Goal: Task Accomplishment & Management: Manage account settings

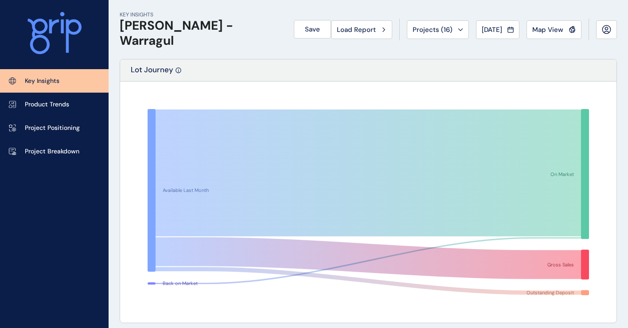
scroll to position [443, 0]
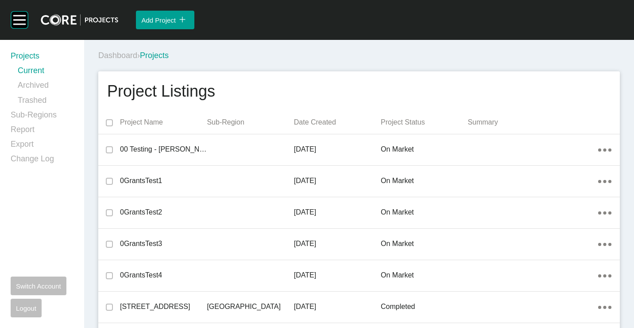
click at [36, 118] on link "Sub-Regions" at bounding box center [42, 116] width 63 height 15
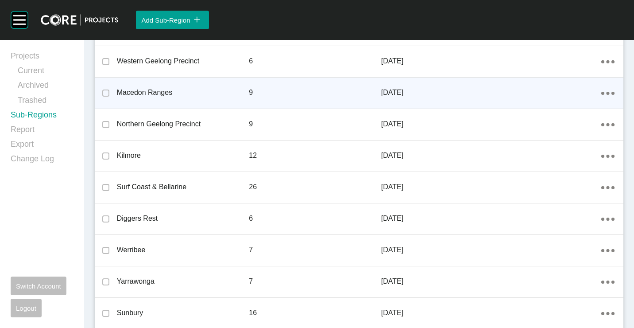
scroll to position [1019, 0]
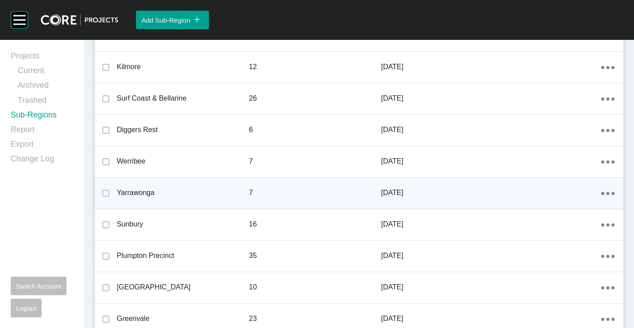
click at [602, 194] on icon "Action Menu Dots Copy 6 Created with Sketch." at bounding box center [608, 193] width 13 height 3
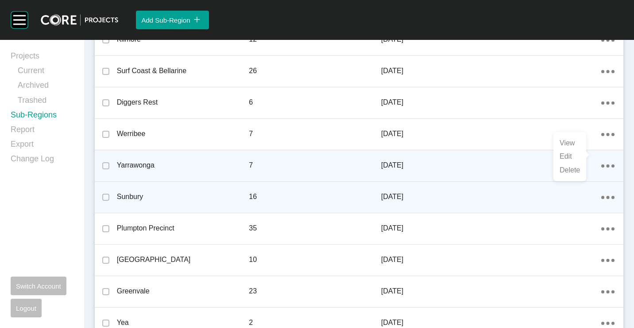
scroll to position [1057, 0]
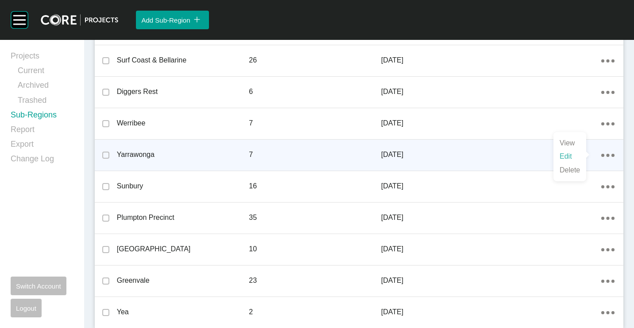
click at [565, 155] on link "Edit" at bounding box center [570, 156] width 24 height 13
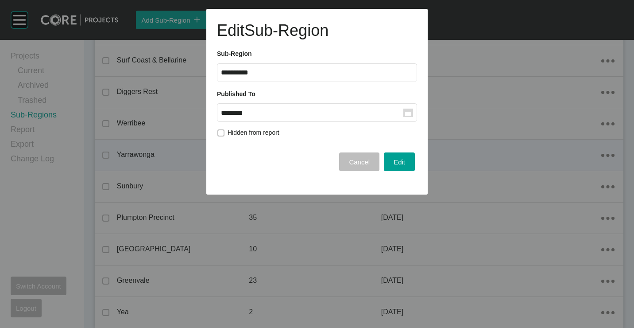
click at [408, 118] on label "******** Group Created with Sketch." at bounding box center [317, 112] width 200 height 19
click at [404, 117] on input "********" at bounding box center [312, 113] width 183 height 8
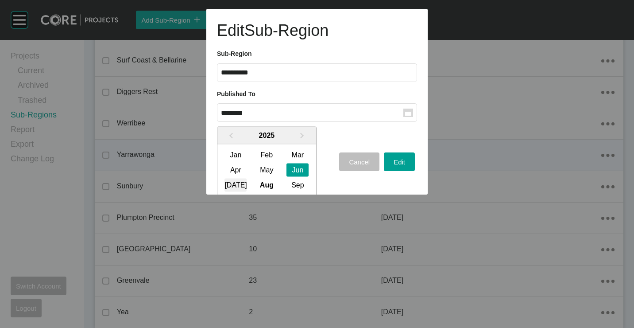
click at [235, 182] on div "[DATE]" at bounding box center [236, 184] width 22 height 13
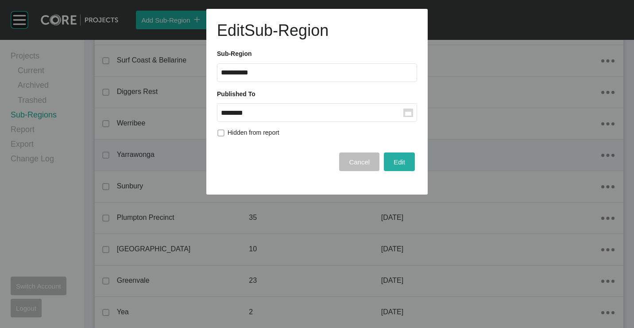
click at [408, 161] on button "Edit" at bounding box center [399, 161] width 31 height 19
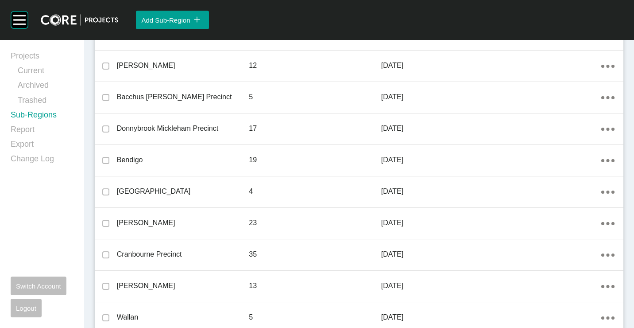
scroll to position [38, 0]
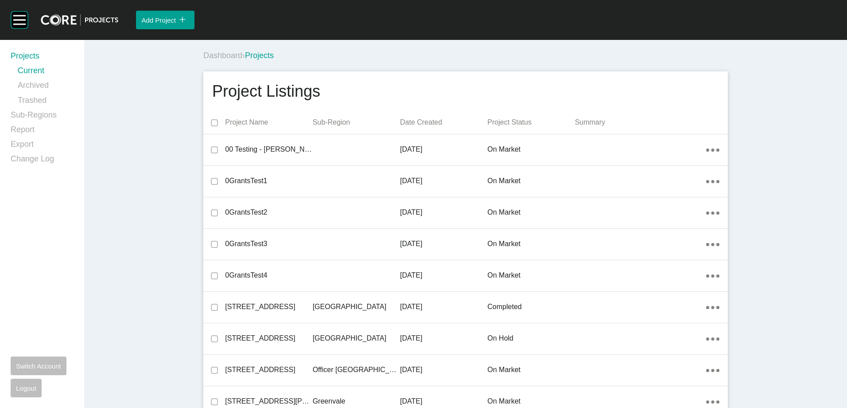
click at [492, 43] on div "Dashboard › Projects" at bounding box center [466, 54] width 532 height 28
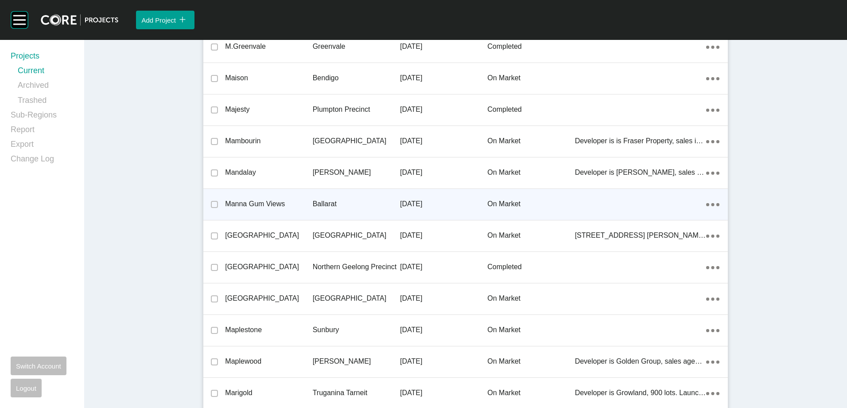
click at [313, 196] on div "Ballarat" at bounding box center [356, 203] width 87 height 27
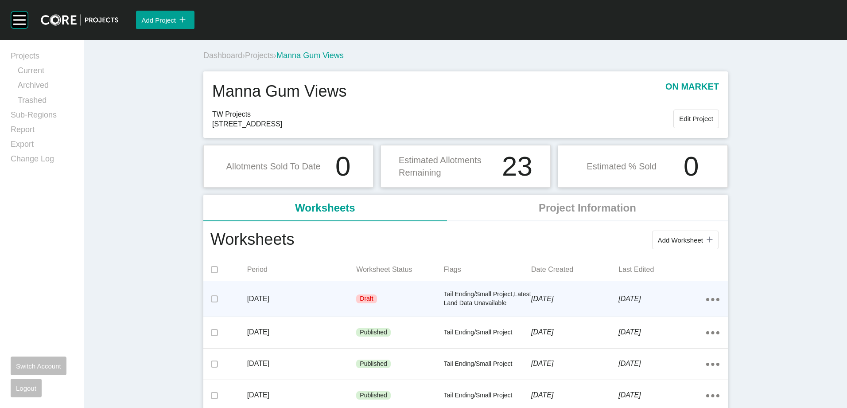
click at [431, 299] on div "Draft" at bounding box center [399, 298] width 87 height 27
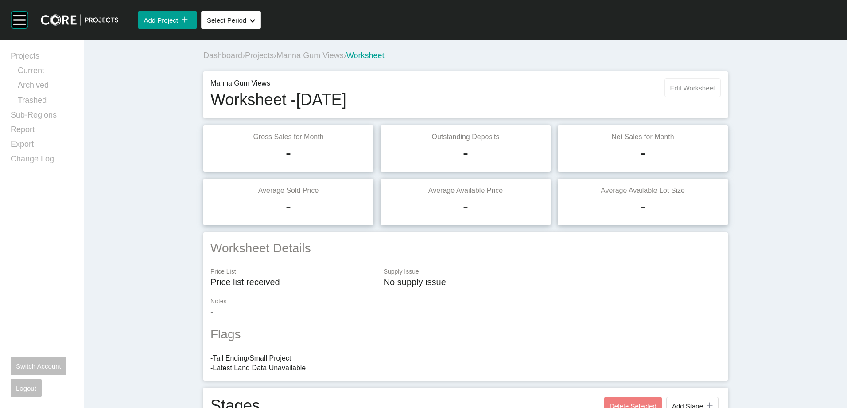
click at [676, 87] on span "Edit Worksheet" at bounding box center [692, 88] width 45 height 8
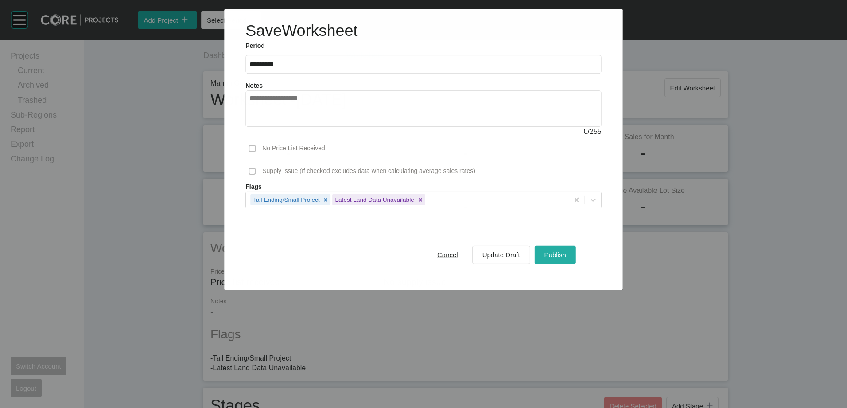
click at [558, 249] on div "Publish" at bounding box center [555, 255] width 26 height 12
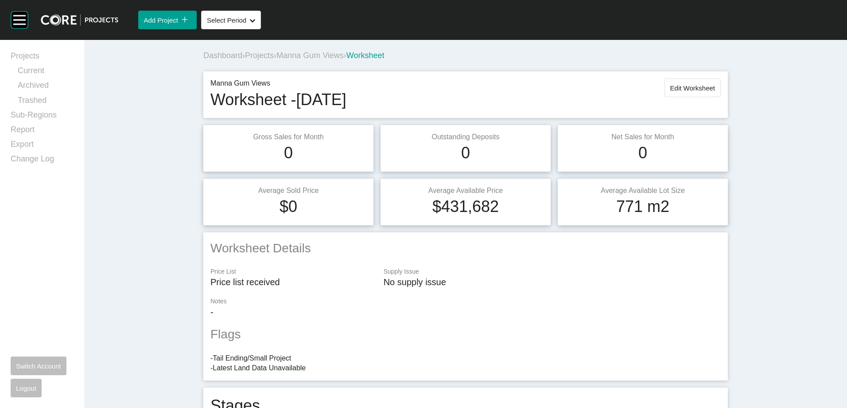
click at [252, 55] on span "Projects" at bounding box center [259, 55] width 29 height 9
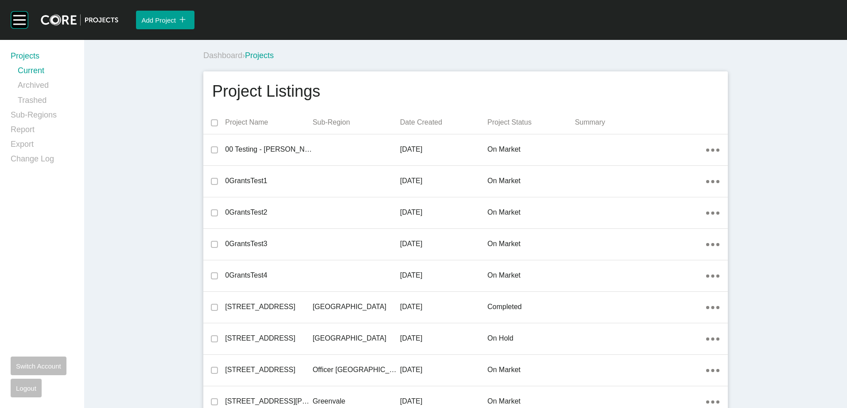
scroll to position [8878, 0]
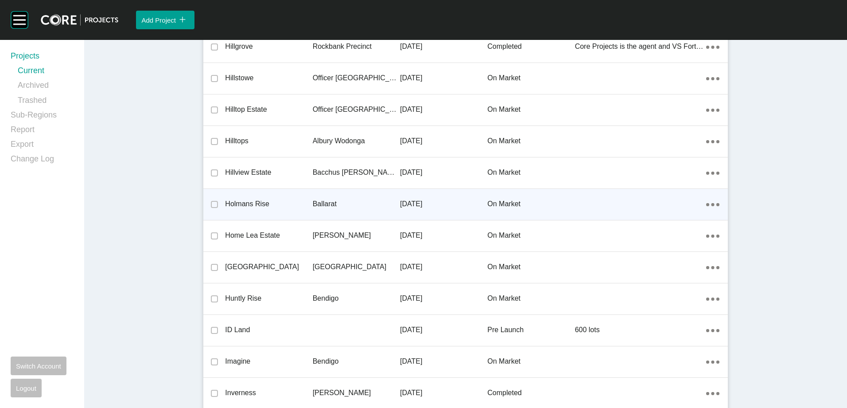
click at [309, 194] on div "Holmans Rise Ballarat 9 December 2022 on market Action Menu Dots Copy 6 Created…" at bounding box center [465, 204] width 524 height 31
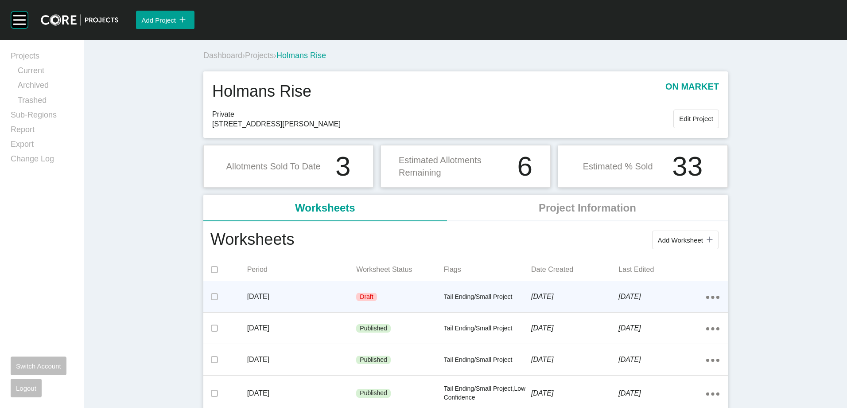
click at [377, 290] on div "Draft" at bounding box center [399, 297] width 87 height 27
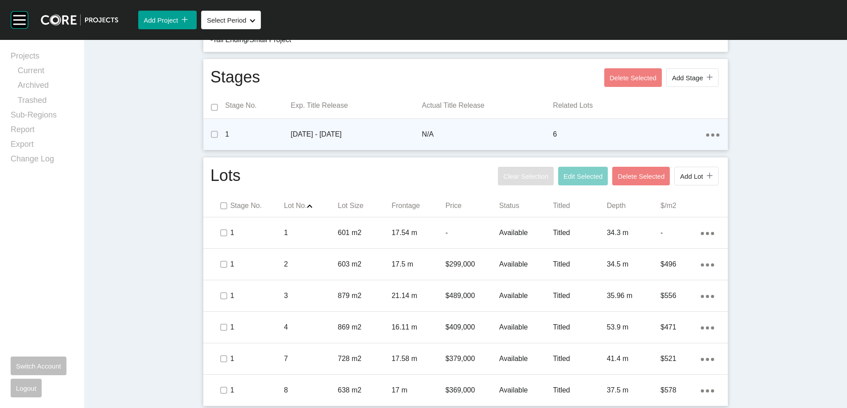
scroll to position [320, 0]
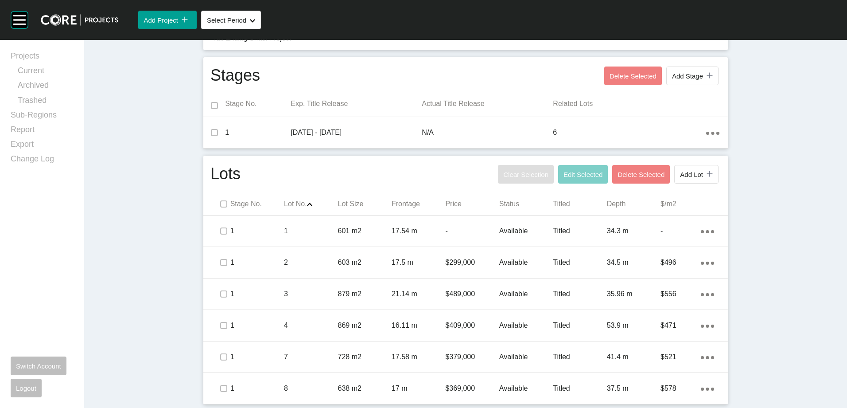
drag, startPoint x: 829, startPoint y: 162, endPoint x: 823, endPoint y: 161, distance: 6.2
click at [830, 161] on div "Dashboard › Projects › Holmans Rise › Worksheet Holmans Rise Worksheet - July 2…" at bounding box center [465, 63] width 763 height 687
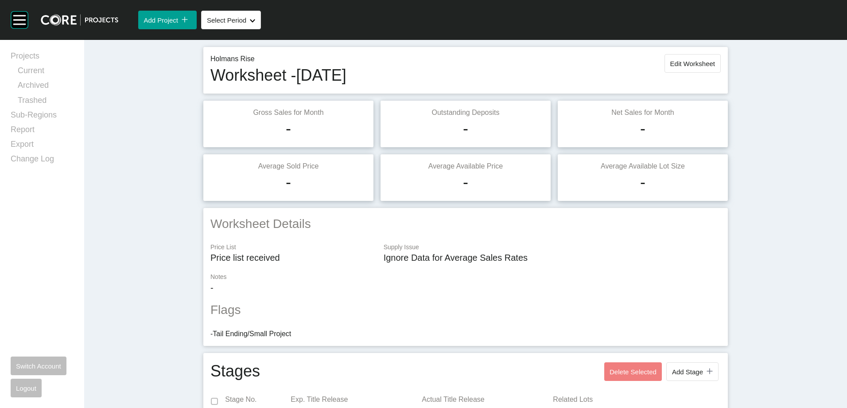
scroll to position [0, 0]
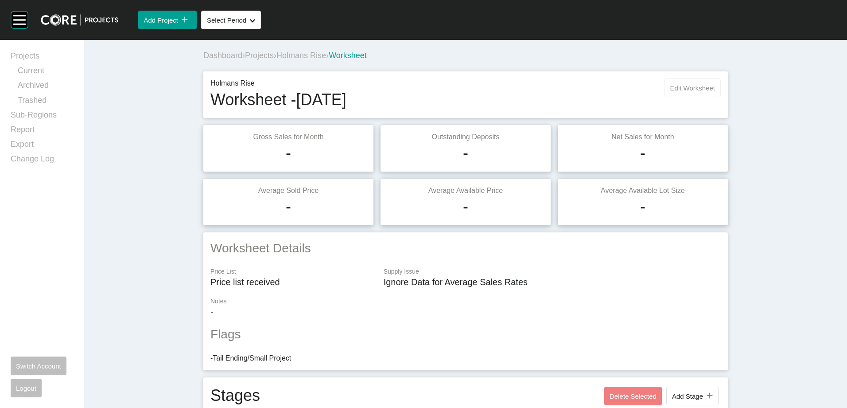
click at [680, 89] on span "Edit Worksheet" at bounding box center [692, 88] width 45 height 8
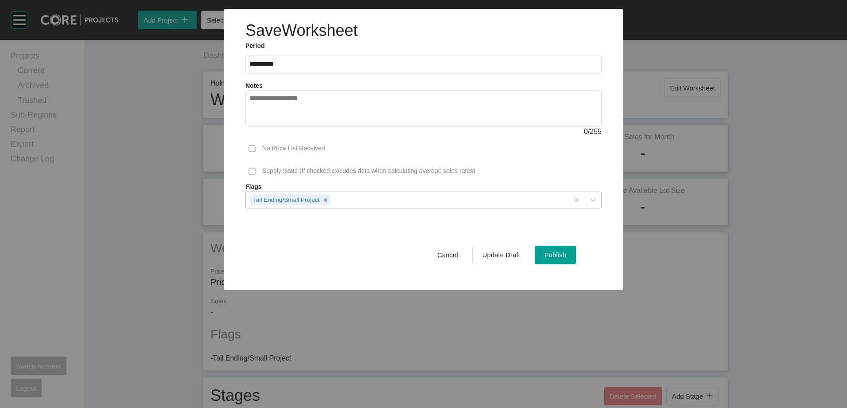
drag, startPoint x: 345, startPoint y: 186, endPoint x: 348, endPoint y: 198, distance: 11.9
click at [348, 198] on div "Flags Tail Ending/Small Project" at bounding box center [423, 196] width 365 height 26
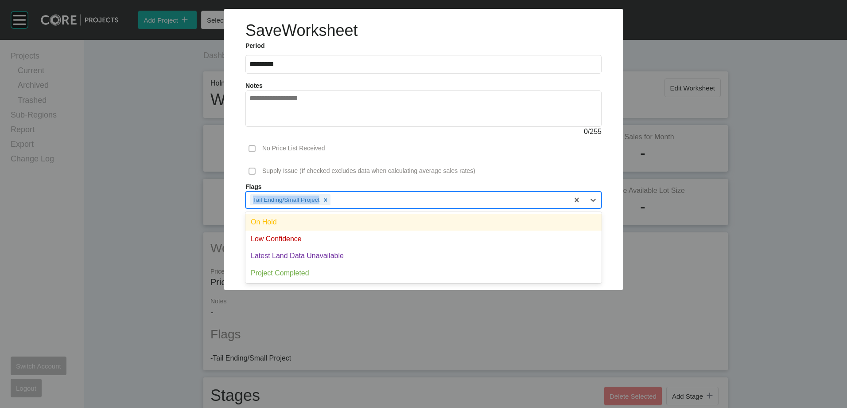
click at [350, 199] on div "Tail Ending/Small Project" at bounding box center [407, 199] width 323 height 15
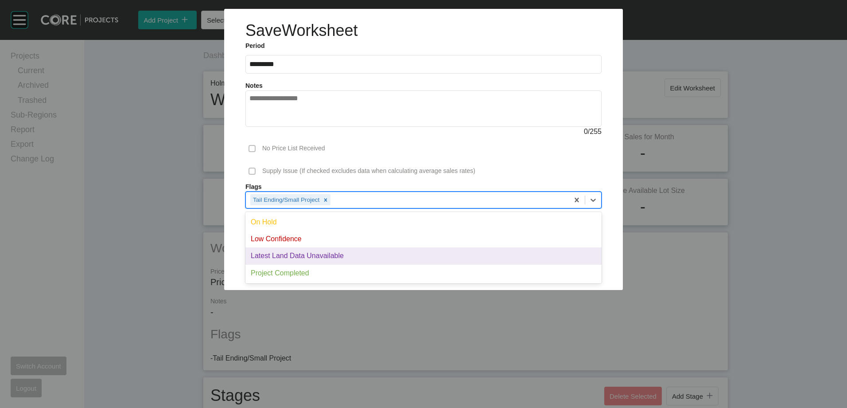
drag, startPoint x: 329, startPoint y: 252, endPoint x: 378, endPoint y: 261, distance: 49.9
click at [329, 253] on div "Latest Land Data Unavailable" at bounding box center [423, 255] width 356 height 17
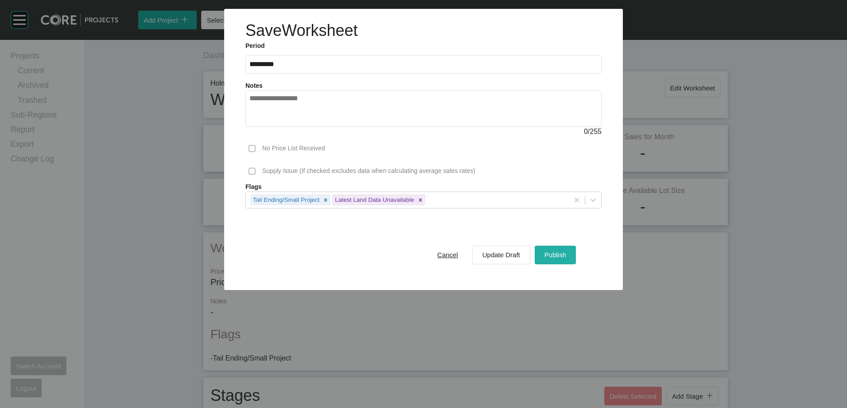
click at [558, 253] on span "Publish" at bounding box center [555, 255] width 22 height 8
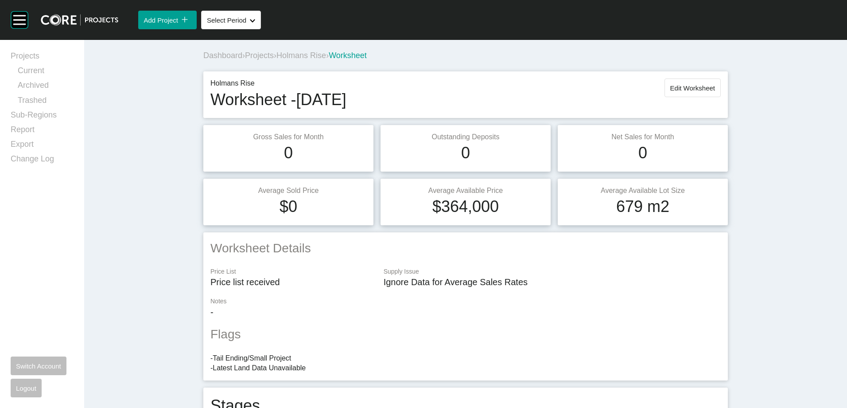
click at [259, 53] on span "Projects" at bounding box center [259, 55] width 29 height 9
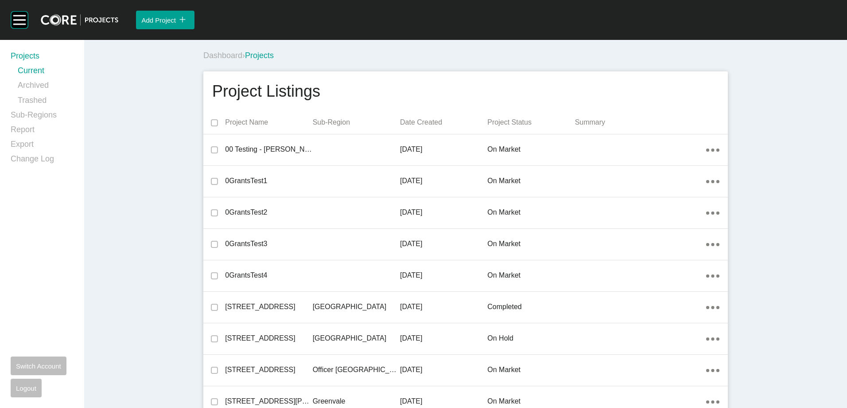
scroll to position [20200, 0]
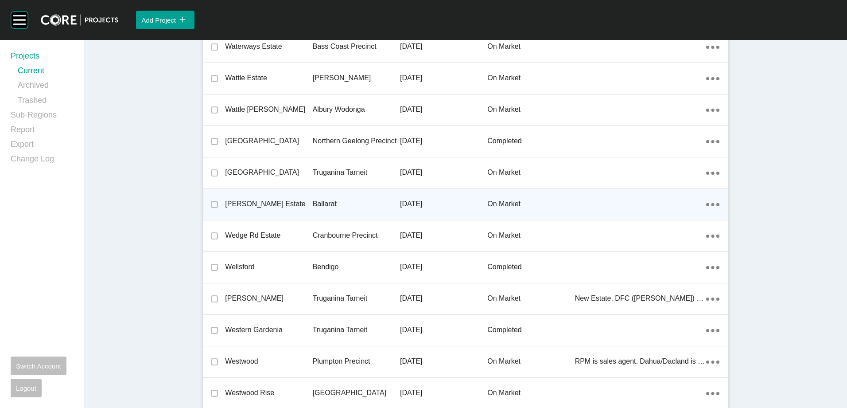
click at [313, 202] on p "Ballarat" at bounding box center [356, 204] width 87 height 10
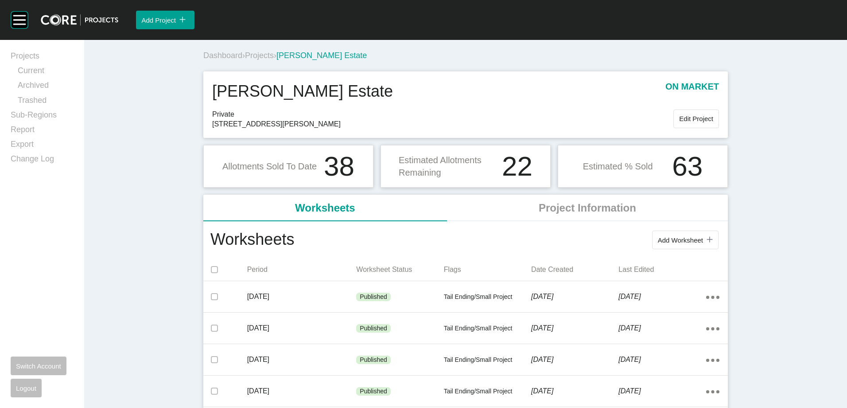
click at [260, 58] on span "Projects" at bounding box center [259, 55] width 29 height 9
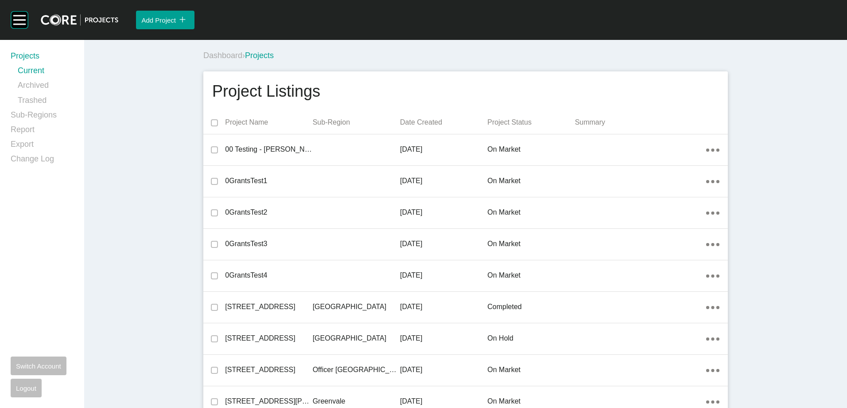
drag, startPoint x: 745, startPoint y: 104, endPoint x: 680, endPoint y: 59, distance: 78.4
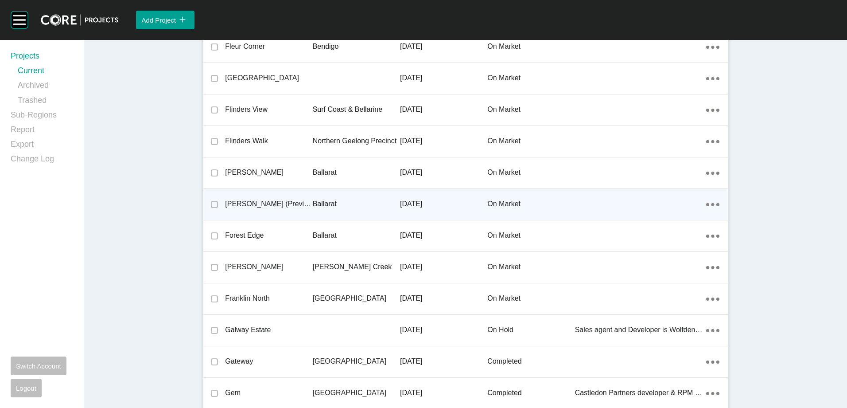
click at [300, 189] on div "Floriana (Previously Bonshaw Run) Ballarat 24 May 2023 on market Action Menu Do…" at bounding box center [465, 204] width 524 height 31
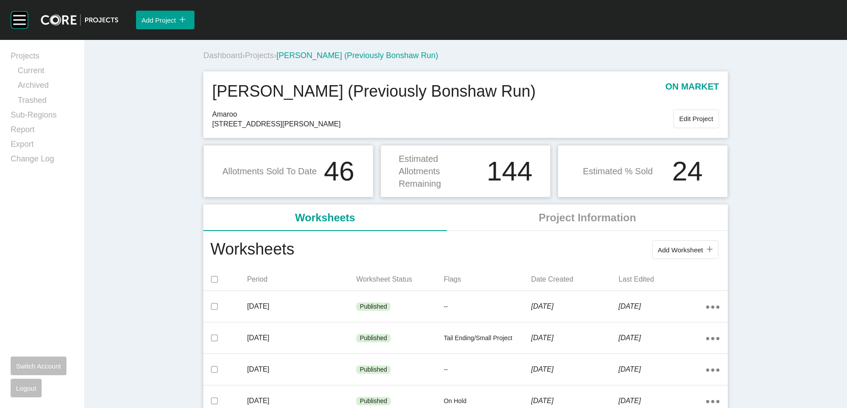
click at [260, 53] on span "Projects" at bounding box center [259, 55] width 29 height 9
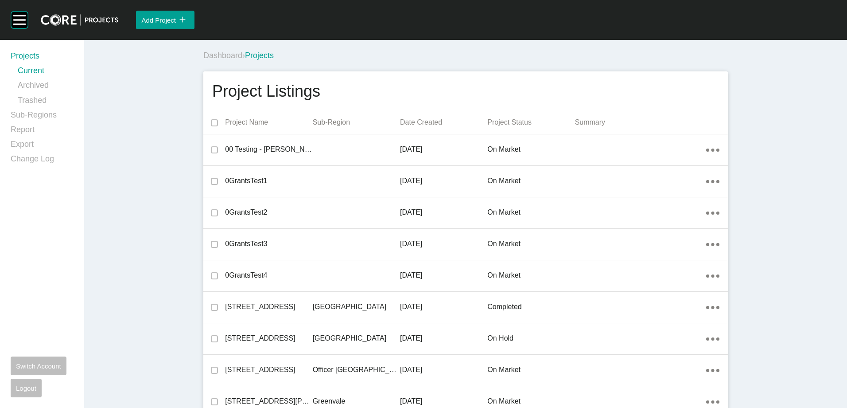
scroll to position [6173, 0]
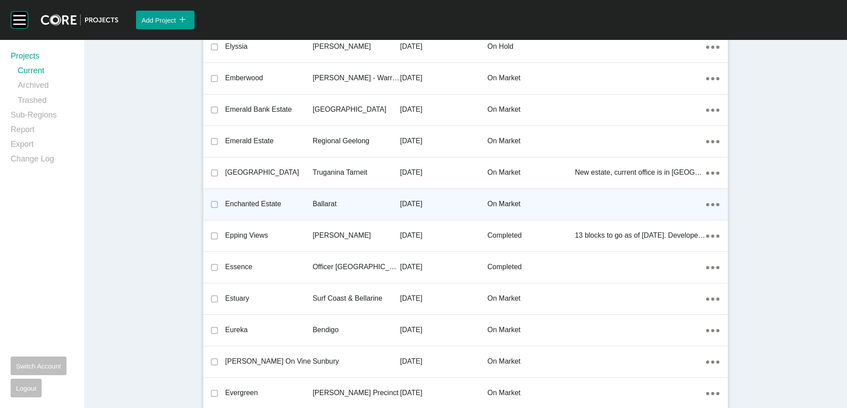
click at [258, 203] on p "Enchanted Estate" at bounding box center [268, 204] width 87 height 10
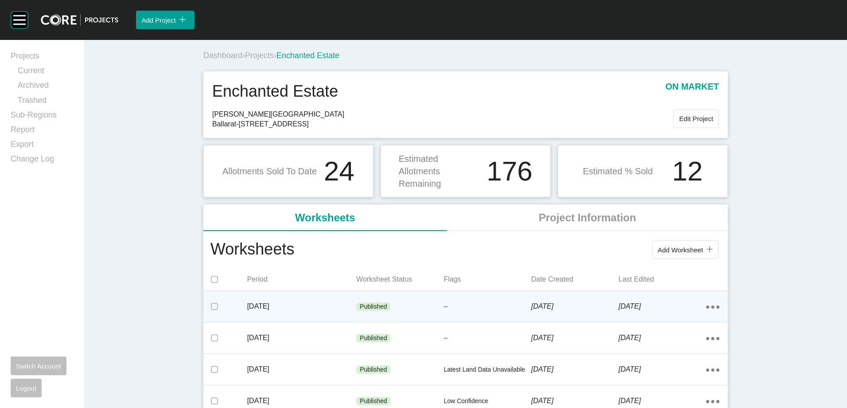
click at [321, 306] on p "July 2025" at bounding box center [301, 306] width 109 height 10
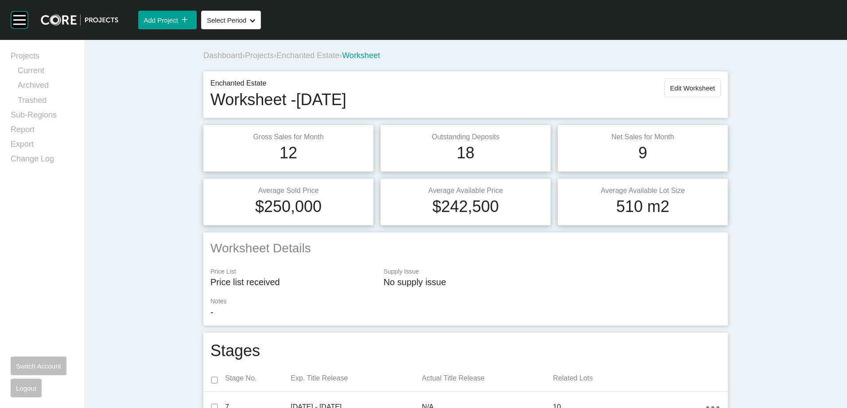
click at [260, 57] on span "Projects" at bounding box center [259, 55] width 29 height 9
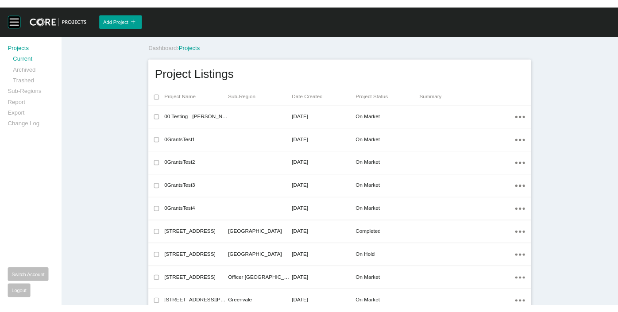
scroll to position [6833, 0]
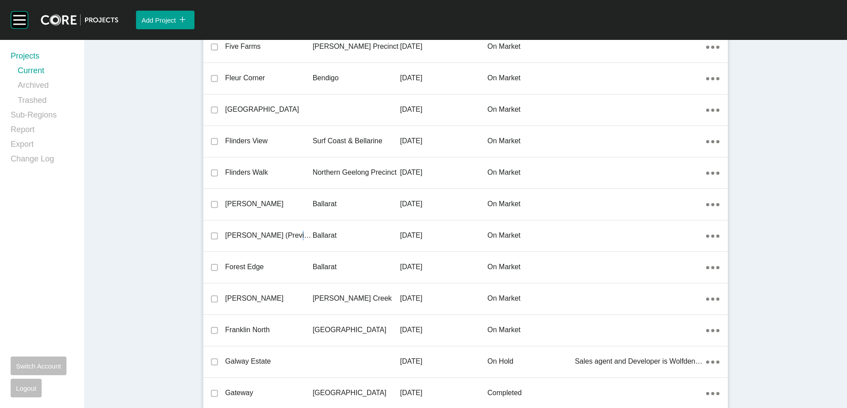
drag, startPoint x: 284, startPoint y: 232, endPoint x: 563, endPoint y: 1, distance: 362.8
click at [284, 232] on p "[PERSON_NAME] (Previously Bonshaw Run)" at bounding box center [268, 235] width 87 height 10
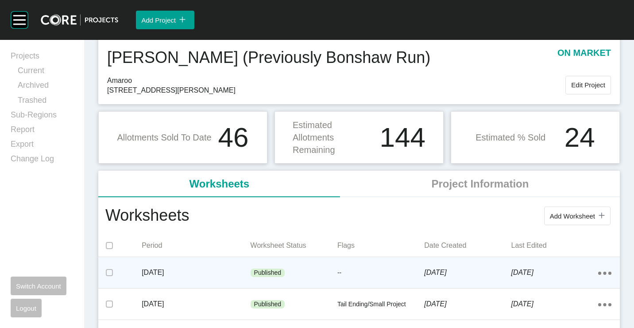
scroll to position [44, 0]
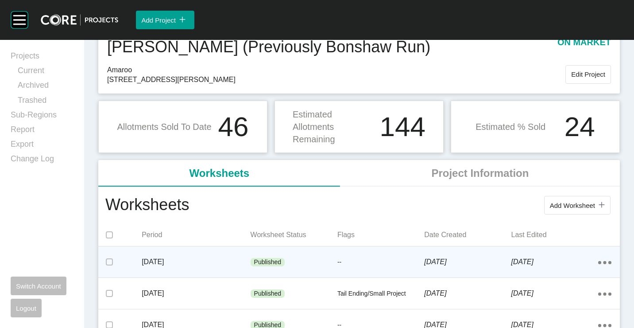
click at [276, 258] on p "Published" at bounding box center [267, 262] width 27 height 9
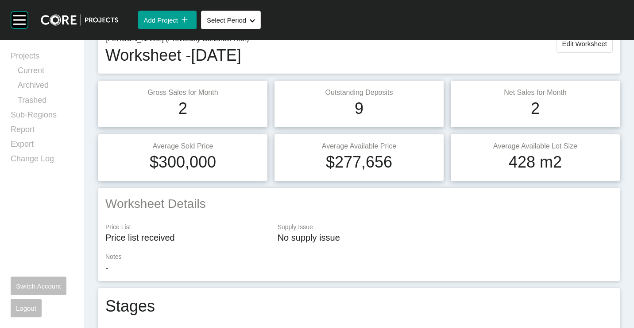
click at [570, 47] on span "Edit Worksheet" at bounding box center [585, 44] width 45 height 8
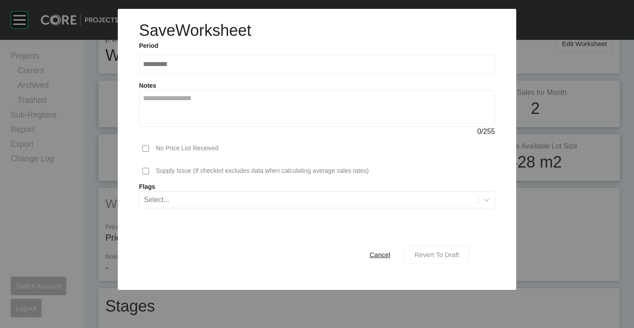
click at [431, 253] on span "Revert To Draft" at bounding box center [437, 255] width 45 height 8
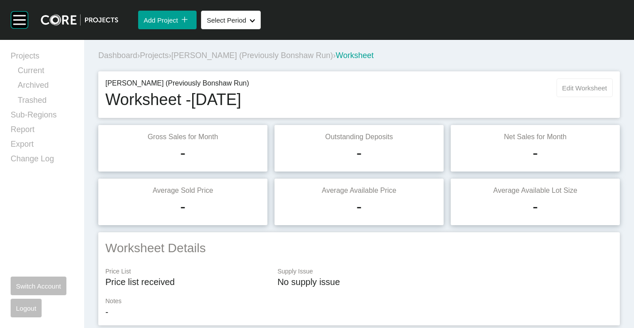
click at [586, 89] on span "Edit Worksheet" at bounding box center [585, 88] width 45 height 8
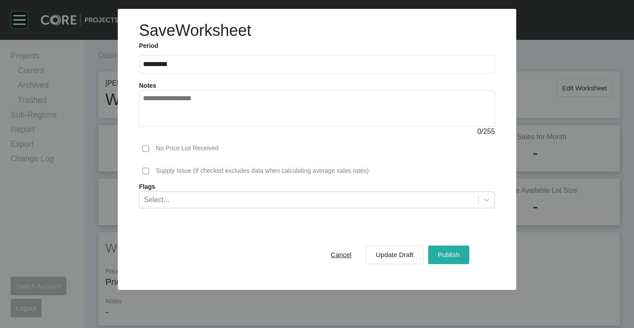
click at [451, 250] on div "Publish" at bounding box center [449, 255] width 26 height 12
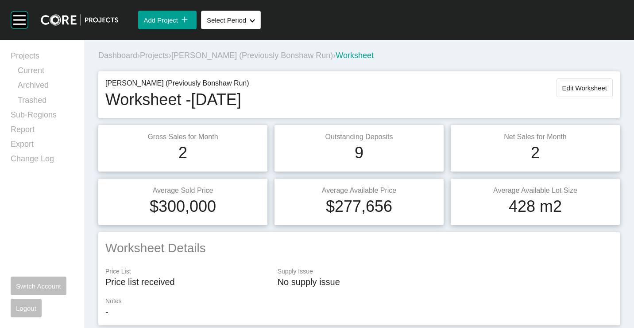
click at [153, 57] on span "Projects" at bounding box center [154, 55] width 29 height 9
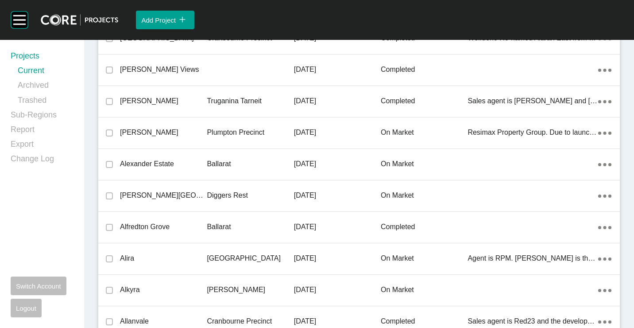
scroll to position [1118, 0]
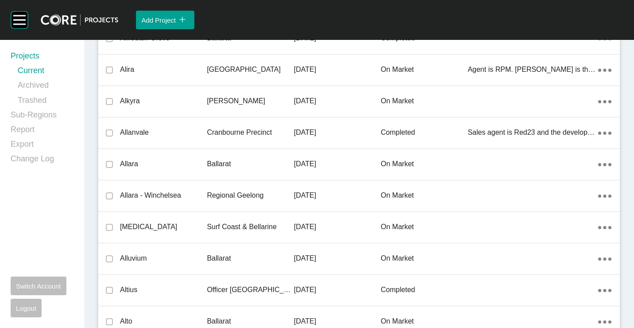
drag, startPoint x: 154, startPoint y: 158, endPoint x: 262, endPoint y: 177, distance: 110.2
click at [155, 158] on div "Allara" at bounding box center [163, 163] width 87 height 27
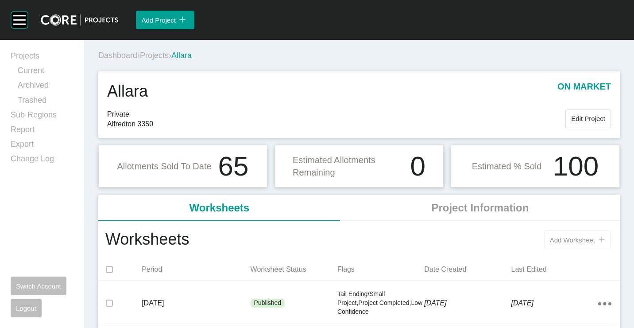
click at [564, 233] on button "Add Worksheet icon/tick copy 11 Created with Sketch." at bounding box center [577, 239] width 66 height 19
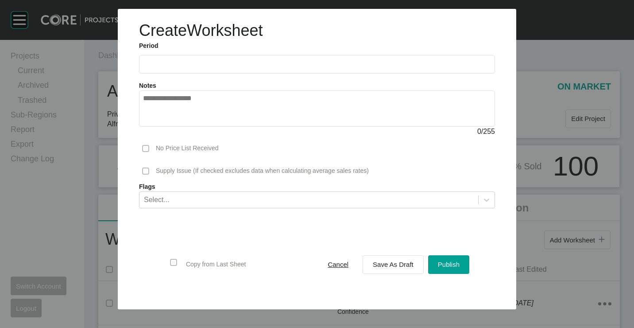
click at [167, 65] on input "text" at bounding box center [317, 64] width 348 height 8
click at [154, 123] on li "[DATE]" at bounding box center [156, 128] width 30 height 15
type input "*********"
click at [351, 200] on div "Select..." at bounding box center [309, 199] width 339 height 15
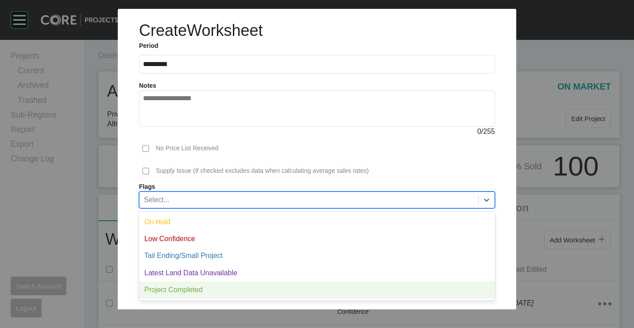
click at [191, 290] on div "Project Completed" at bounding box center [317, 289] width 356 height 17
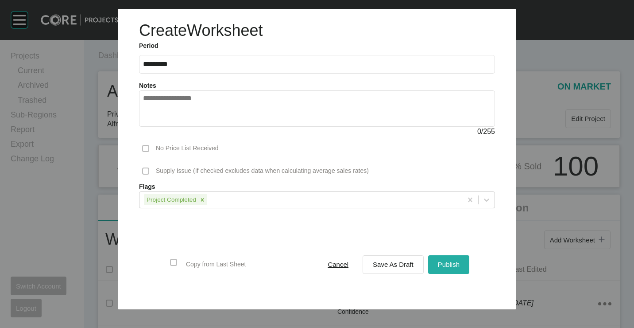
click at [446, 264] on span "Publish" at bounding box center [449, 264] width 22 height 8
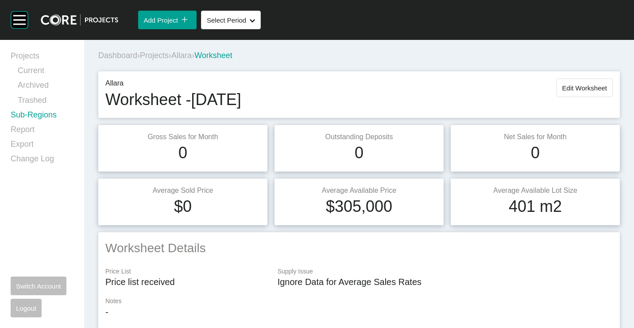
click at [26, 112] on link "Sub-Regions" at bounding box center [42, 116] width 63 height 15
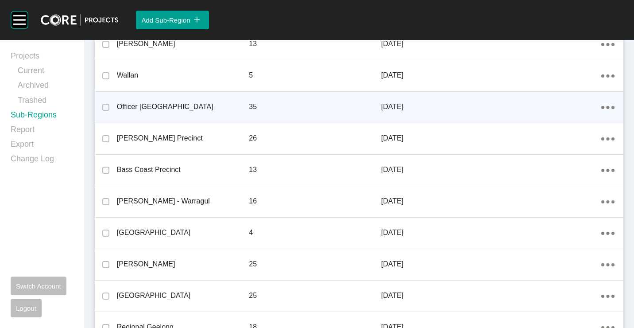
scroll to position [399, 0]
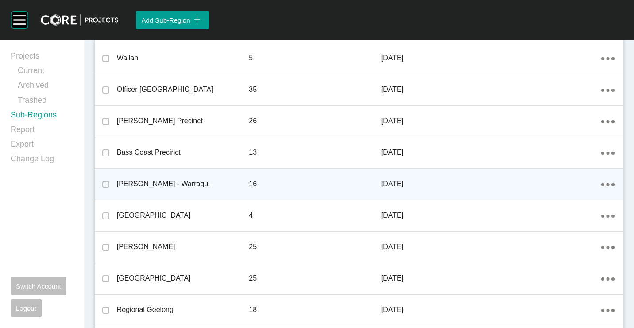
click at [602, 183] on div "Action Menu Dots Copy 6 Created with Sketch." at bounding box center [608, 184] width 13 height 10
click at [570, 184] on link "Edit" at bounding box center [570, 185] width 24 height 13
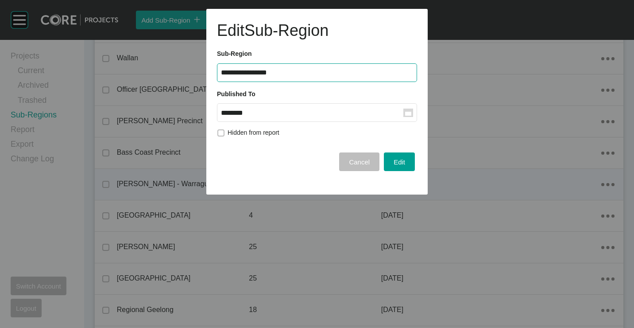
click at [407, 114] on rect at bounding box center [408, 114] width 6 height 4
click at [404, 114] on input "********" at bounding box center [312, 113] width 183 height 8
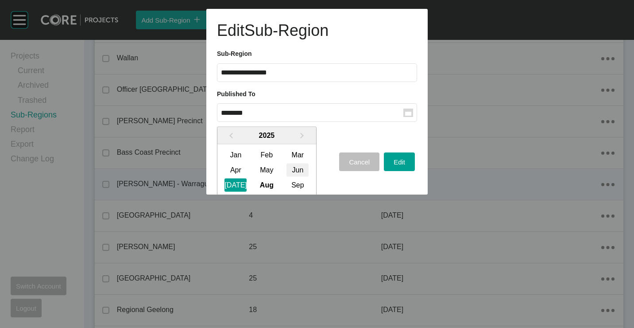
click at [300, 171] on div "Jun" at bounding box center [298, 169] width 22 height 13
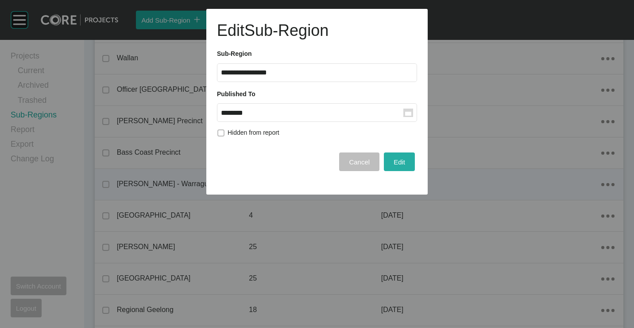
click at [392, 159] on button "Edit" at bounding box center [399, 161] width 31 height 19
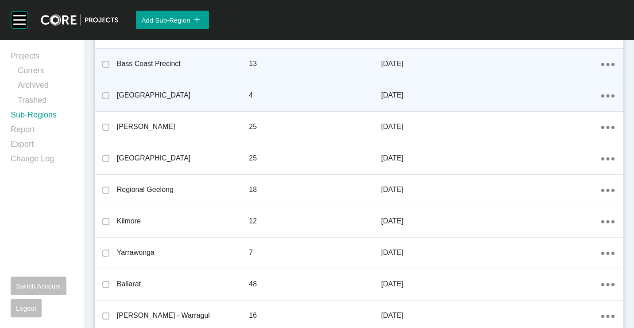
scroll to position [532, 0]
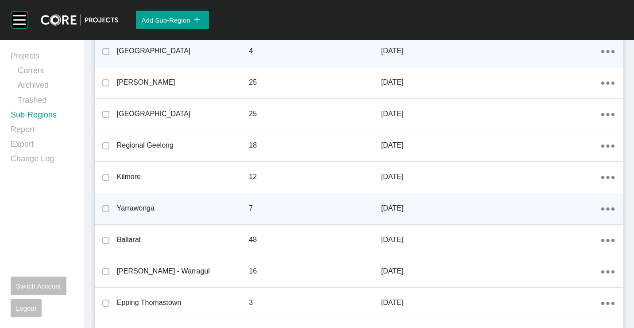
click at [571, 206] on link "Edit" at bounding box center [570, 209] width 24 height 13
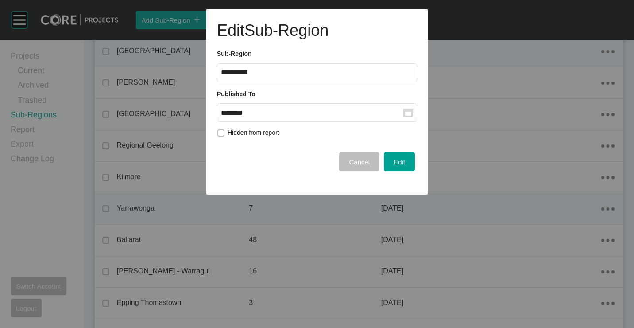
drag, startPoint x: 414, startPoint y: 112, endPoint x: 366, endPoint y: 143, distance: 57.0
click at [413, 112] on label "******** Group Created with Sketch." at bounding box center [317, 112] width 200 height 19
click at [404, 112] on input "********" at bounding box center [312, 113] width 183 height 8
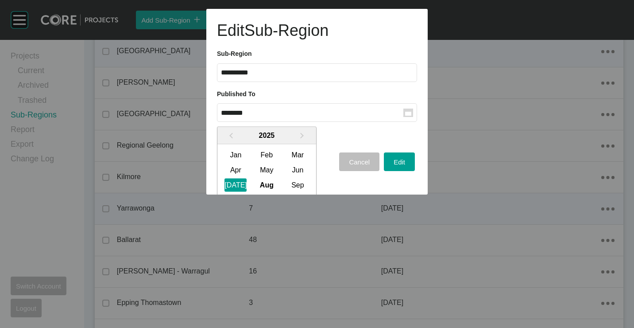
click at [295, 167] on div "Jun" at bounding box center [298, 169] width 22 height 13
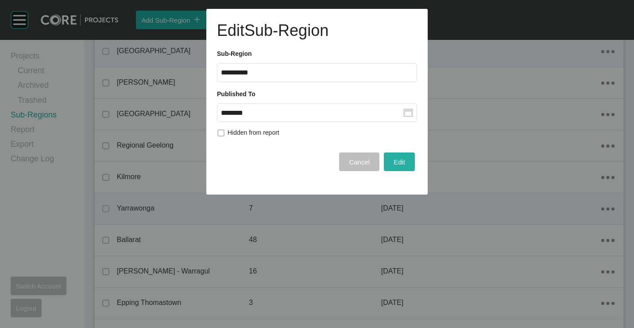
click at [407, 167] on div "Edit" at bounding box center [400, 162] width 16 height 12
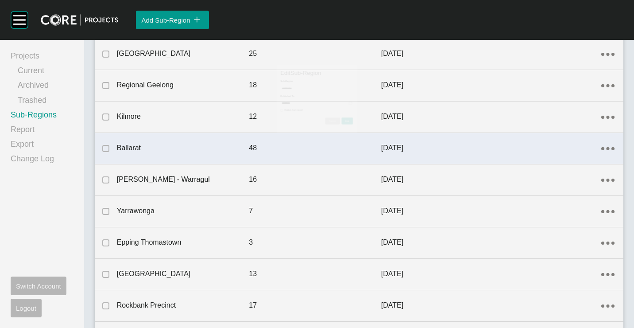
scroll to position [620, 0]
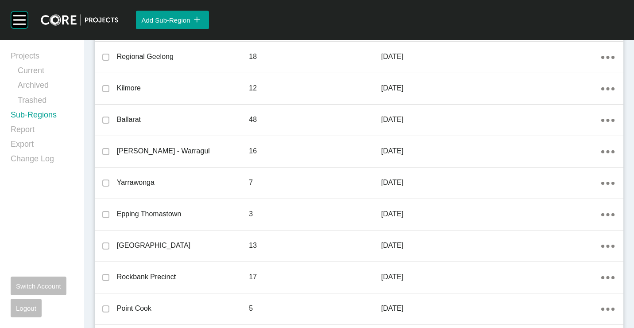
click at [605, 124] on div "Action Menu Dots Copy 6 Created with Sketch." at bounding box center [608, 120] width 13 height 10
click at [567, 124] on link "Edit" at bounding box center [570, 121] width 24 height 13
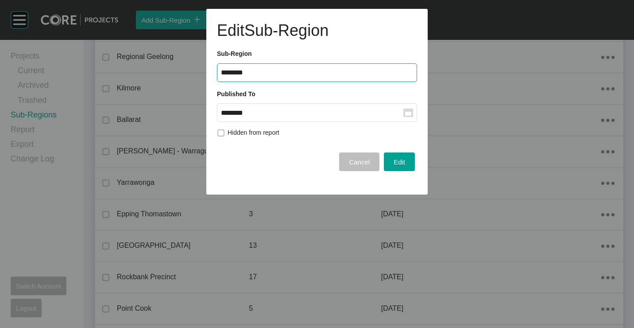
click at [408, 113] on rect at bounding box center [408, 114] width 6 height 4
click at [404, 113] on input "********" at bounding box center [312, 113] width 183 height 8
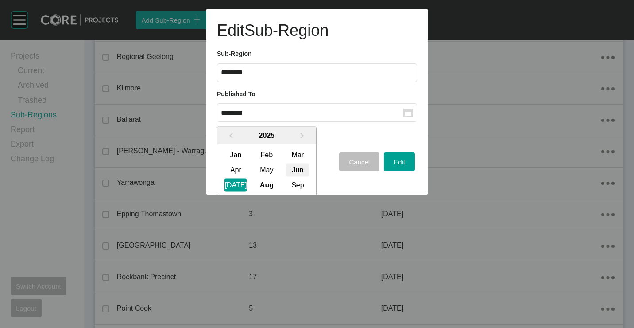
click at [293, 164] on div "Jun" at bounding box center [298, 169] width 22 height 13
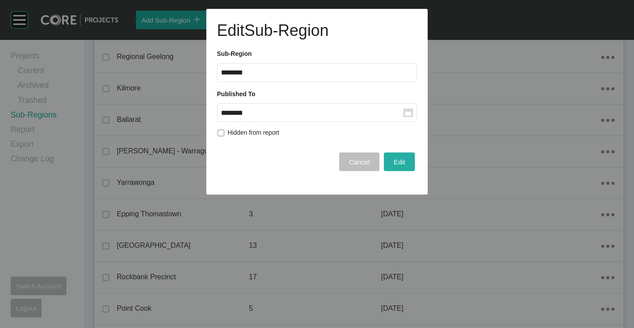
click at [400, 161] on span "Edit" at bounding box center [400, 162] width 12 height 8
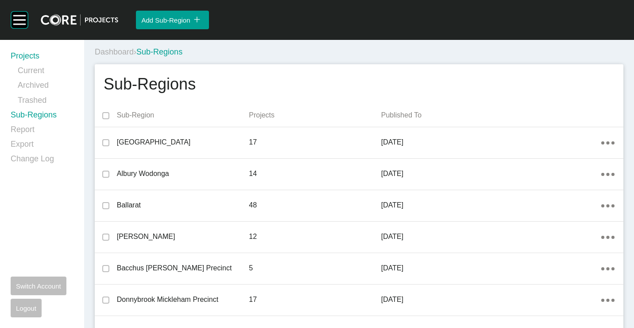
click at [36, 58] on link "Projects" at bounding box center [42, 57] width 63 height 15
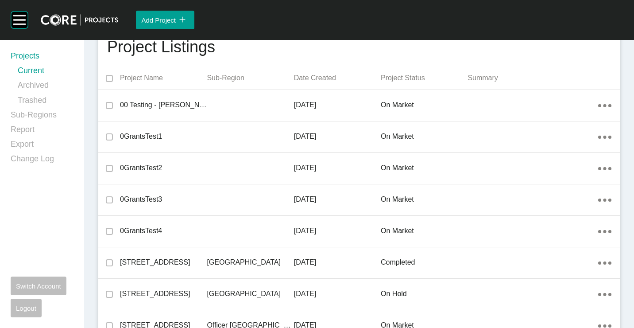
scroll to position [457, 0]
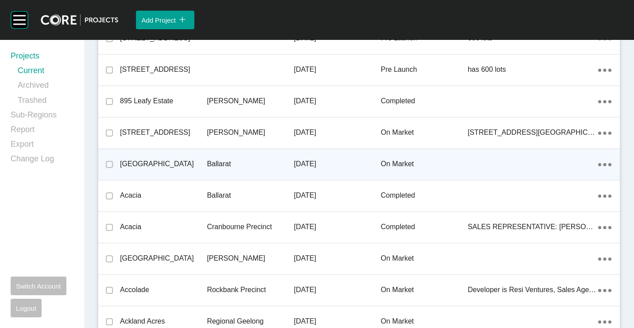
click at [250, 155] on div "Ballarat" at bounding box center [250, 163] width 87 height 27
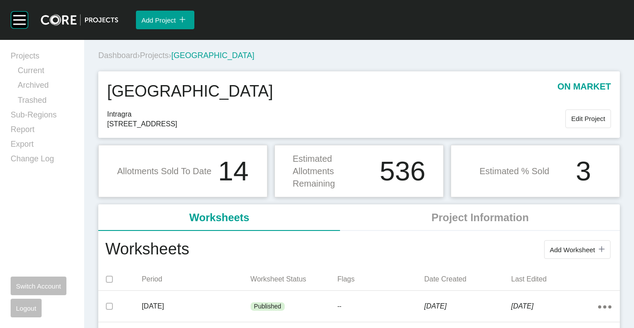
click at [159, 52] on span "Projects" at bounding box center [154, 55] width 29 height 9
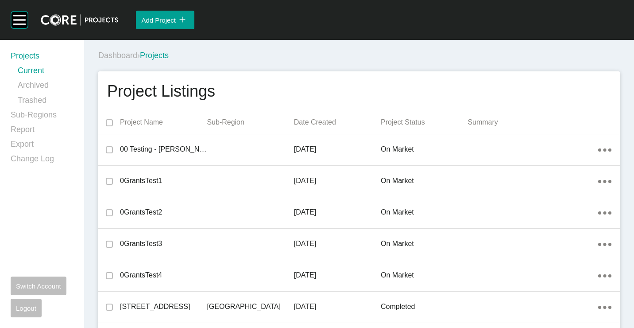
scroll to position [8917, 0]
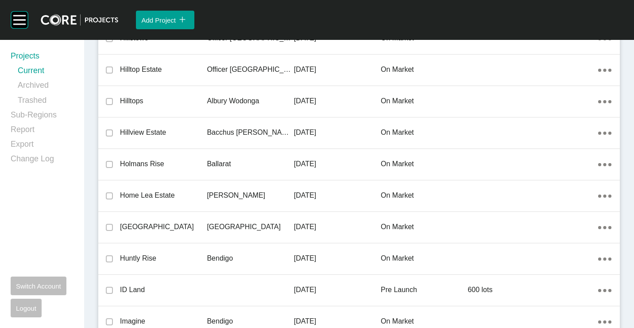
drag, startPoint x: 165, startPoint y: 161, endPoint x: 633, endPoint y: 154, distance: 467.4
click at [168, 161] on p "Holmans Rise" at bounding box center [163, 164] width 87 height 10
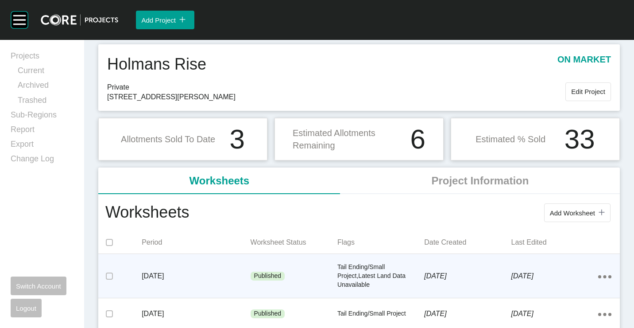
scroll to position [44, 0]
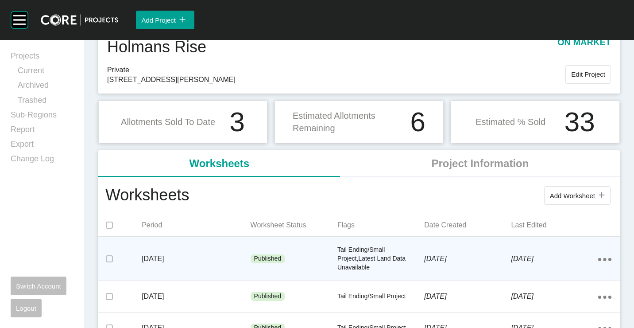
click at [361, 254] on p "Tail Ending/Small Project,Latest Land Data Unavailable" at bounding box center [381, 258] width 87 height 26
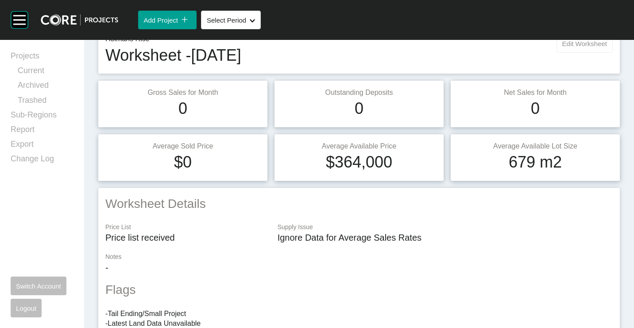
click at [563, 48] on button "Edit Worksheet" at bounding box center [585, 43] width 56 height 19
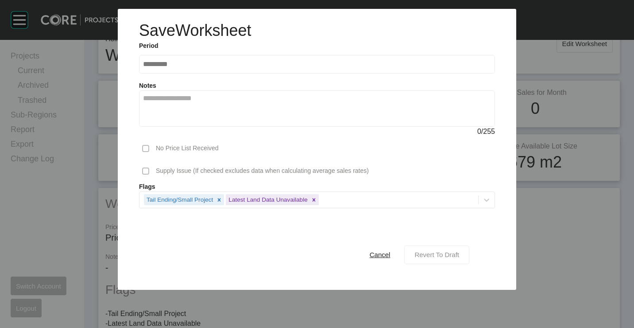
click at [447, 255] on span "Revert To Draft" at bounding box center [437, 255] width 45 height 8
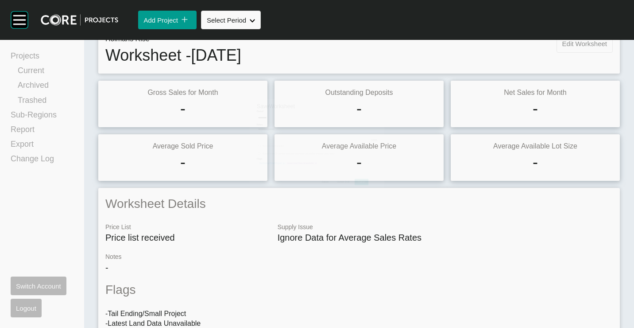
click at [575, 45] on span "Edit Worksheet" at bounding box center [585, 44] width 45 height 8
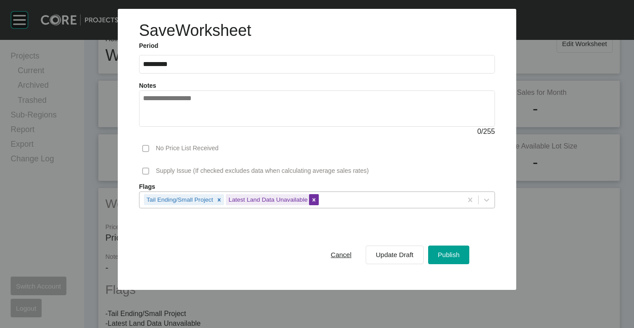
click at [310, 199] on div at bounding box center [314, 199] width 10 height 11
click at [454, 254] on span "Publish" at bounding box center [449, 255] width 22 height 8
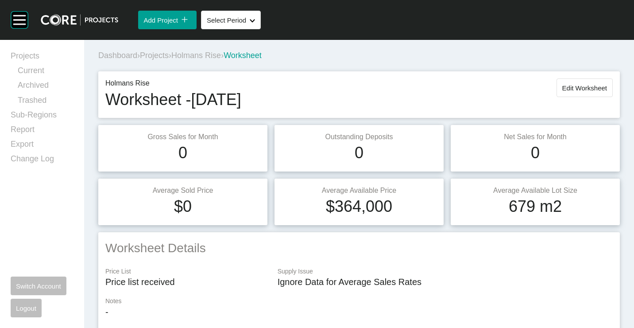
click at [163, 56] on span "Projects" at bounding box center [154, 55] width 29 height 9
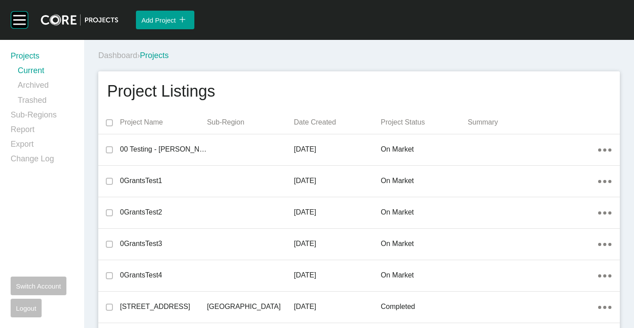
scroll to position [1212, 0]
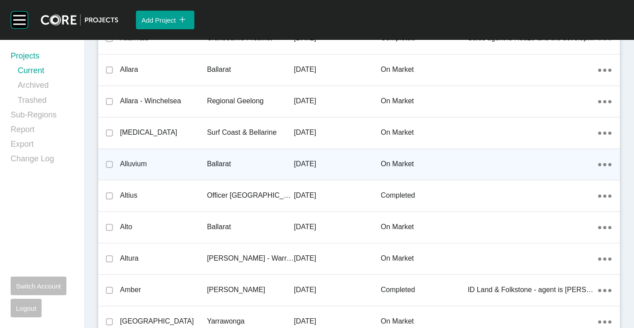
click at [156, 169] on p "Alluvium" at bounding box center [163, 164] width 87 height 10
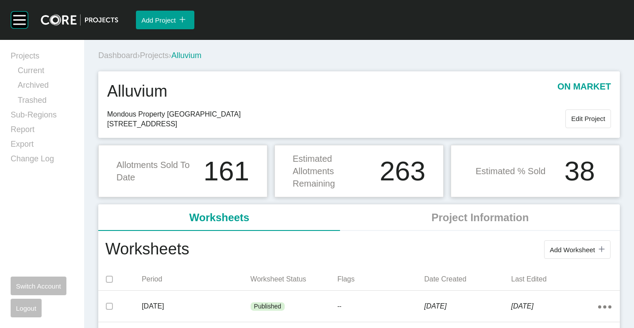
click at [157, 58] on span "Projects" at bounding box center [154, 55] width 29 height 9
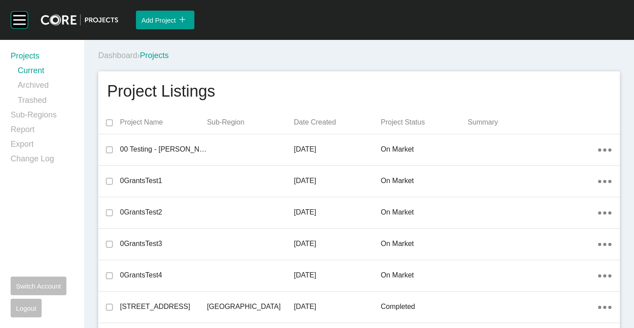
scroll to position [1275, 0]
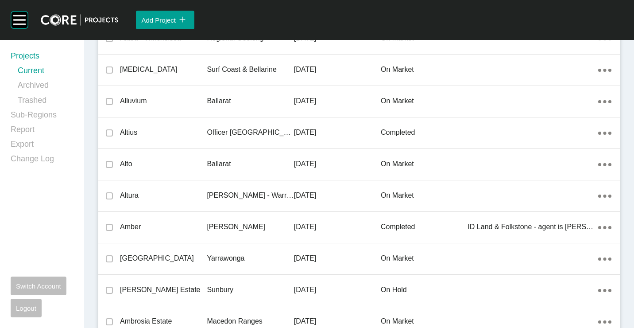
drag, startPoint x: 152, startPoint y: 155, endPoint x: 334, endPoint y: 197, distance: 186.9
click at [152, 155] on div "Alto" at bounding box center [163, 163] width 87 height 27
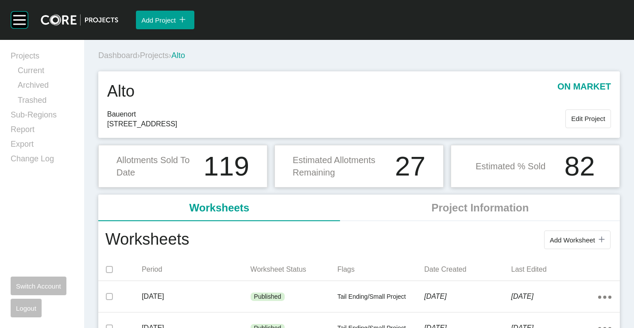
click at [162, 58] on span "Projects" at bounding box center [154, 55] width 29 height 9
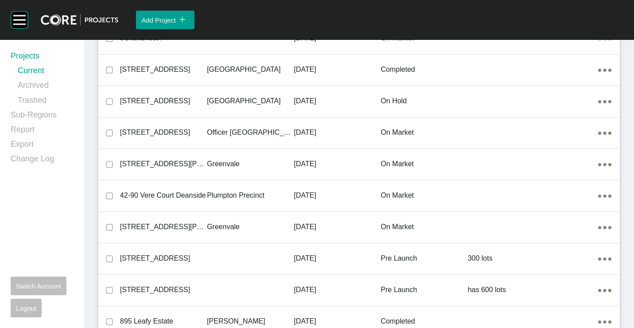
scroll to position [3854, 0]
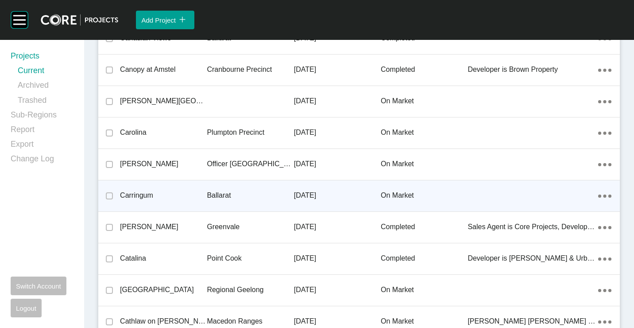
click at [183, 195] on p "Carringum" at bounding box center [163, 195] width 87 height 10
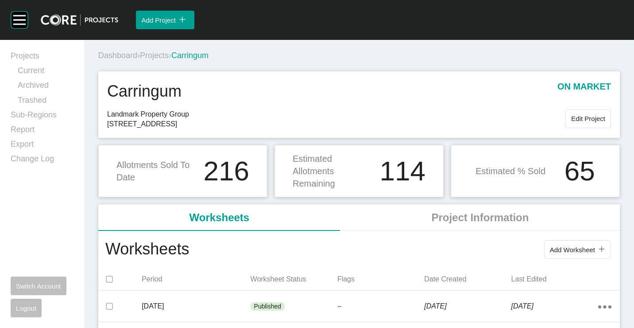
click at [159, 59] on span "Projects" at bounding box center [154, 55] width 29 height 9
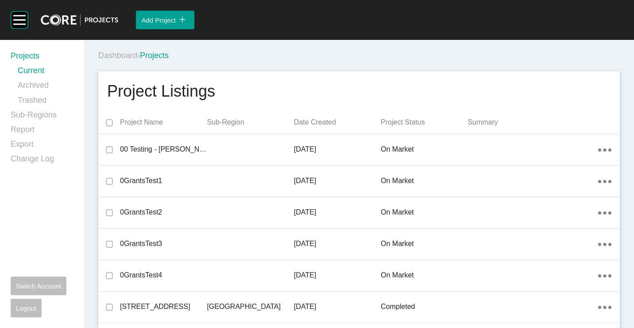
scroll to position [4640, 0]
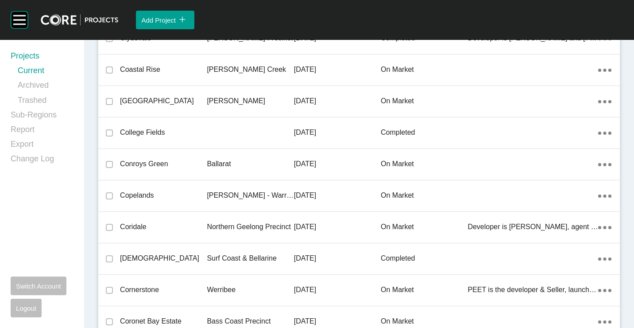
click at [182, 169] on p "Conroys Green" at bounding box center [163, 164] width 87 height 10
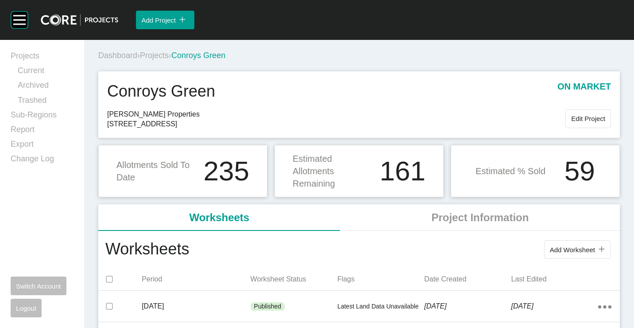
drag, startPoint x: 163, startPoint y: 51, endPoint x: 311, endPoint y: 23, distance: 150.9
click at [163, 50] on div "Dashboard › Projects › Conroys Green" at bounding box center [360, 55] width 525 height 11
click at [160, 54] on span "Projects" at bounding box center [154, 55] width 29 height 9
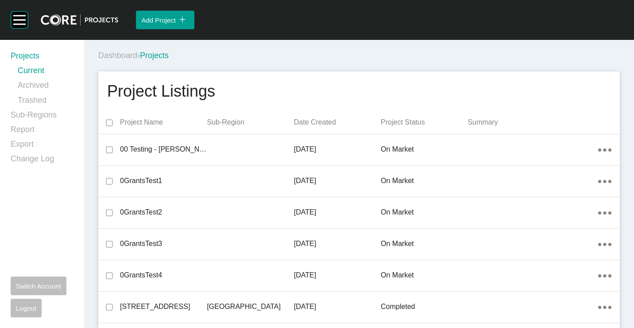
scroll to position [5395, 0]
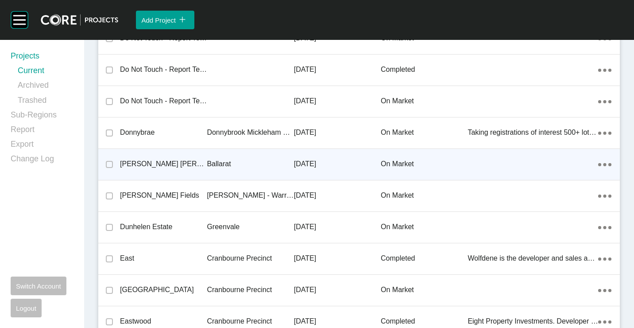
click at [179, 159] on p "[PERSON_NAME] [PERSON_NAME]" at bounding box center [163, 164] width 87 height 10
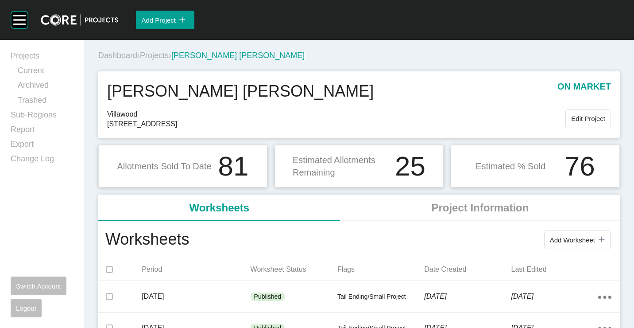
click at [159, 58] on span "Projects" at bounding box center [154, 55] width 29 height 9
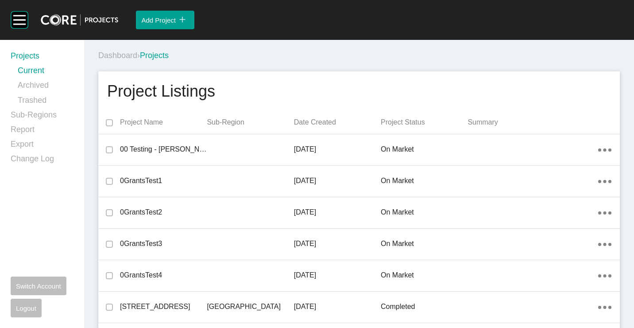
scroll to position [6968, 0]
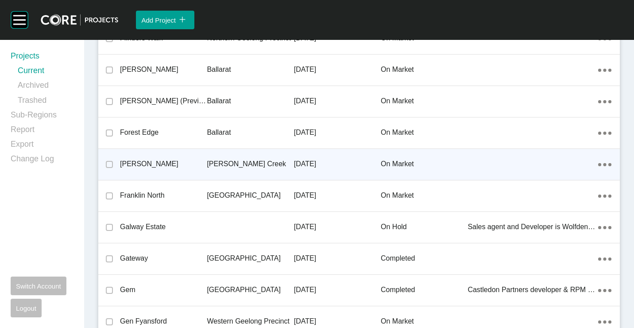
click at [148, 164] on p "[PERSON_NAME]" at bounding box center [163, 164] width 87 height 10
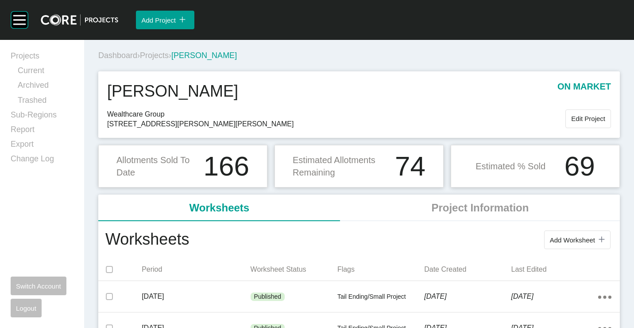
click at [162, 53] on span "Projects" at bounding box center [154, 55] width 29 height 9
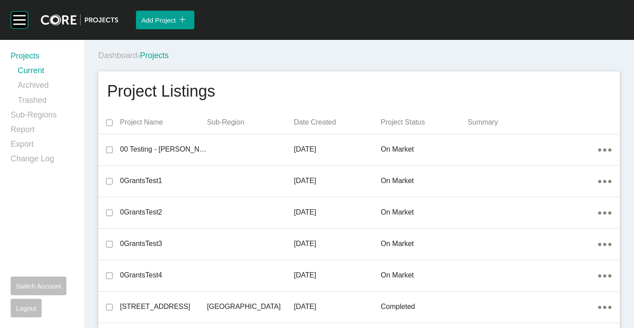
scroll to position [9295, 0]
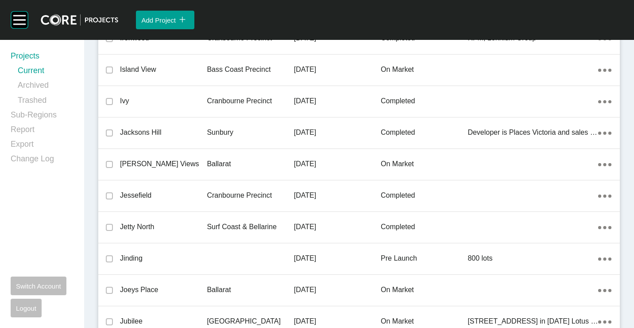
drag, startPoint x: 194, startPoint y: 160, endPoint x: 275, endPoint y: 177, distance: 83.2
click at [194, 160] on p "[PERSON_NAME] Views" at bounding box center [163, 164] width 87 height 10
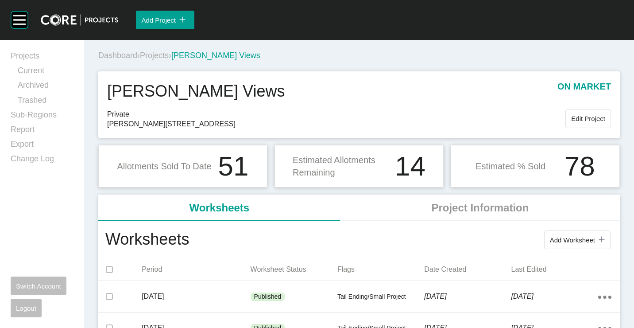
click at [148, 50] on div "Dashboard › Projects › Janson Views" at bounding box center [360, 55] width 525 height 24
drag, startPoint x: 157, startPoint y: 54, endPoint x: 263, endPoint y: 32, distance: 108.5
click at [157, 54] on span "Projects" at bounding box center [154, 55] width 29 height 9
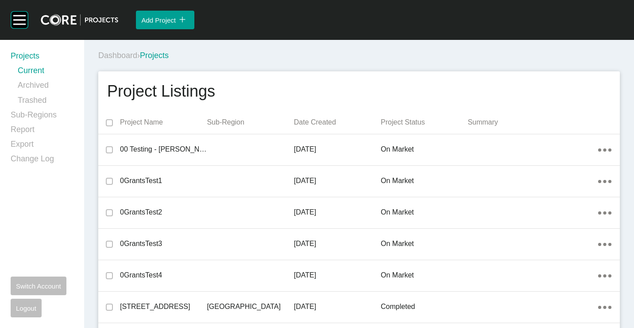
scroll to position [10836, 0]
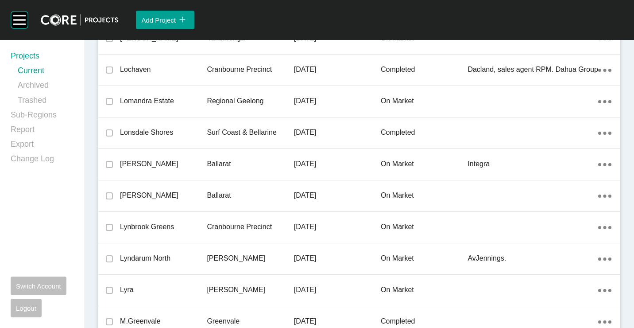
click at [210, 161] on p "Ballarat" at bounding box center [250, 164] width 87 height 10
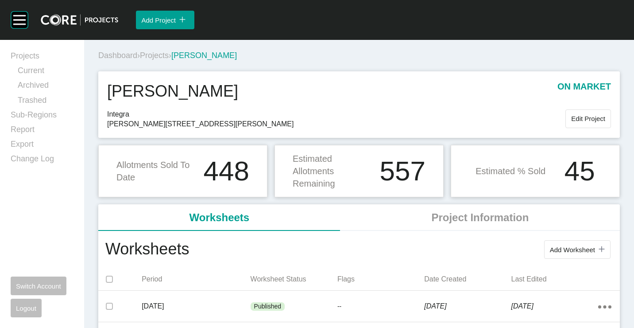
click at [163, 54] on span "Projects" at bounding box center [154, 55] width 29 height 9
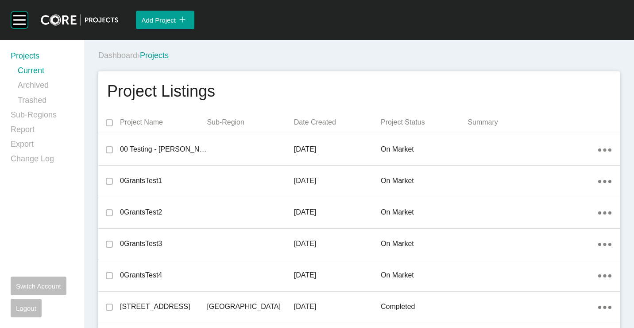
scroll to position [14233, 0]
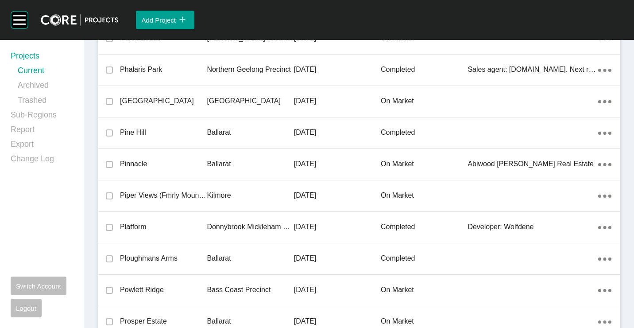
drag, startPoint x: 167, startPoint y: 167, endPoint x: 169, endPoint y: 154, distance: 13.4
click at [168, 167] on p "Pinnacle" at bounding box center [163, 164] width 87 height 10
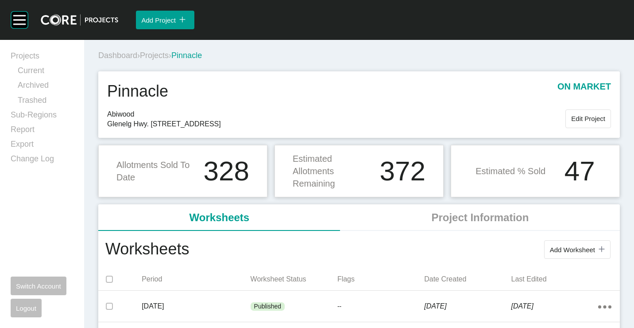
click at [161, 59] on span "Projects" at bounding box center [154, 55] width 29 height 9
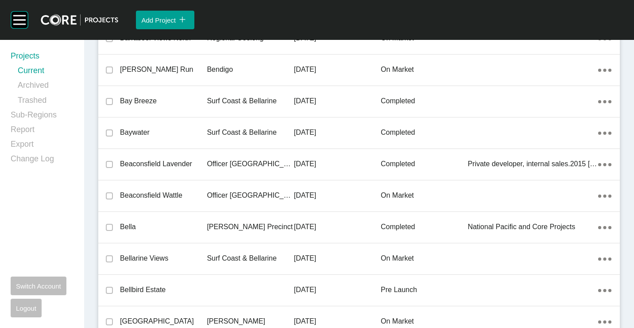
scroll to position [15333, 0]
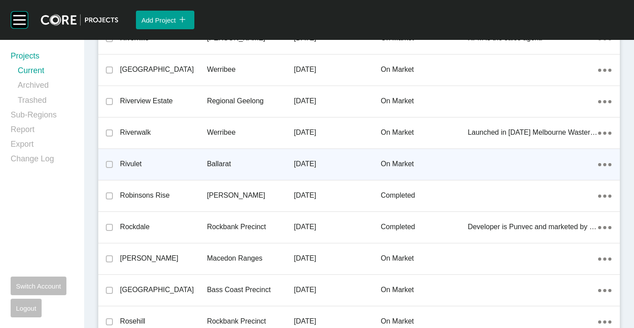
click at [187, 166] on p "Rivulet" at bounding box center [163, 164] width 87 height 10
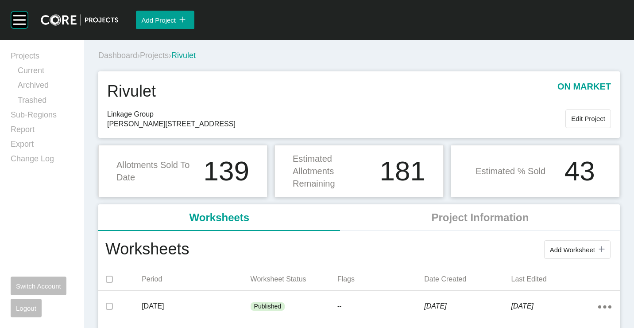
click at [161, 54] on span "Projects" at bounding box center [154, 55] width 29 height 9
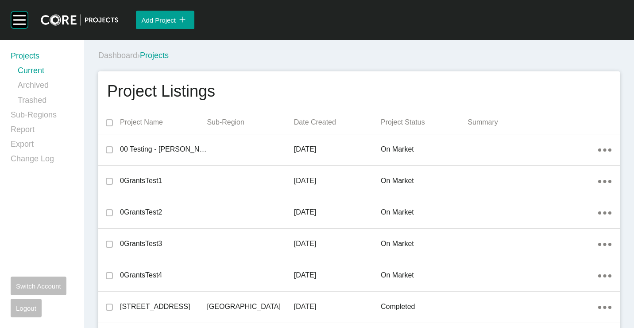
scroll to position [19705, 0]
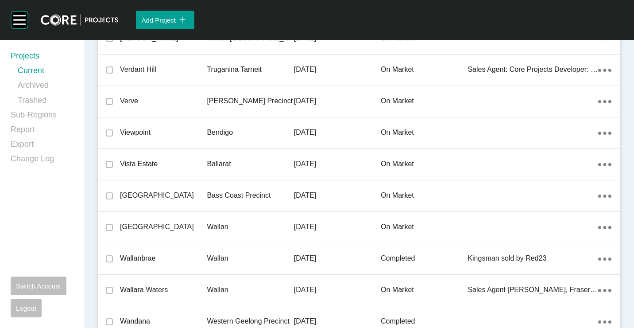
click at [175, 159] on p "Vista Estate" at bounding box center [163, 164] width 87 height 10
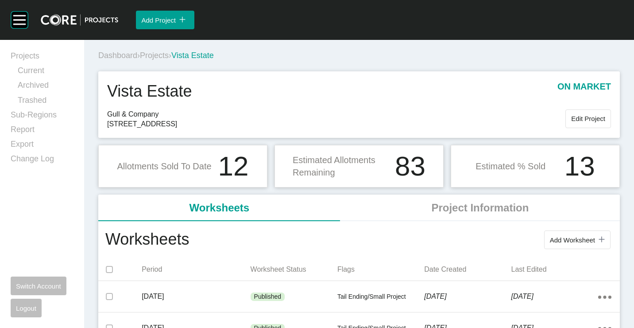
click at [159, 56] on span "Projects" at bounding box center [154, 55] width 29 height 9
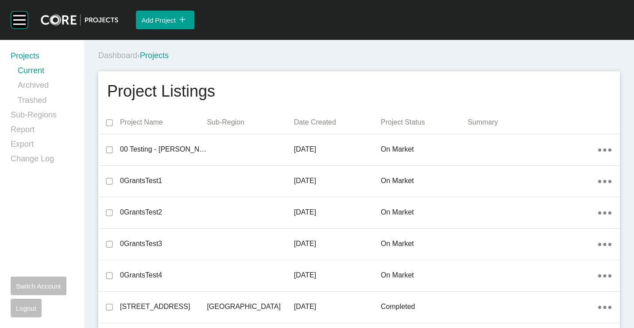
scroll to position [20806, 0]
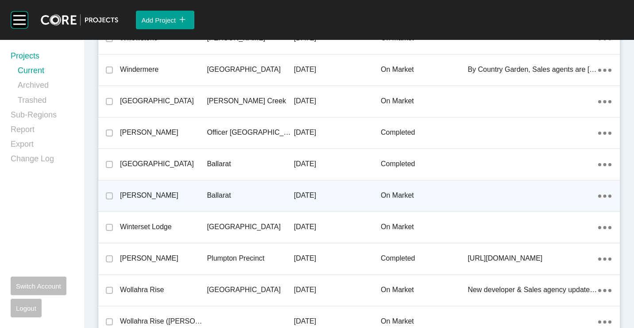
click at [170, 199] on p "[PERSON_NAME]" at bounding box center [163, 195] width 87 height 10
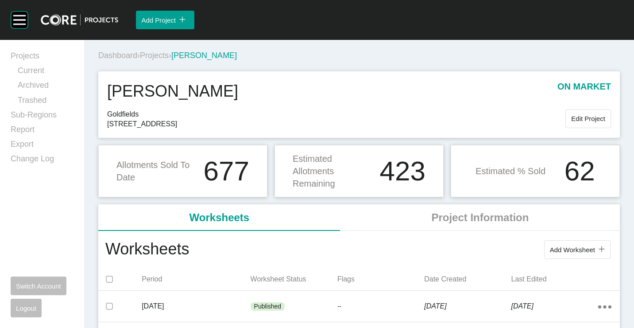
click at [159, 54] on span "Projects" at bounding box center [154, 55] width 29 height 9
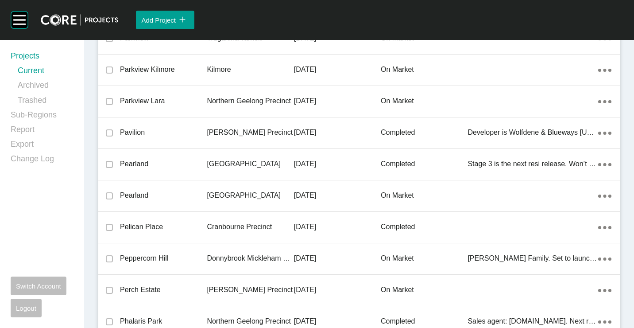
scroll to position [18856, 0]
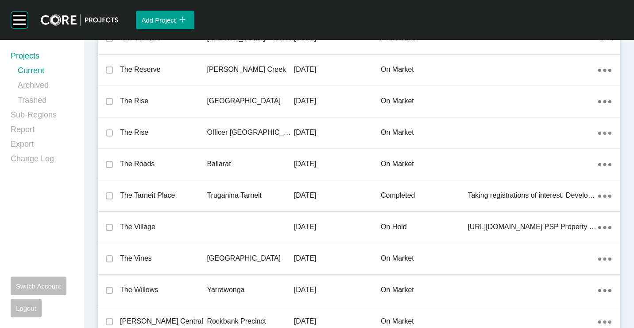
drag, startPoint x: 128, startPoint y: 165, endPoint x: 328, endPoint y: 214, distance: 205.5
click at [128, 165] on p "The Roads" at bounding box center [163, 164] width 87 height 10
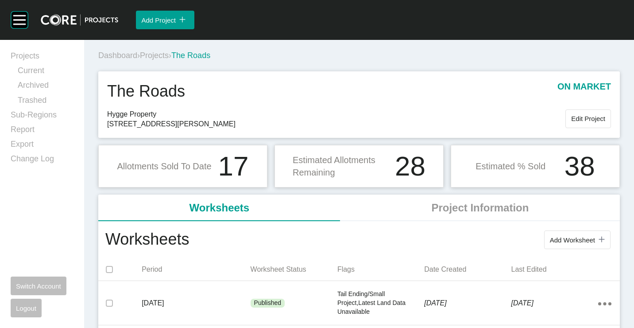
click at [159, 54] on span "Projects" at bounding box center [154, 55] width 29 height 9
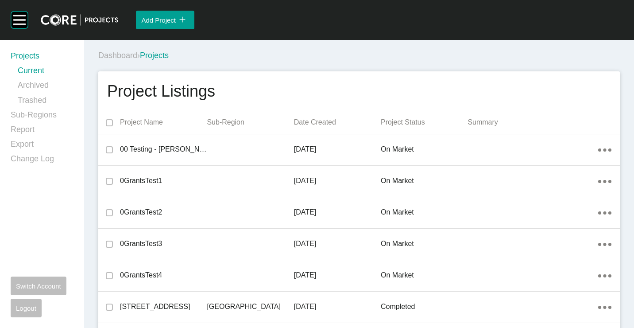
scroll to position [929, 0]
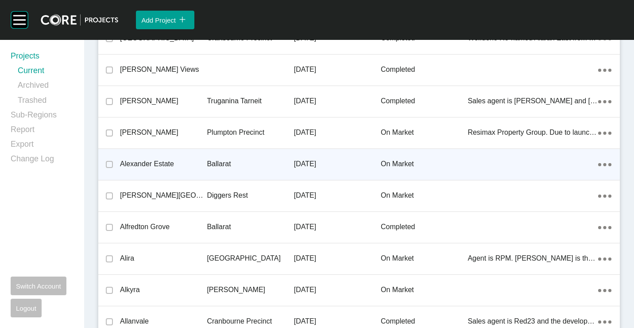
click at [222, 167] on p "Ballarat" at bounding box center [250, 164] width 87 height 10
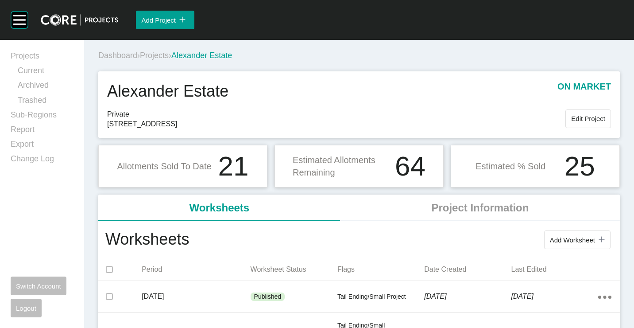
click at [158, 52] on span "Projects" at bounding box center [154, 55] width 29 height 9
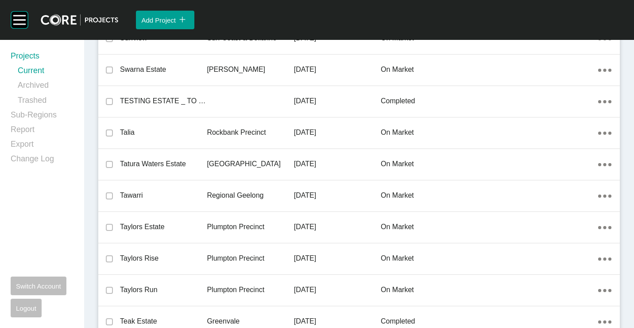
scroll to position [20240, 0]
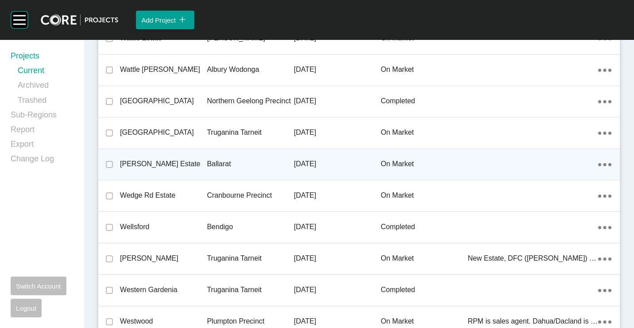
click at [211, 164] on p "Ballarat" at bounding box center [250, 164] width 87 height 10
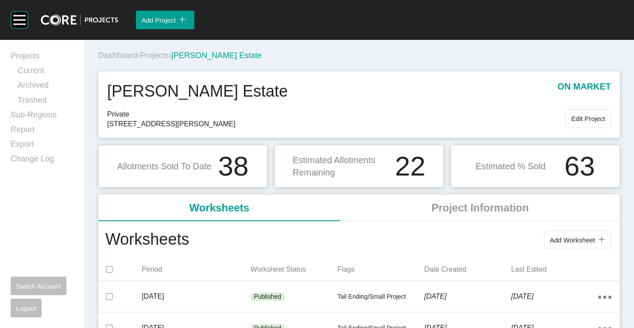
click at [163, 57] on span "Projects" at bounding box center [154, 55] width 29 height 9
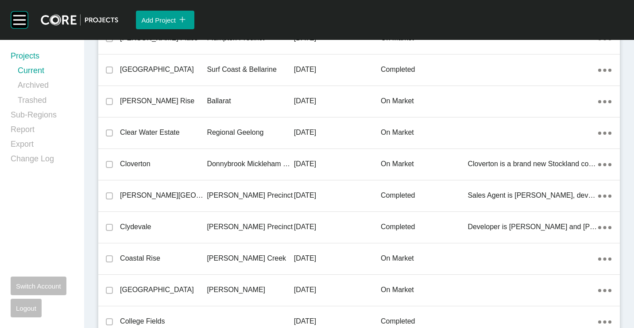
scroll to position [9421, 0]
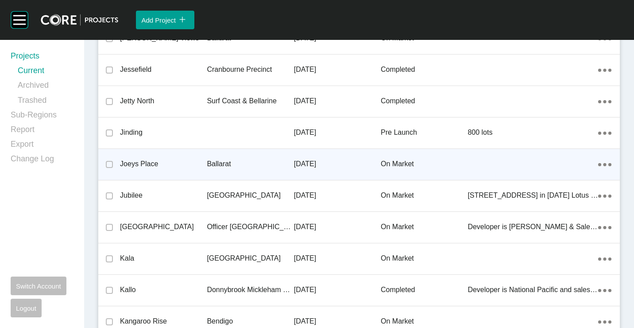
click at [245, 156] on div "Ballarat" at bounding box center [250, 163] width 87 height 27
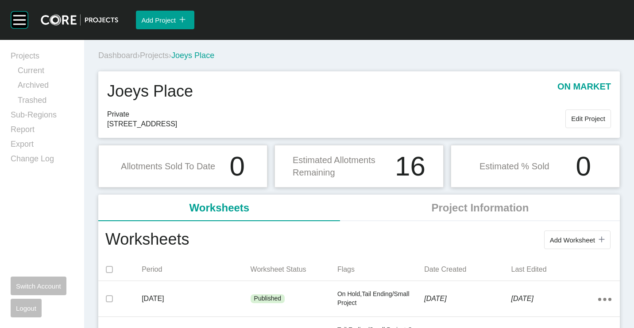
click at [164, 54] on span "Projects" at bounding box center [154, 55] width 29 height 9
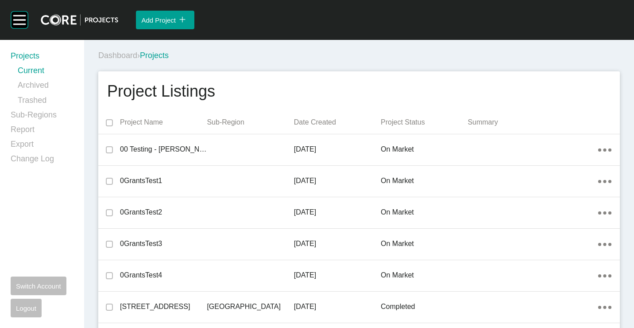
scroll to position [6873, 0]
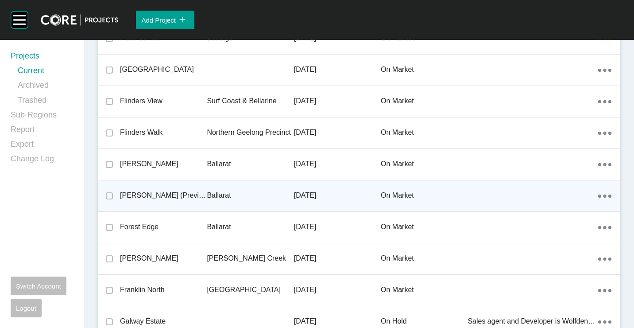
click at [229, 192] on p "Ballarat" at bounding box center [250, 195] width 87 height 10
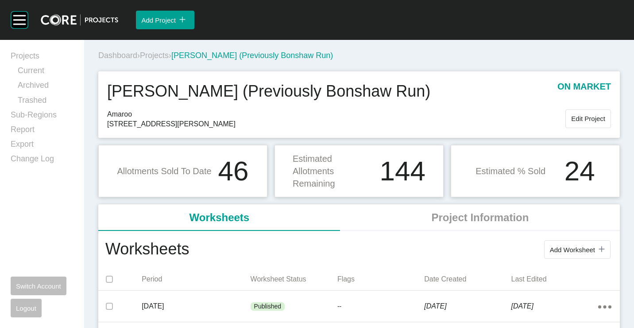
click at [164, 56] on span "Projects" at bounding box center [154, 55] width 29 height 9
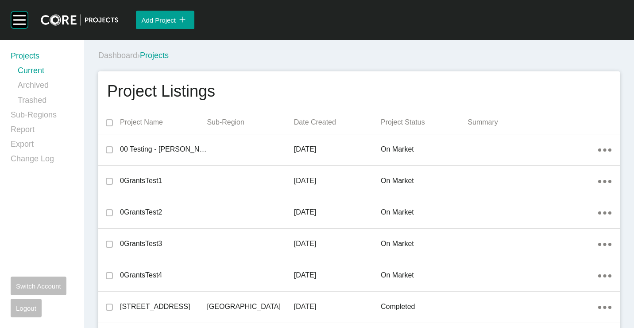
scroll to position [6873, 0]
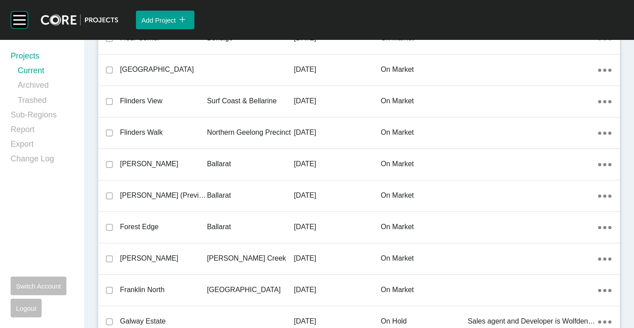
drag, startPoint x: 200, startPoint y: 171, endPoint x: 216, endPoint y: 174, distance: 16.3
click at [200, 171] on div "[PERSON_NAME]" at bounding box center [163, 163] width 87 height 27
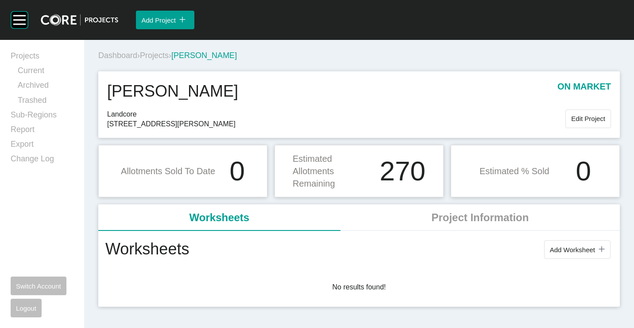
click at [156, 54] on span "Projects" at bounding box center [154, 55] width 29 height 9
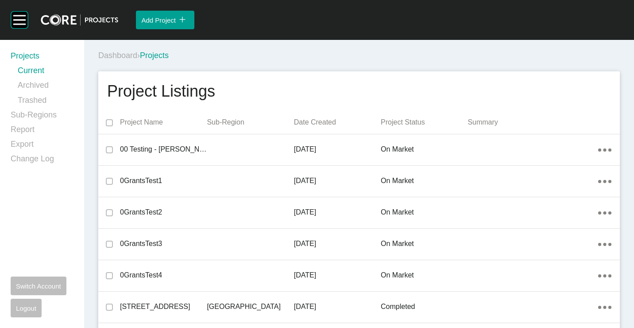
scroll to position [4389, 0]
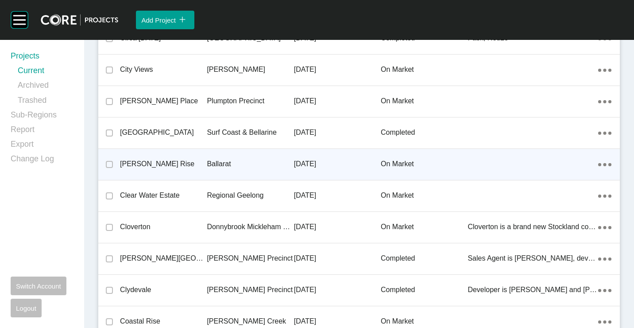
click at [155, 155] on div "[PERSON_NAME] Rise" at bounding box center [163, 163] width 87 height 27
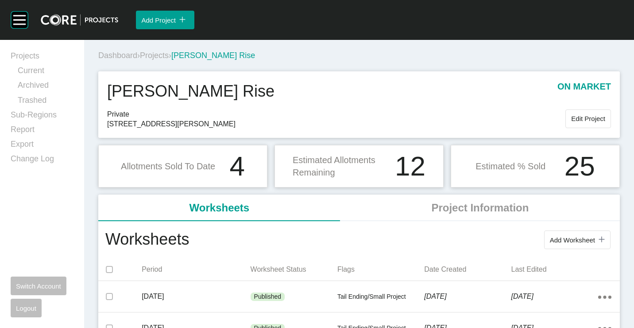
click at [150, 53] on span "Projects" at bounding box center [154, 55] width 29 height 9
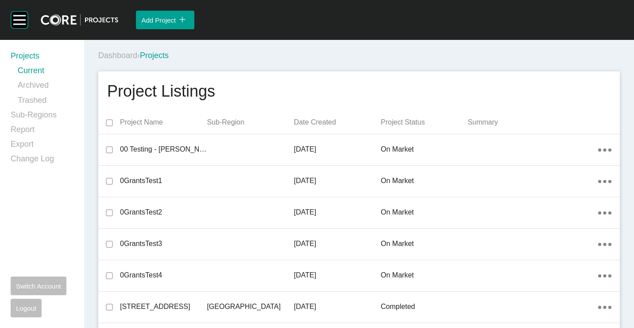
scroll to position [11150, 0]
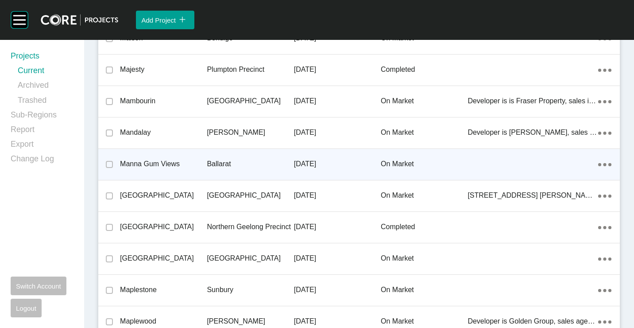
click at [162, 169] on div "Manna Gum Views" at bounding box center [163, 163] width 87 height 27
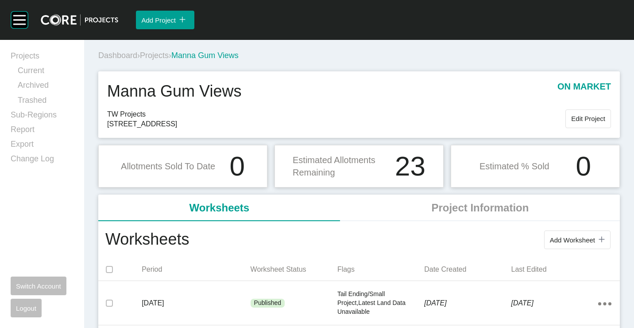
click at [157, 56] on span "Projects" at bounding box center [154, 55] width 29 height 9
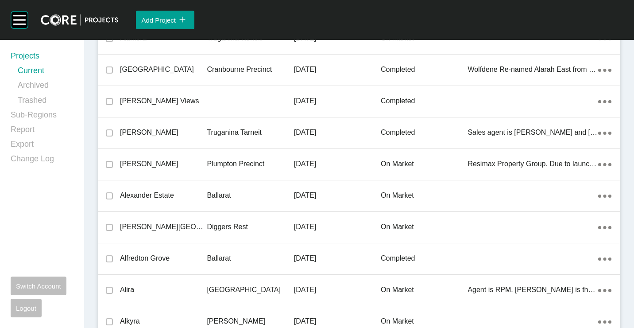
scroll to position [14390, 0]
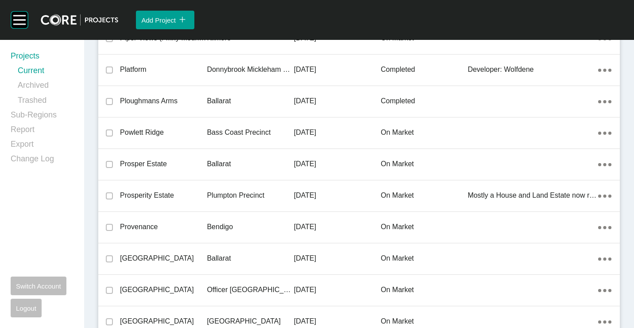
drag, startPoint x: 203, startPoint y: 164, endPoint x: 247, endPoint y: 175, distance: 45.3
click at [203, 164] on p "Prosper Estate" at bounding box center [163, 164] width 87 height 10
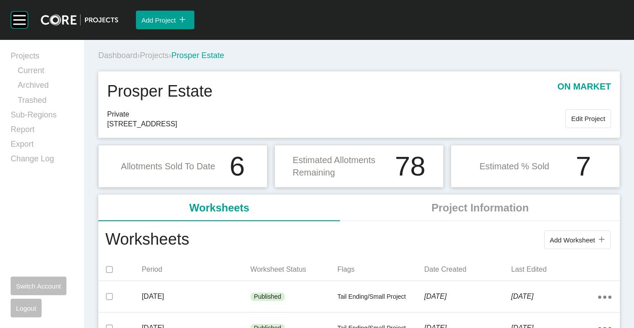
click at [159, 55] on span "Projects" at bounding box center [154, 55] width 29 height 9
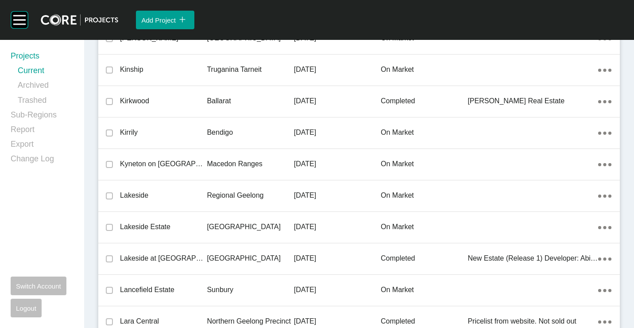
scroll to position [15050, 0]
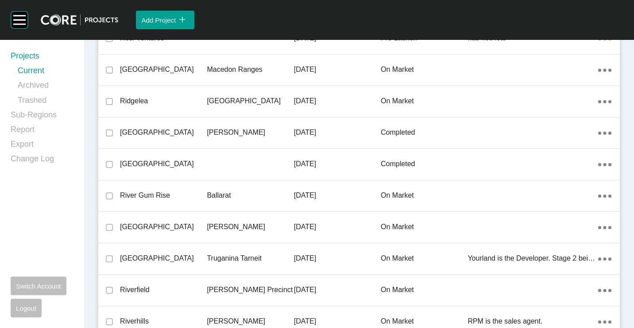
drag, startPoint x: 202, startPoint y: 199, endPoint x: 320, endPoint y: 203, distance: 118.8
click at [202, 199] on p "River Gum Rise" at bounding box center [163, 195] width 87 height 10
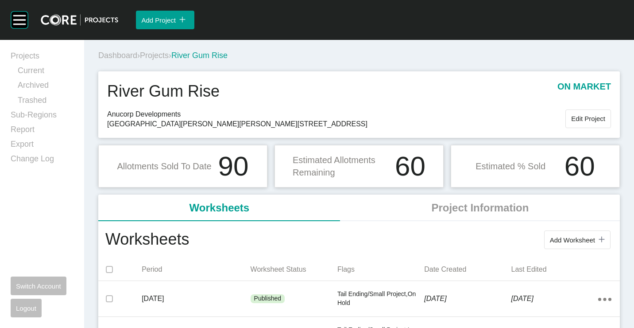
click at [164, 55] on span "Projects" at bounding box center [154, 55] width 29 height 9
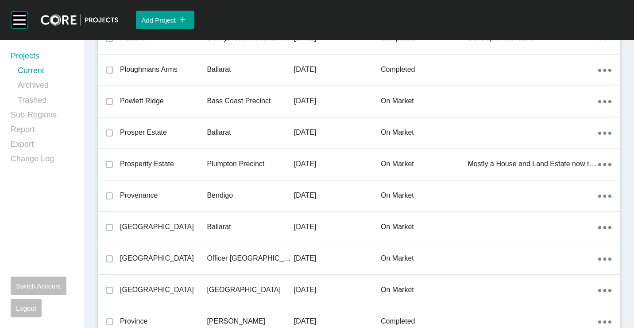
scroll to position [18384, 0]
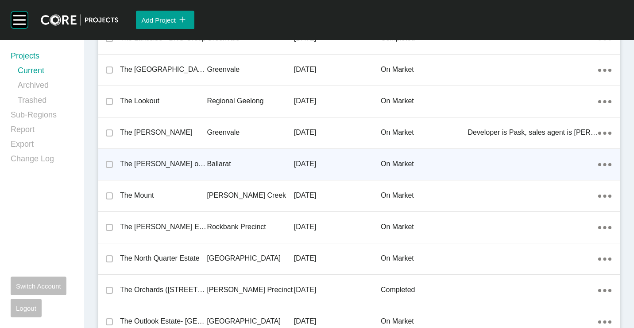
click at [191, 161] on p "The [PERSON_NAME] on Eureka Estate" at bounding box center [163, 164] width 87 height 10
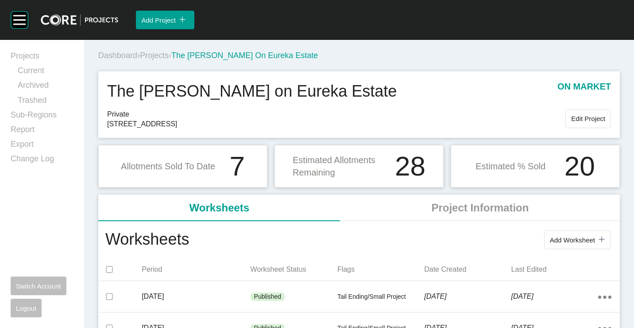
click at [161, 51] on span "Projects" at bounding box center [154, 55] width 29 height 9
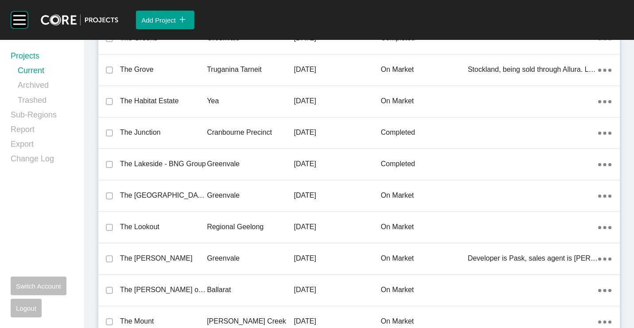
scroll to position [10867, 0]
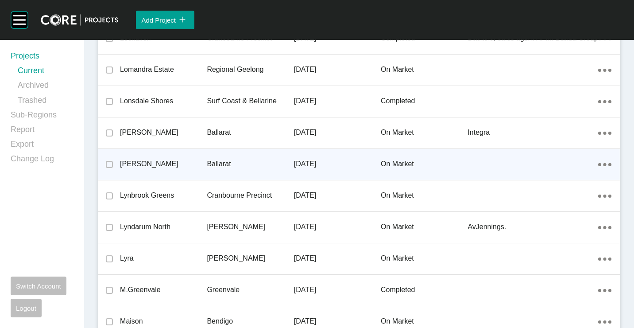
click at [228, 175] on div "Ballarat" at bounding box center [250, 163] width 87 height 27
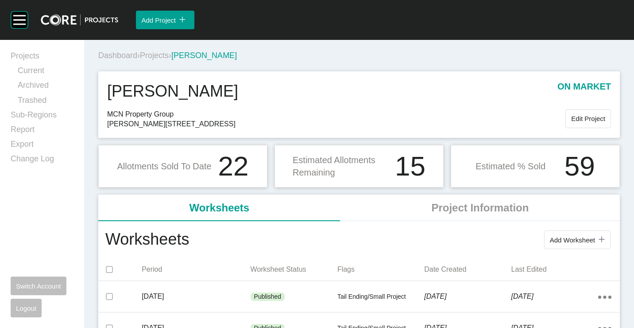
drag, startPoint x: 156, startPoint y: 55, endPoint x: 268, endPoint y: 25, distance: 116.0
click at [156, 55] on span "Projects" at bounding box center [154, 55] width 29 height 9
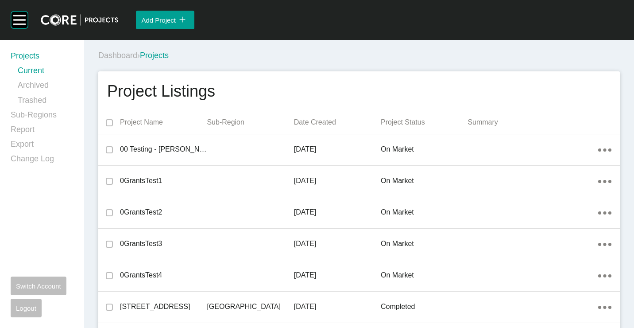
scroll to position [4137, 0]
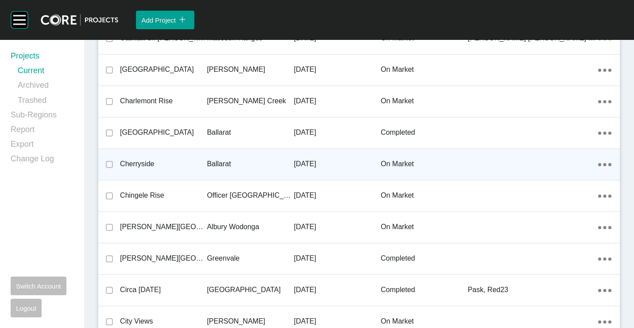
click at [226, 161] on p "Ballarat" at bounding box center [250, 164] width 87 height 10
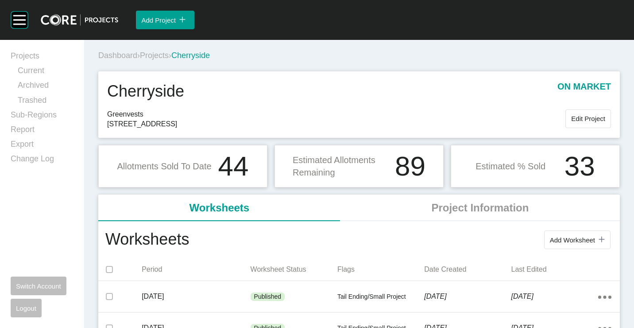
click at [167, 54] on span "Projects" at bounding box center [154, 55] width 29 height 9
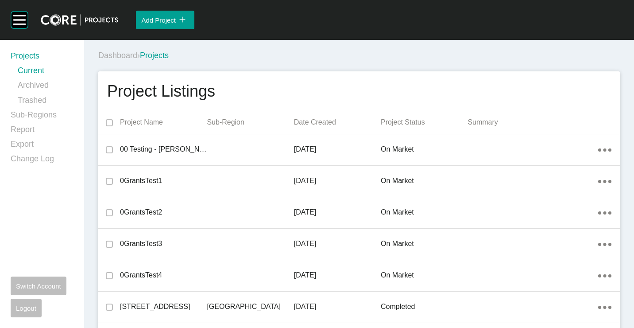
scroll to position [14862, 0]
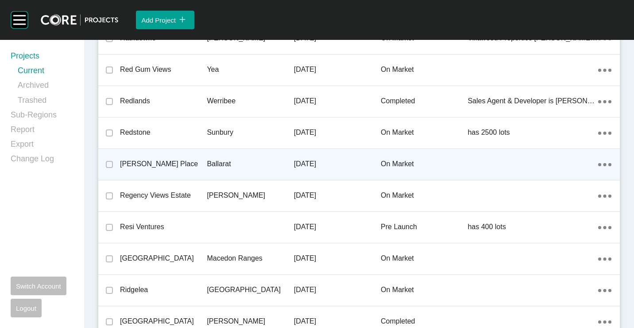
click at [177, 154] on div "[PERSON_NAME] Place" at bounding box center [163, 163] width 87 height 27
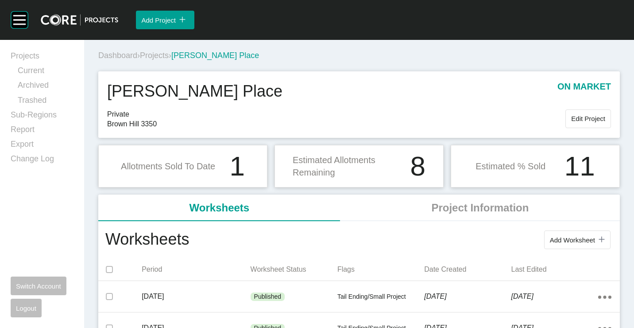
click at [159, 56] on span "Projects" at bounding box center [154, 55] width 29 height 9
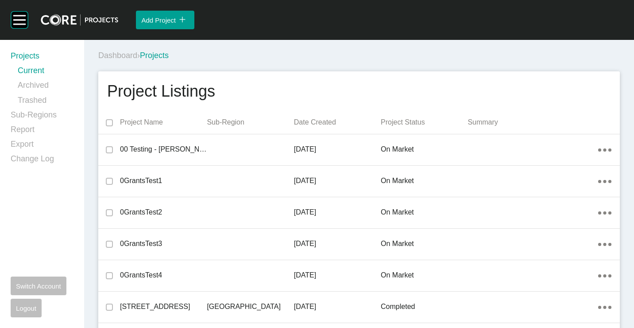
scroll to position [6213, 0]
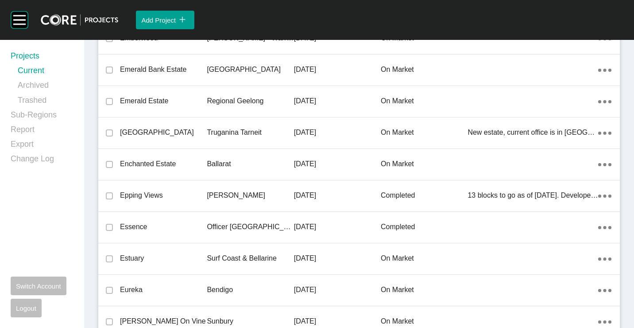
drag, startPoint x: 145, startPoint y: 161, endPoint x: 194, endPoint y: 206, distance: 66.5
click at [145, 161] on p "Enchanted Estate" at bounding box center [163, 164] width 87 height 10
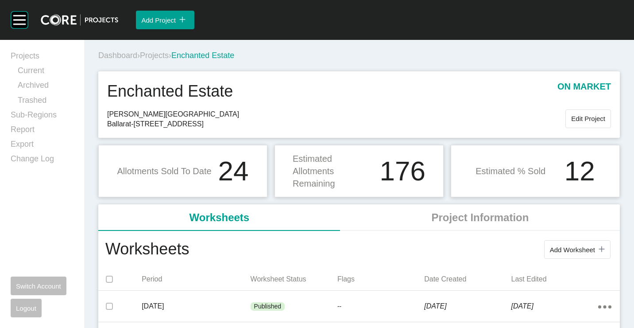
click at [160, 52] on span "Projects" at bounding box center [154, 55] width 29 height 9
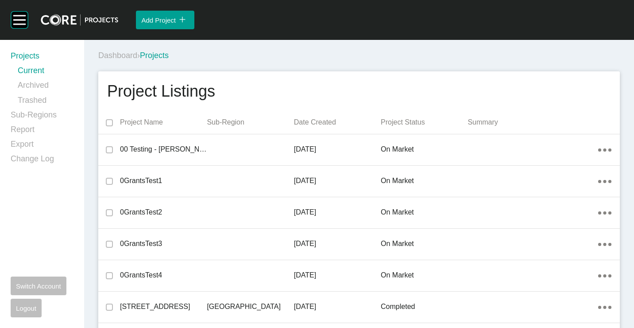
scroll to position [457, 0]
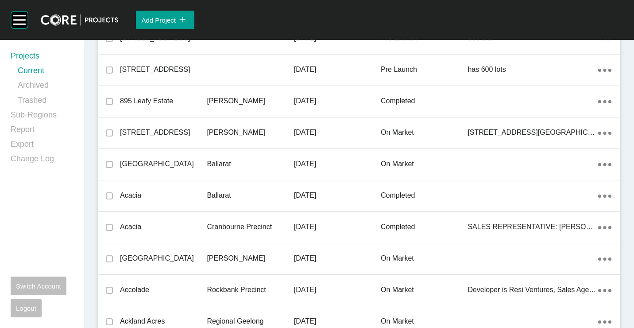
drag, startPoint x: 210, startPoint y: 160, endPoint x: 355, endPoint y: 218, distance: 156.2
click at [210, 160] on p "Ballarat" at bounding box center [250, 164] width 87 height 10
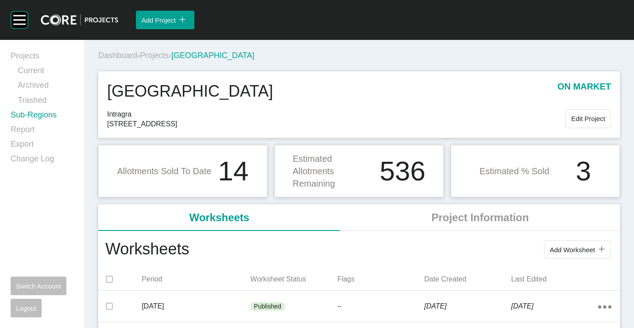
click at [35, 115] on link "Sub-Regions" at bounding box center [42, 116] width 63 height 15
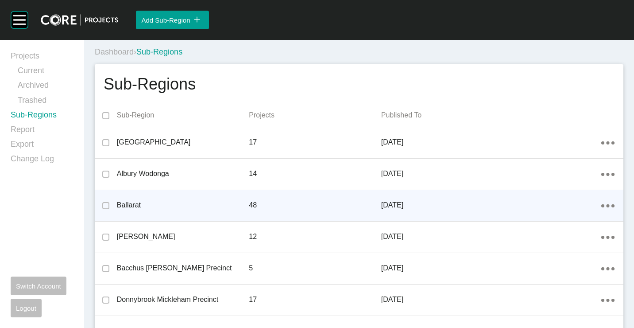
click at [605, 206] on icon "Action Menu Dots Copy 6 Created with Sketch." at bounding box center [608, 205] width 13 height 3
click at [571, 206] on link "Edit" at bounding box center [570, 206] width 24 height 13
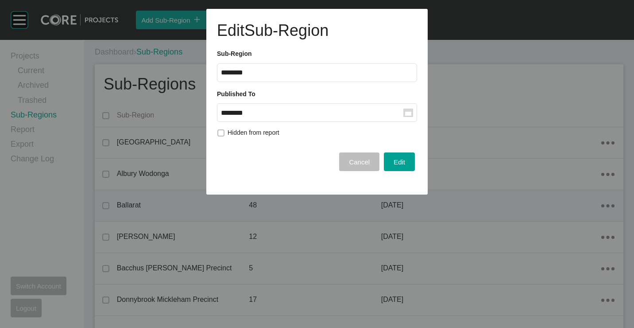
click at [404, 114] on rect at bounding box center [409, 113] width 10 height 8
click at [404, 114] on input "********" at bounding box center [312, 113] width 183 height 8
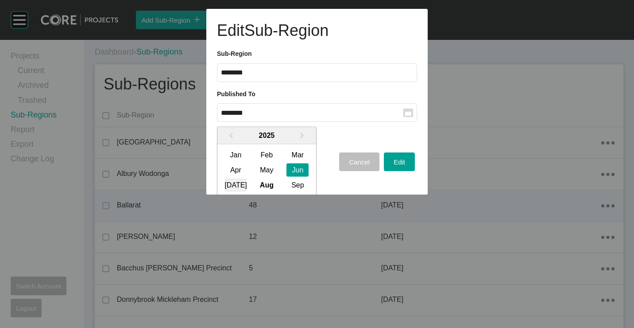
click at [237, 183] on div "[DATE]" at bounding box center [236, 184] width 22 height 13
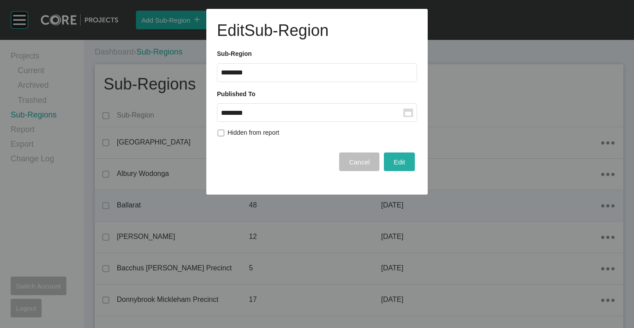
click at [413, 161] on button "Edit" at bounding box center [399, 161] width 31 height 19
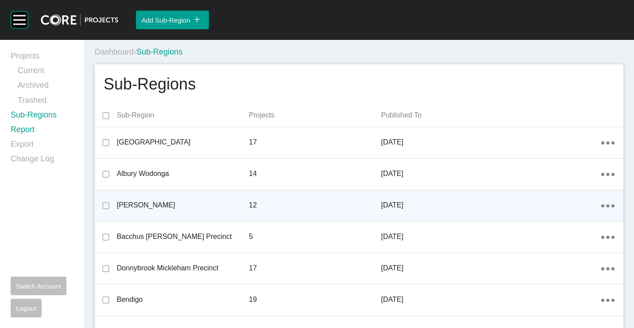
click at [23, 128] on link "Report" at bounding box center [42, 131] width 63 height 15
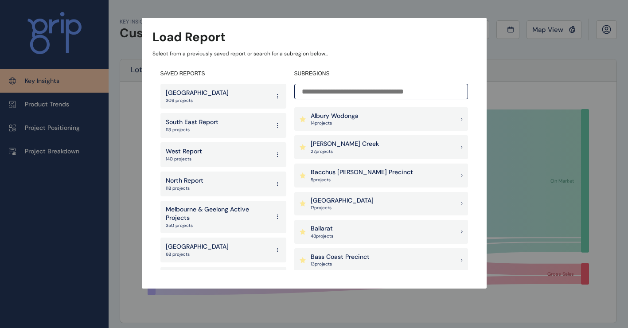
click at [348, 225] on div "Ballarat 48 project s" at bounding box center [381, 232] width 174 height 24
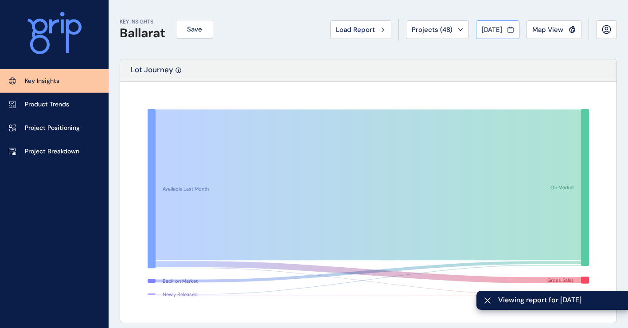
click at [508, 26] on icon at bounding box center [510, 29] width 6 height 9
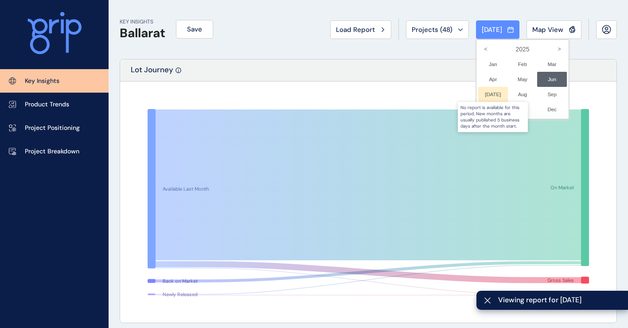
click at [483, 93] on div at bounding box center [493, 94] width 30 height 15
click at [486, 91] on div at bounding box center [493, 94] width 30 height 15
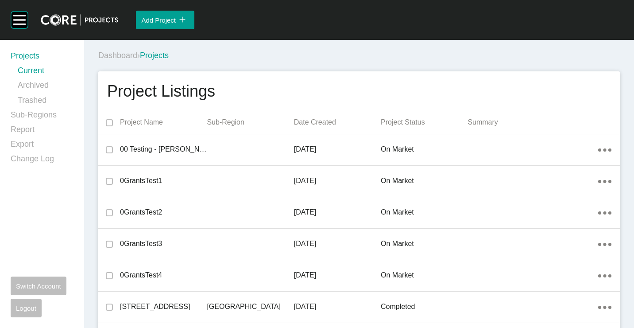
scroll to position [1872, 0]
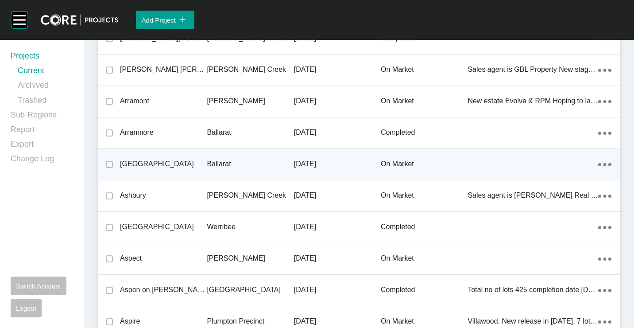
click at [167, 158] on div "[GEOGRAPHIC_DATA]" at bounding box center [163, 163] width 87 height 27
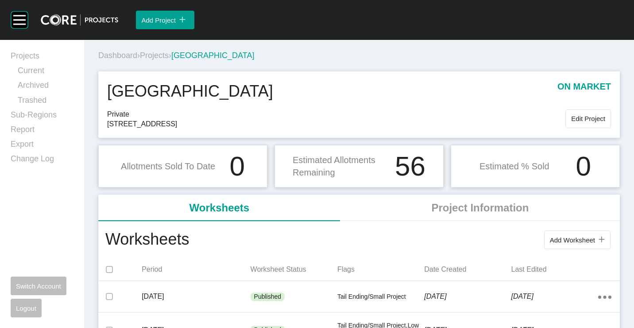
click at [158, 56] on span "Projects" at bounding box center [154, 55] width 29 height 9
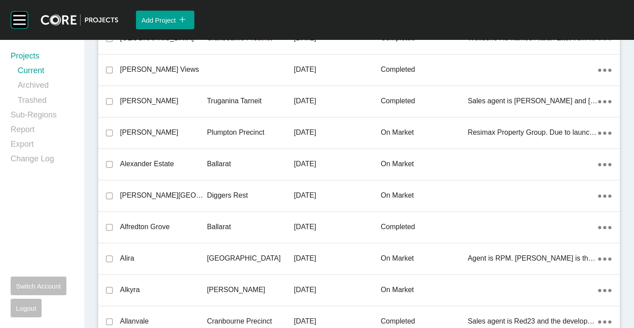
scroll to position [1118, 0]
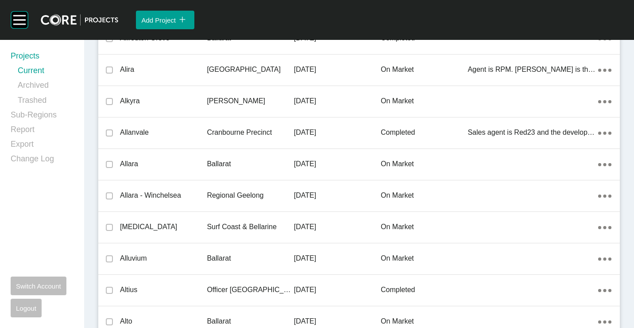
click at [280, 165] on p "Ballarat" at bounding box center [250, 164] width 87 height 10
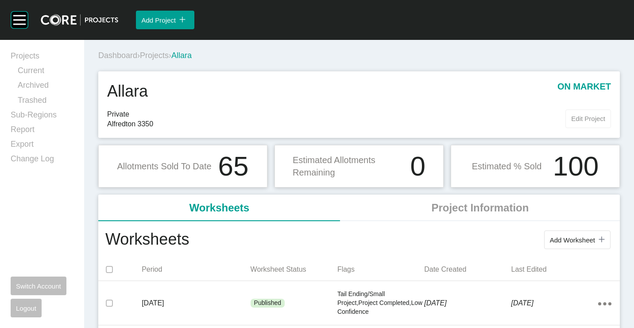
click at [572, 118] on span "Edit Project" at bounding box center [588, 119] width 34 height 8
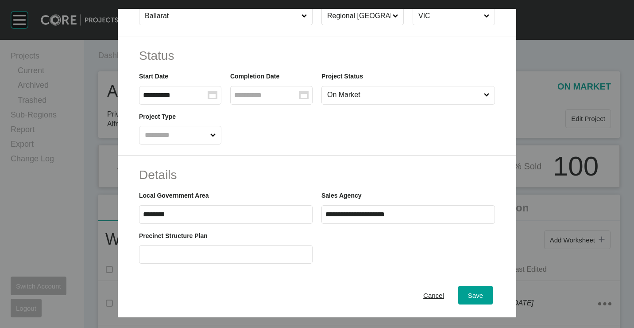
scroll to position [177, 0]
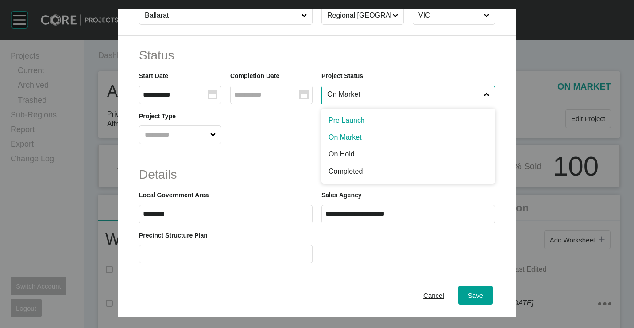
click at [355, 96] on input "On Market" at bounding box center [404, 95] width 157 height 18
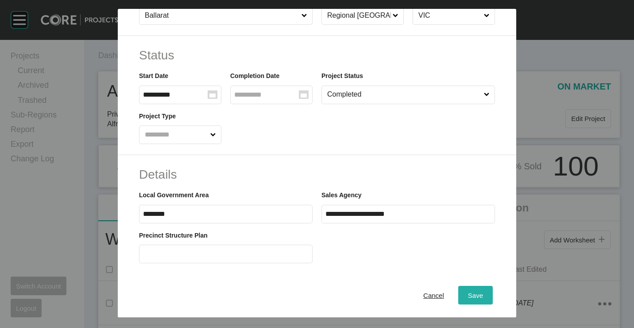
click at [468, 291] on span "Save" at bounding box center [475, 295] width 15 height 8
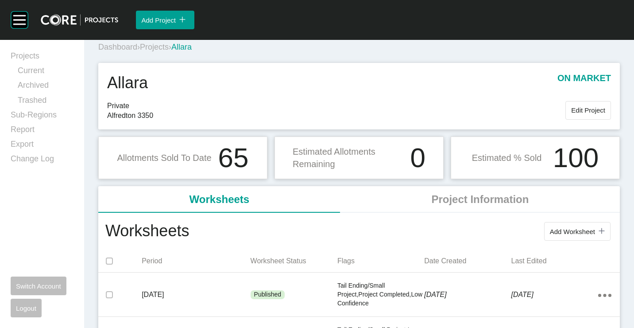
scroll to position [0, 0]
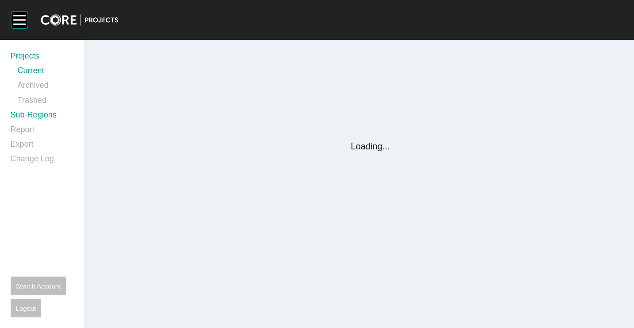
click at [31, 115] on link "Sub-Regions" at bounding box center [42, 116] width 63 height 15
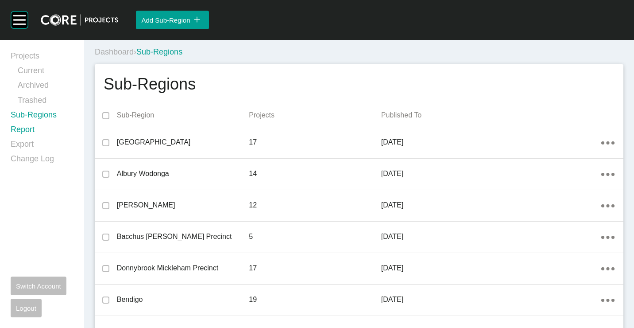
click at [26, 131] on link "Report" at bounding box center [42, 131] width 63 height 15
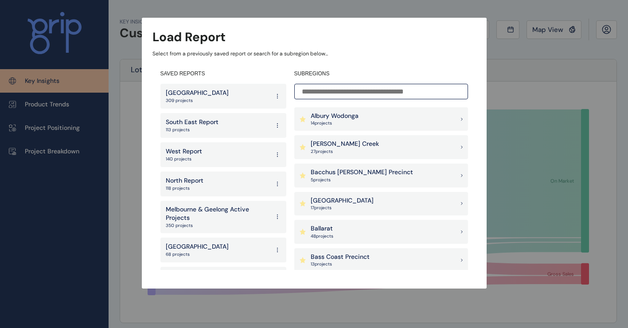
drag, startPoint x: 342, startPoint y: 230, endPoint x: 377, endPoint y: 190, distance: 53.3
click at [342, 230] on div "Ballarat 48 project s" at bounding box center [381, 232] width 174 height 24
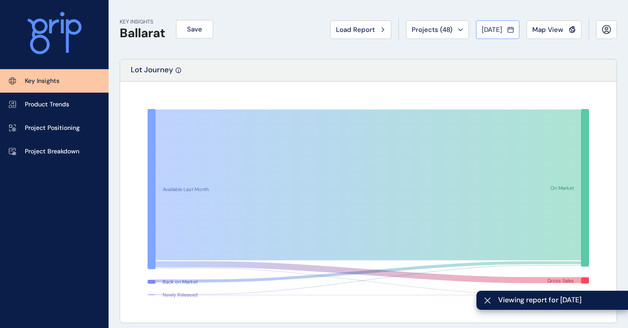
click at [503, 29] on div "[DATE]" at bounding box center [498, 29] width 32 height 9
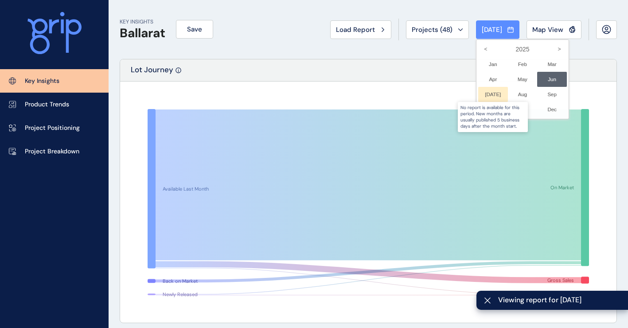
click at [483, 94] on div at bounding box center [493, 94] width 30 height 15
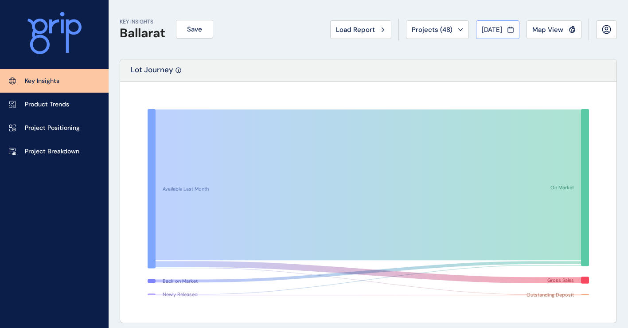
click at [509, 33] on icon at bounding box center [510, 29] width 6 height 9
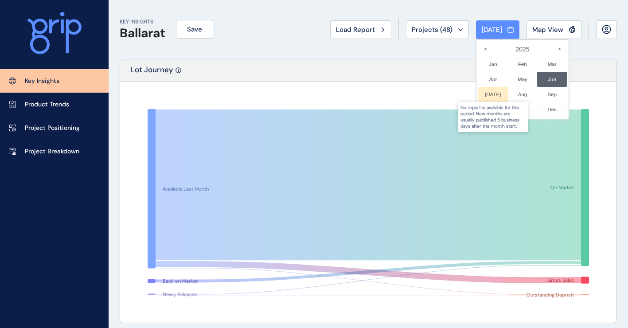
click at [483, 92] on div at bounding box center [493, 94] width 30 height 15
click at [484, 91] on div at bounding box center [493, 94] width 30 height 15
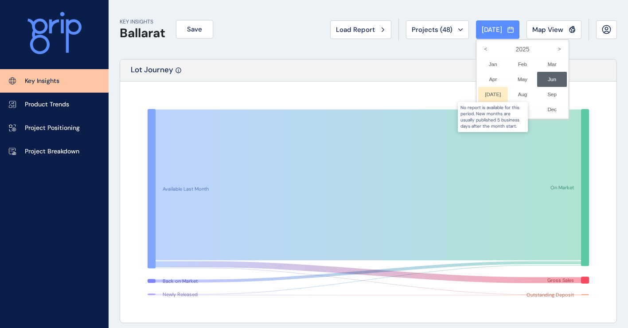
click at [485, 91] on div at bounding box center [493, 94] width 30 height 15
click at [430, 68] on div at bounding box center [314, 164] width 628 height 328
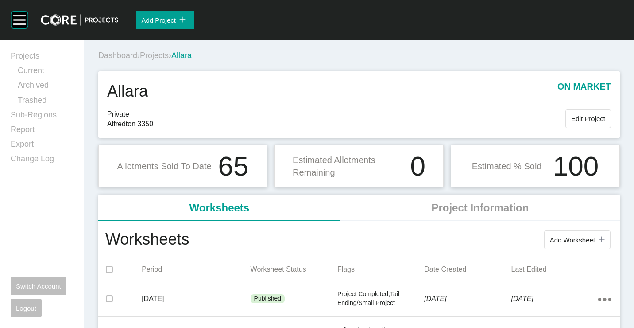
click at [155, 53] on span "Projects" at bounding box center [154, 55] width 29 height 9
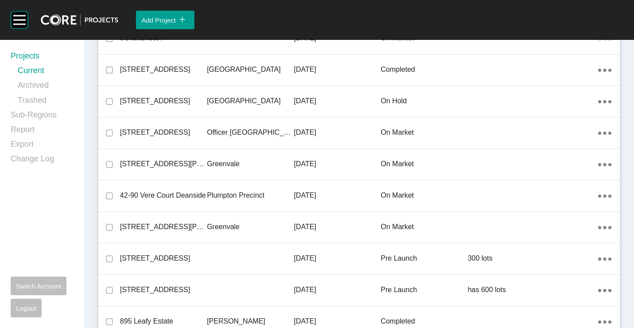
scroll to position [14862, 0]
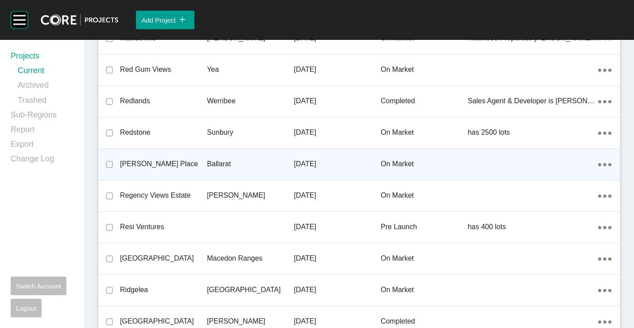
click at [215, 157] on div "Ballarat" at bounding box center [250, 163] width 87 height 27
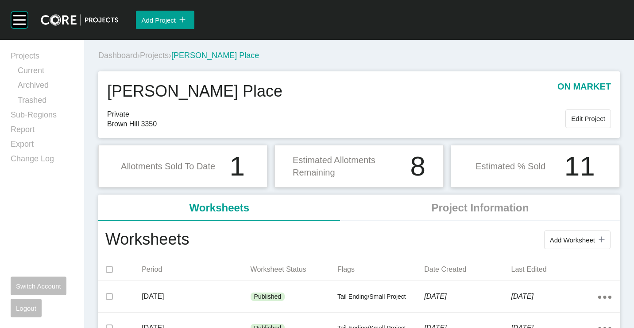
drag, startPoint x: 156, startPoint y: 52, endPoint x: 203, endPoint y: 31, distance: 51.4
click at [156, 52] on span "Projects" at bounding box center [154, 55] width 29 height 9
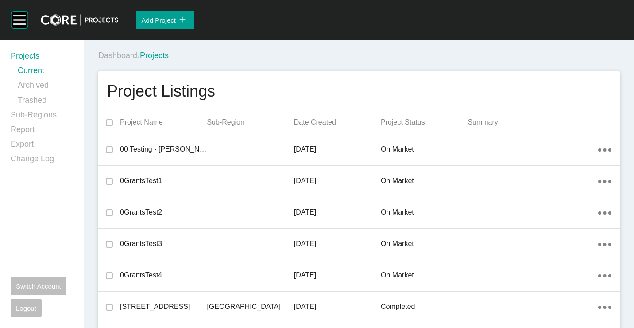
scroll to position [4137, 0]
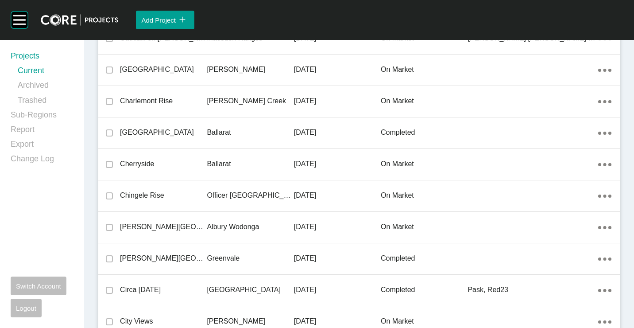
drag, startPoint x: 239, startPoint y: 159, endPoint x: 293, endPoint y: 173, distance: 56.0
click at [239, 159] on p "Ballarat" at bounding box center [250, 164] width 87 height 10
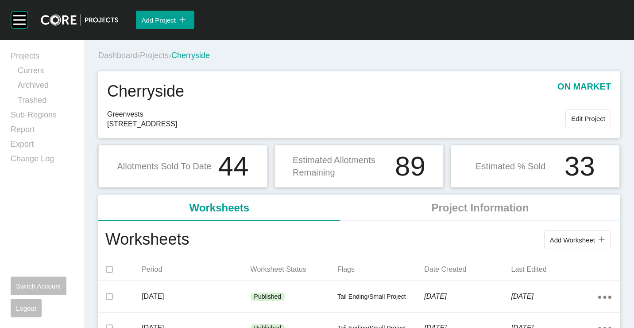
click at [161, 54] on span "Projects" at bounding box center [154, 55] width 29 height 9
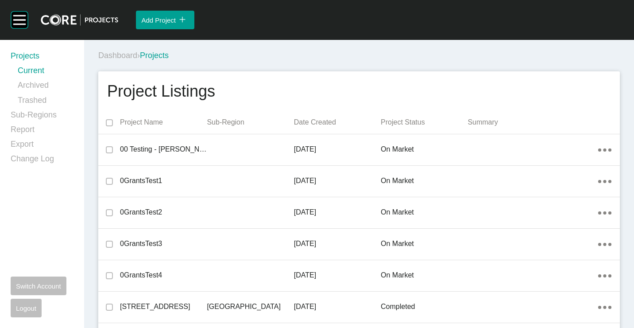
scroll to position [6213, 0]
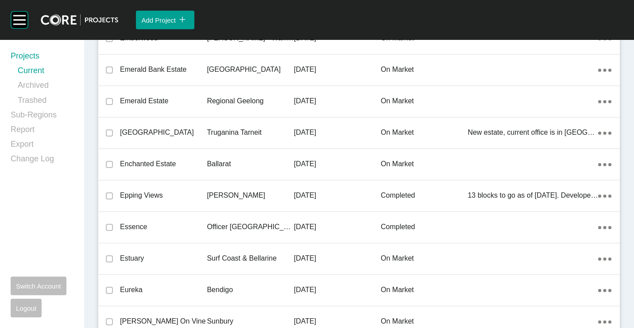
drag, startPoint x: 216, startPoint y: 163, endPoint x: 330, endPoint y: 171, distance: 114.1
click at [216, 163] on p "Ballarat" at bounding box center [250, 164] width 87 height 10
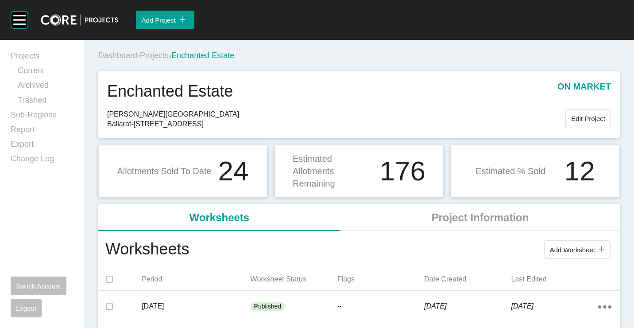
click at [156, 58] on span "Projects" at bounding box center [154, 55] width 29 height 9
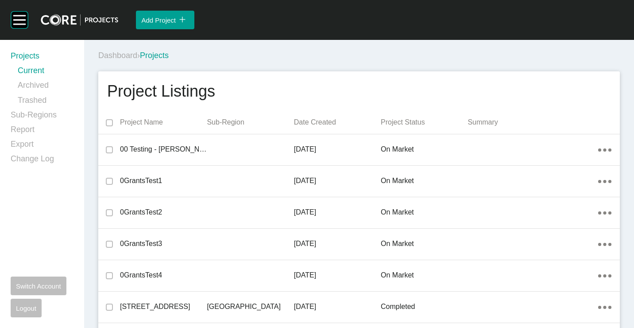
scroll to position [10867, 0]
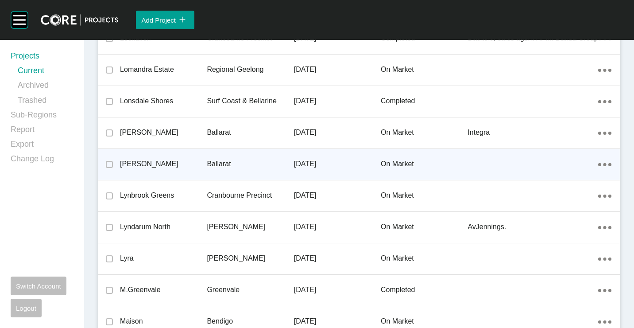
click at [171, 163] on p "[PERSON_NAME]" at bounding box center [163, 164] width 87 height 10
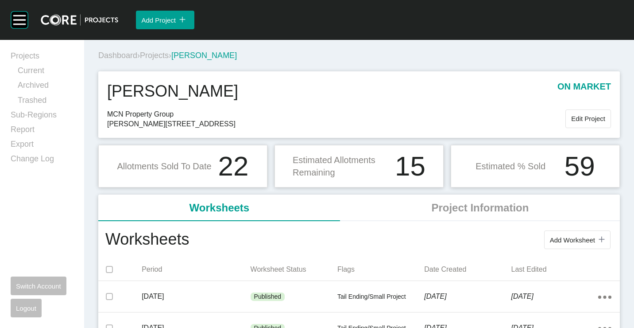
click at [159, 58] on span "Projects" at bounding box center [154, 55] width 29 height 9
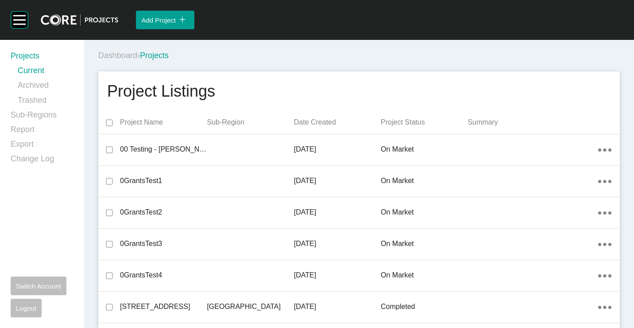
scroll to position [457, 0]
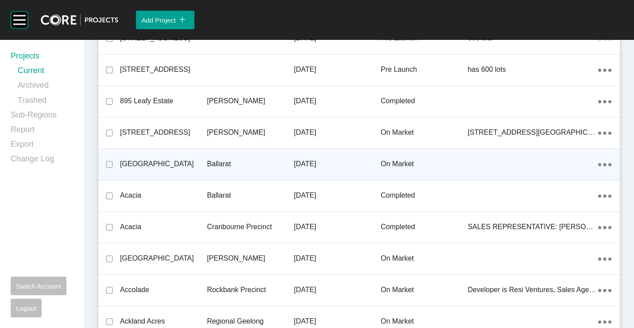
click at [155, 159] on p "[GEOGRAPHIC_DATA]" at bounding box center [163, 164] width 87 height 10
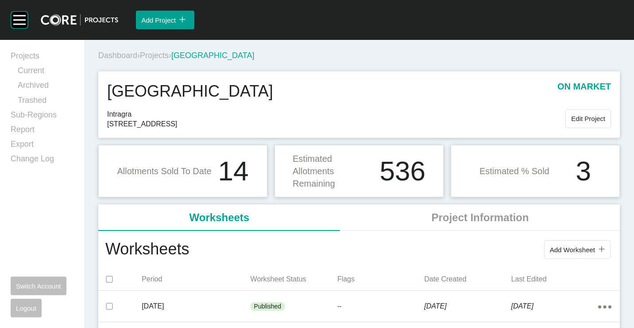
click at [163, 53] on span "Projects" at bounding box center [154, 55] width 29 height 9
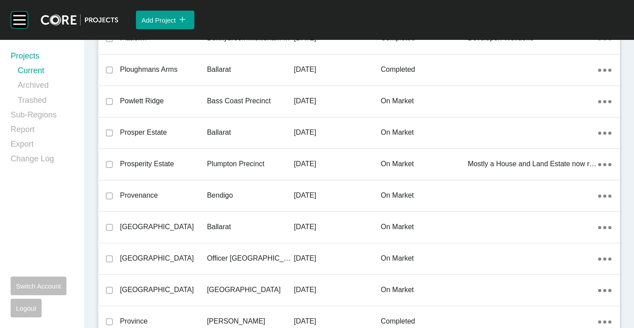
scroll to position [18384, 0]
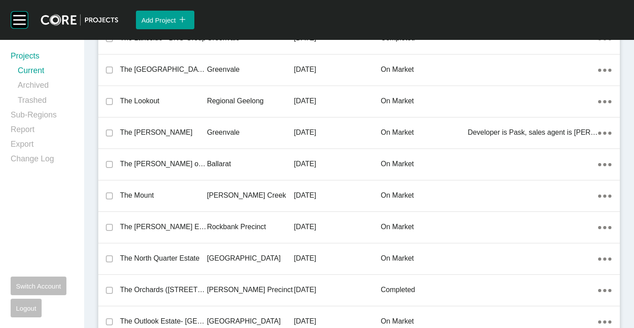
drag, startPoint x: 151, startPoint y: 164, endPoint x: 367, endPoint y: 183, distance: 217.0
click at [151, 164] on p "The [PERSON_NAME] on Eureka Estate" at bounding box center [163, 164] width 87 height 10
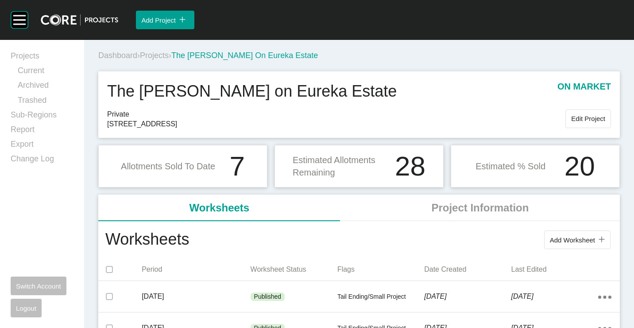
click at [155, 52] on span "Projects" at bounding box center [154, 55] width 29 height 9
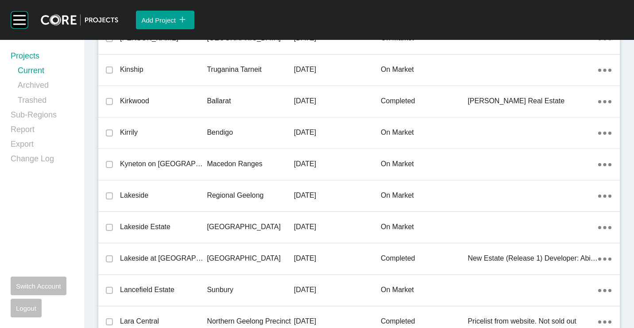
scroll to position [15050, 0]
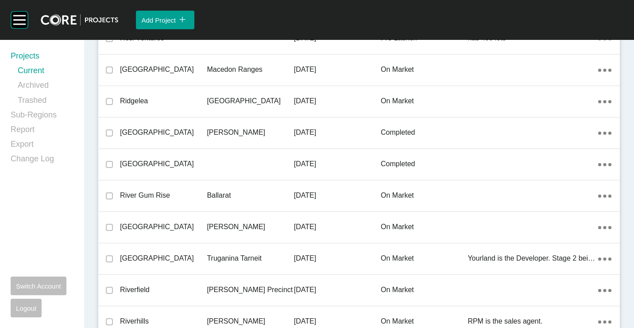
click at [192, 185] on div "River Gum Rise" at bounding box center [163, 195] width 87 height 27
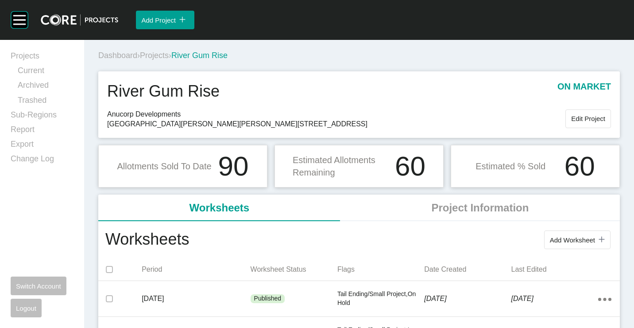
click at [162, 54] on span "Projects" at bounding box center [154, 55] width 29 height 9
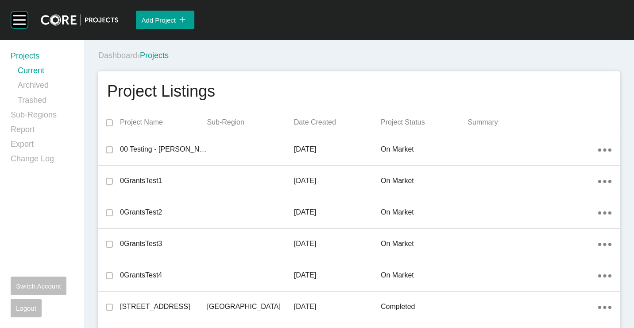
scroll to position [14390, 0]
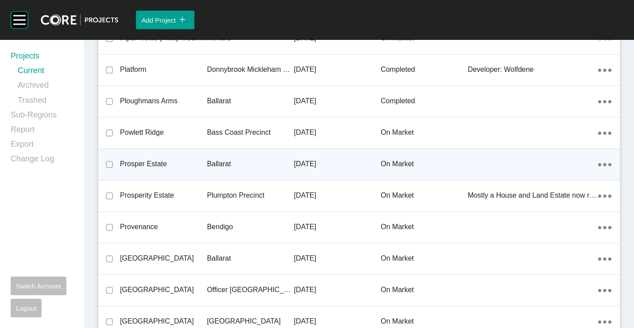
click at [191, 161] on p "Prosper Estate" at bounding box center [163, 164] width 87 height 10
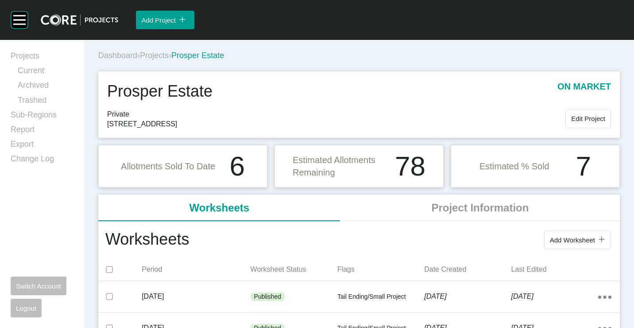
click at [157, 56] on span "Projects" at bounding box center [154, 55] width 29 height 9
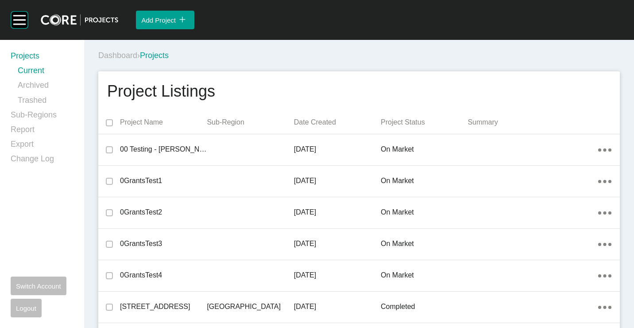
scroll to position [11150, 0]
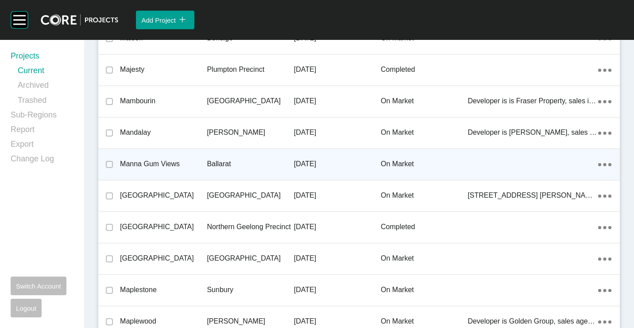
click at [159, 164] on p "Manna Gum Views" at bounding box center [163, 164] width 87 height 10
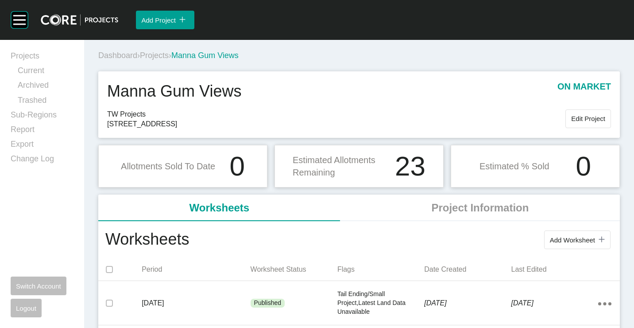
click at [159, 51] on span "Projects" at bounding box center [154, 55] width 29 height 9
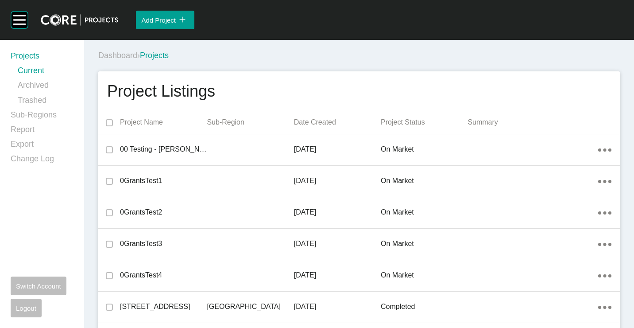
scroll to position [4389, 0]
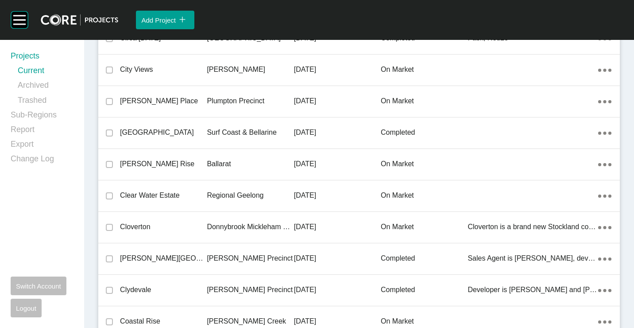
click at [149, 165] on p "[PERSON_NAME] Rise" at bounding box center [163, 164] width 87 height 10
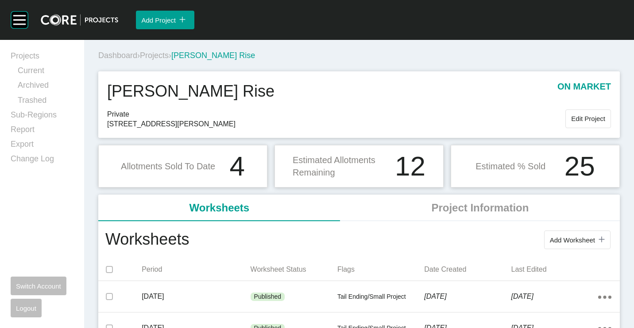
click at [163, 57] on span "Projects" at bounding box center [154, 55] width 29 height 9
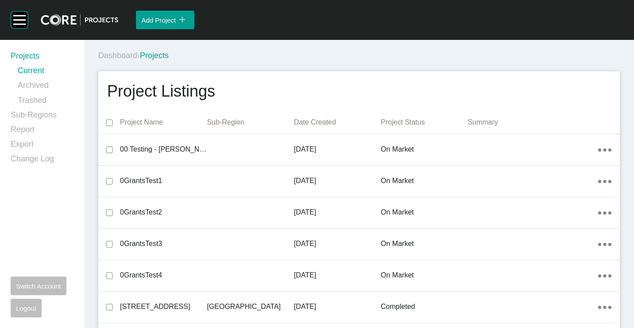
scroll to position [6873, 0]
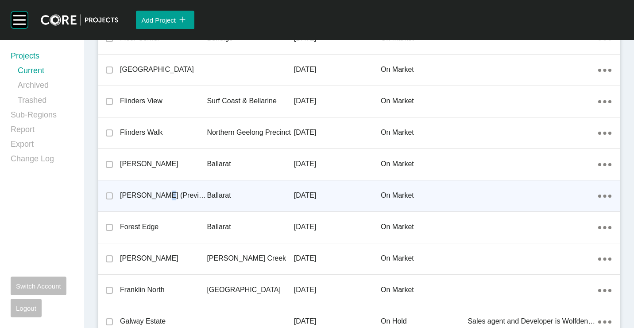
click at [155, 191] on p "[PERSON_NAME] (Previously Bonshaw Run)" at bounding box center [163, 195] width 87 height 10
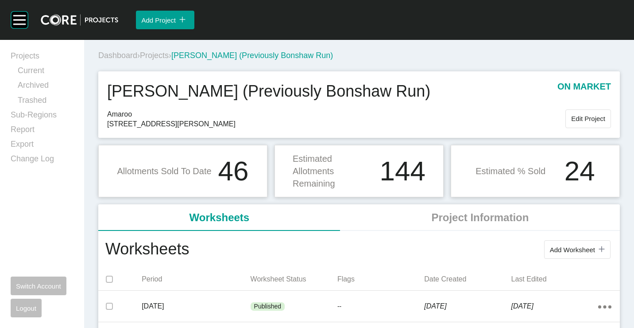
click at [156, 54] on span "Projects" at bounding box center [154, 55] width 29 height 9
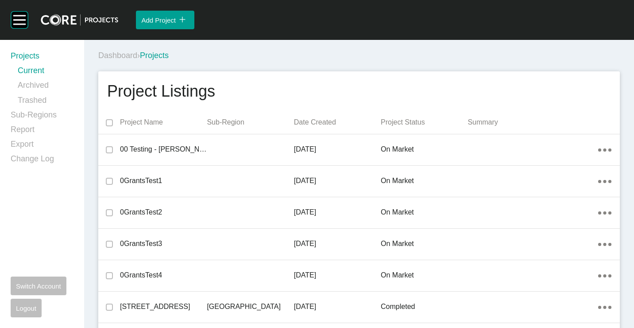
scroll to position [9421, 0]
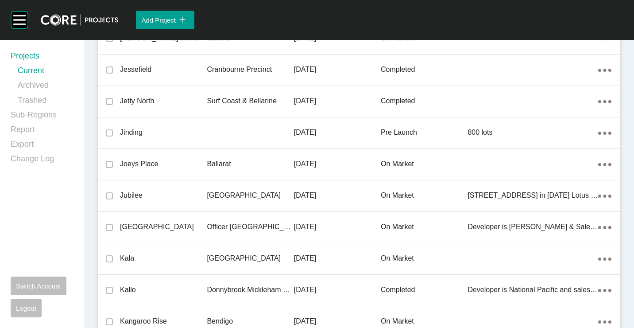
click at [170, 156] on div "Joeys Place" at bounding box center [163, 163] width 87 height 27
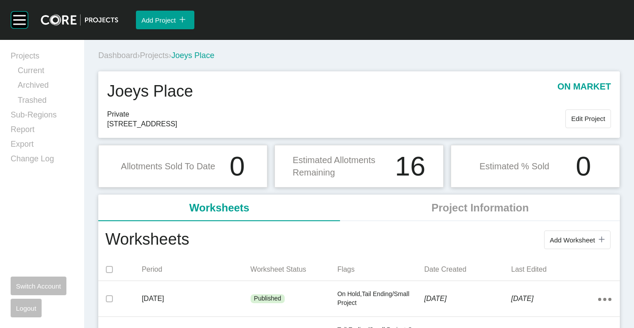
click at [160, 53] on span "Projects" at bounding box center [154, 55] width 29 height 9
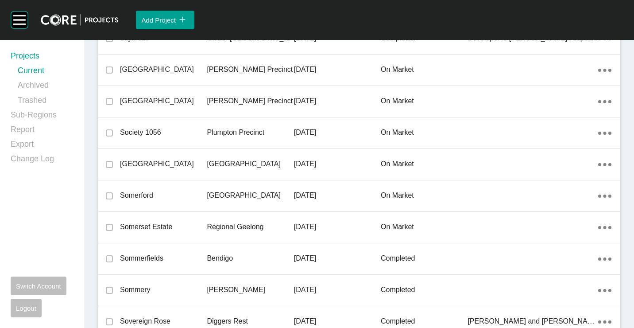
scroll to position [2407, 0]
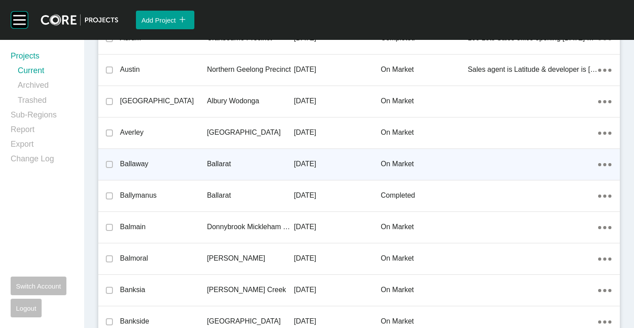
click at [233, 156] on div "Ballarat" at bounding box center [250, 163] width 87 height 27
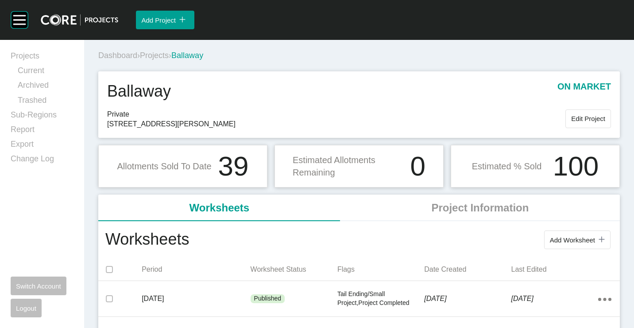
click at [154, 54] on span "Projects" at bounding box center [154, 55] width 29 height 9
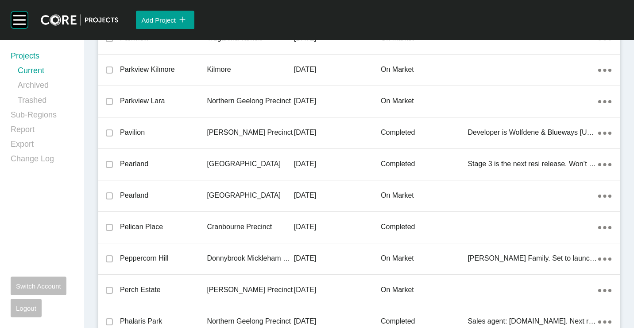
scroll to position [18856, 0]
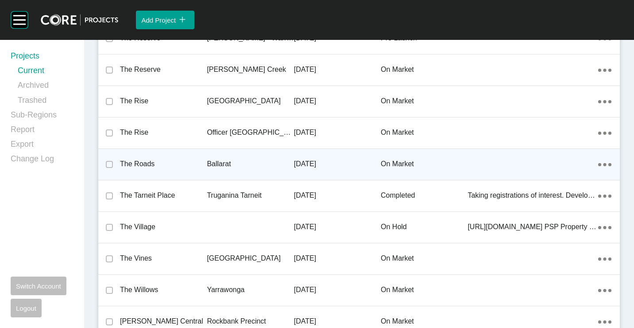
click at [154, 156] on div "The Roads" at bounding box center [163, 163] width 87 height 27
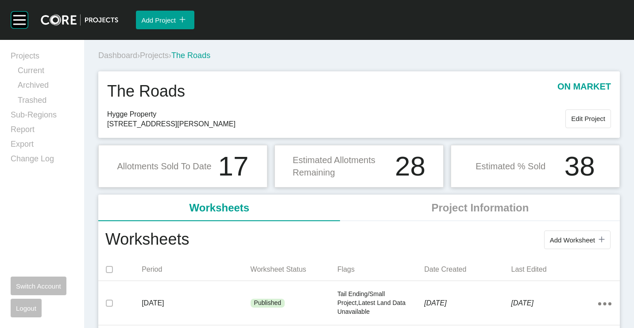
drag, startPoint x: 159, startPoint y: 56, endPoint x: 252, endPoint y: 29, distance: 96.1
click at [159, 56] on span "Projects" at bounding box center [154, 55] width 29 height 9
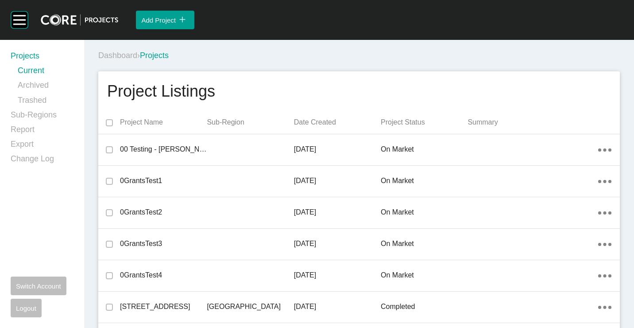
scroll to position [20806, 0]
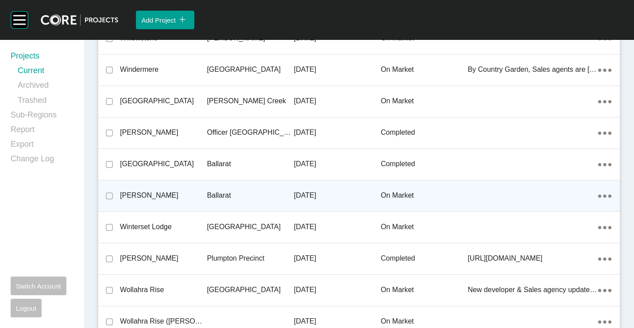
click at [191, 193] on p "[PERSON_NAME]" at bounding box center [163, 195] width 87 height 10
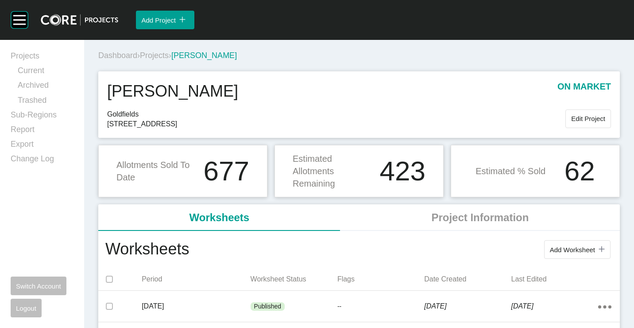
click at [171, 57] on span "›" at bounding box center [170, 55] width 3 height 9
click at [165, 56] on span "Projects" at bounding box center [154, 55] width 29 height 9
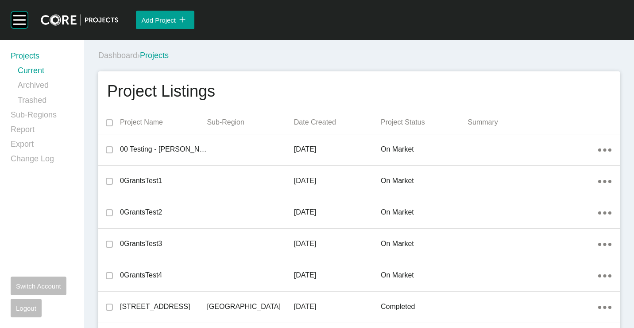
scroll to position [1872, 0]
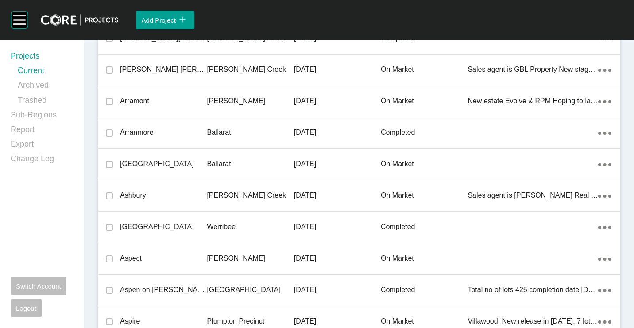
drag, startPoint x: 224, startPoint y: 163, endPoint x: 264, endPoint y: 174, distance: 42.1
click at [224, 163] on p "Ballarat" at bounding box center [250, 164] width 87 height 10
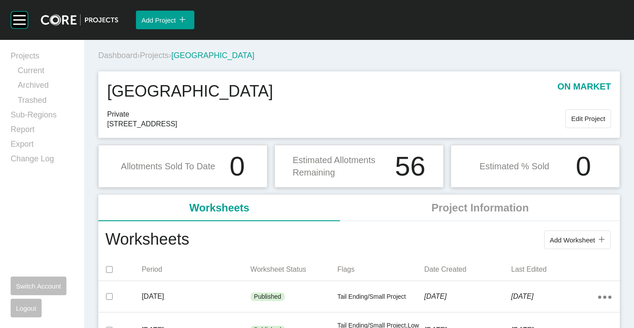
click at [159, 57] on span "Projects" at bounding box center [154, 55] width 29 height 9
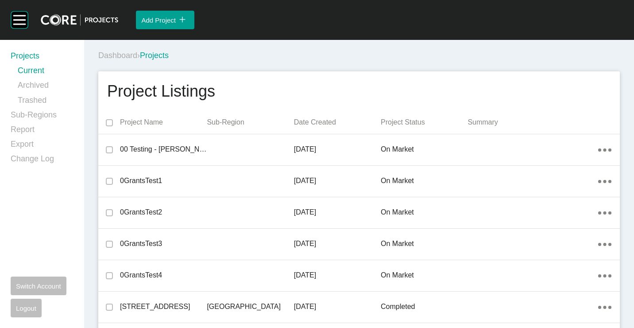
scroll to position [19705, 0]
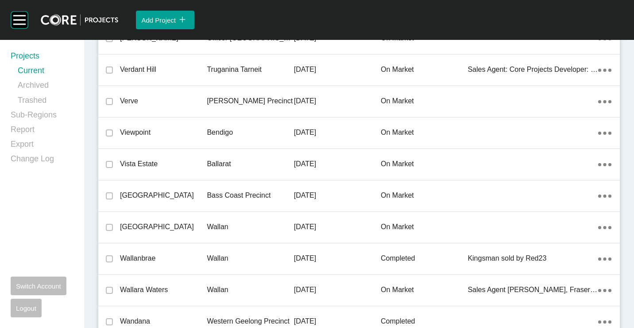
click at [232, 159] on p "Ballarat" at bounding box center [250, 164] width 87 height 10
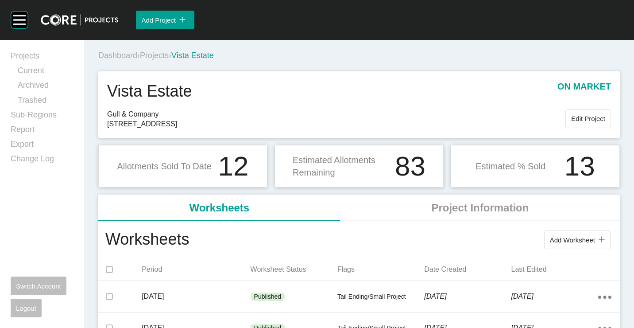
click at [164, 51] on span "Projects" at bounding box center [154, 55] width 29 height 9
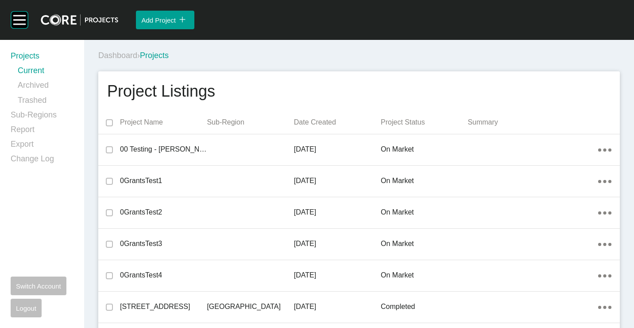
scroll to position [9295, 0]
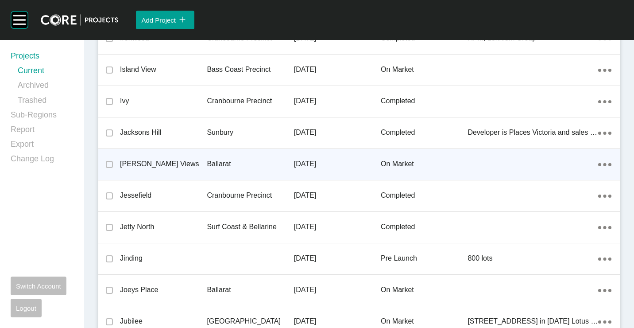
click at [171, 169] on div "[PERSON_NAME] Views" at bounding box center [163, 163] width 87 height 27
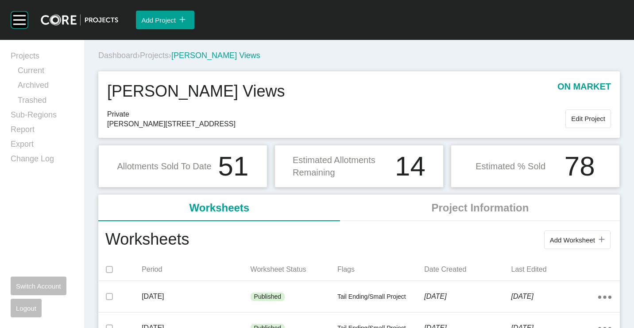
click at [161, 54] on span "Projects" at bounding box center [154, 55] width 29 height 9
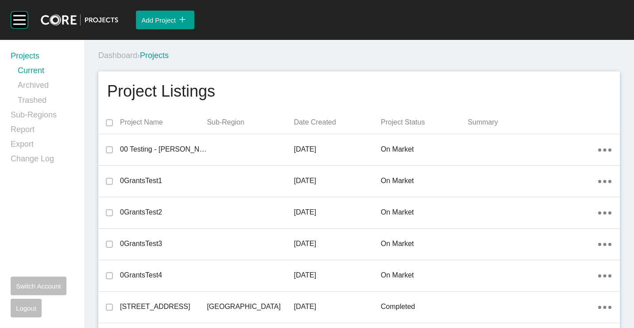
scroll to position [6968, 0]
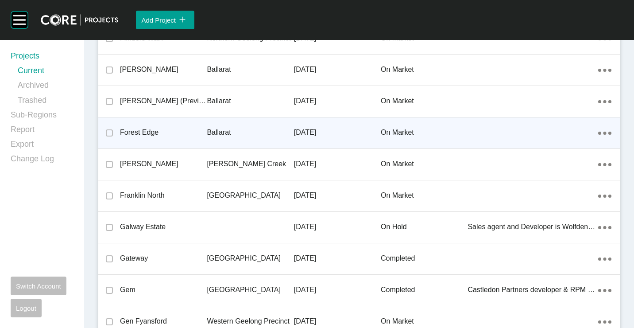
click at [201, 138] on div "Forest Edge" at bounding box center [163, 132] width 87 height 27
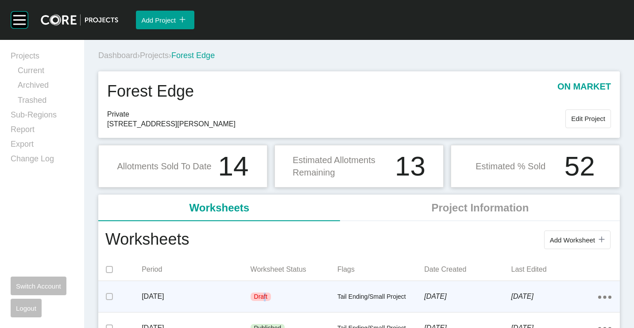
click at [263, 289] on div "Draft" at bounding box center [294, 297] width 87 height 27
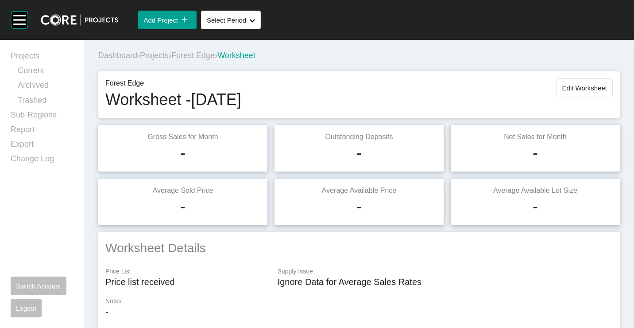
click at [577, 89] on span "Edit Worksheet" at bounding box center [585, 88] width 45 height 8
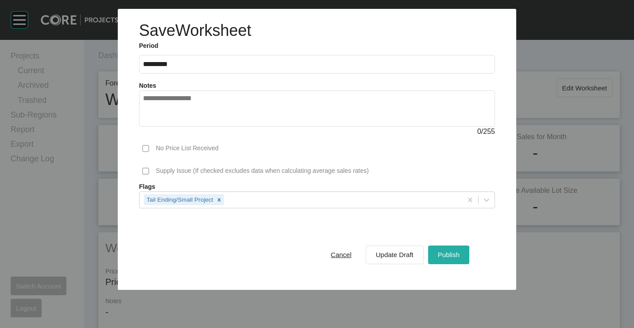
click at [456, 256] on span "Publish" at bounding box center [449, 255] width 22 height 8
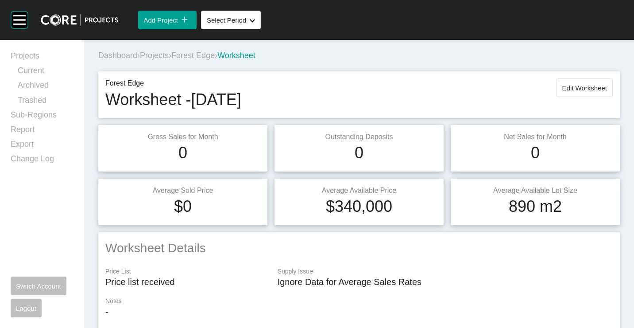
drag, startPoint x: 585, startPoint y: 85, endPoint x: 579, endPoint y: 91, distance: 8.5
click at [585, 85] on span "Edit Worksheet" at bounding box center [585, 88] width 45 height 8
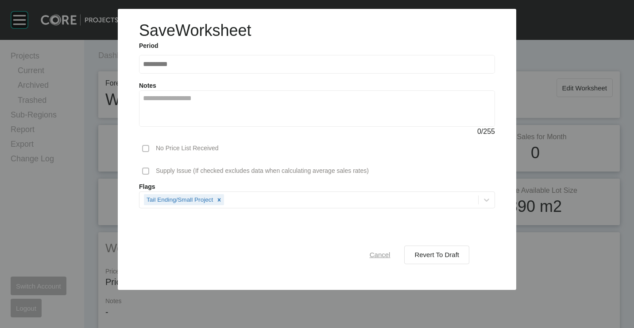
click at [387, 252] on span "Cancel" at bounding box center [380, 255] width 21 height 8
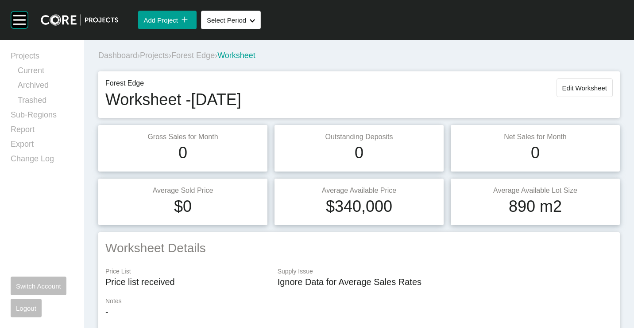
click at [203, 58] on span "Forest Edge" at bounding box center [192, 55] width 43 height 9
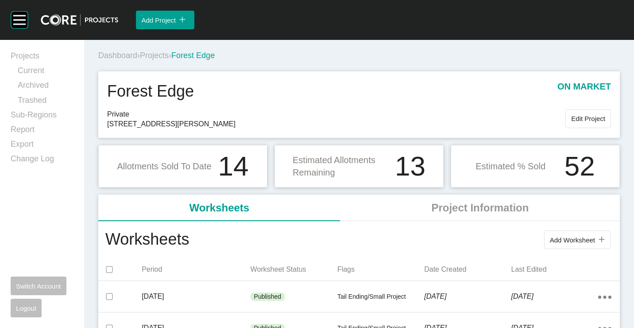
click at [162, 57] on span "Projects" at bounding box center [154, 55] width 29 height 9
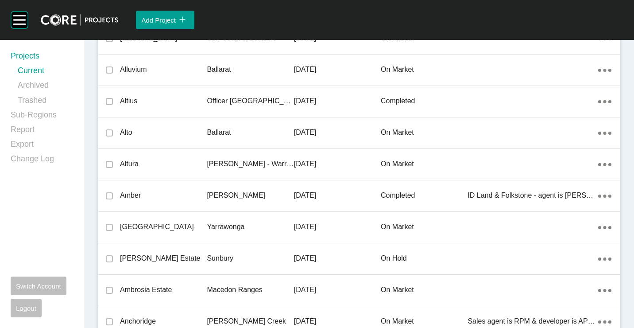
scroll to position [5426, 0]
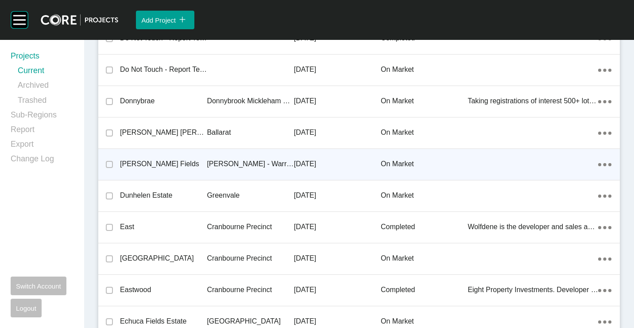
click at [194, 163] on p "[PERSON_NAME] Fields" at bounding box center [163, 164] width 87 height 10
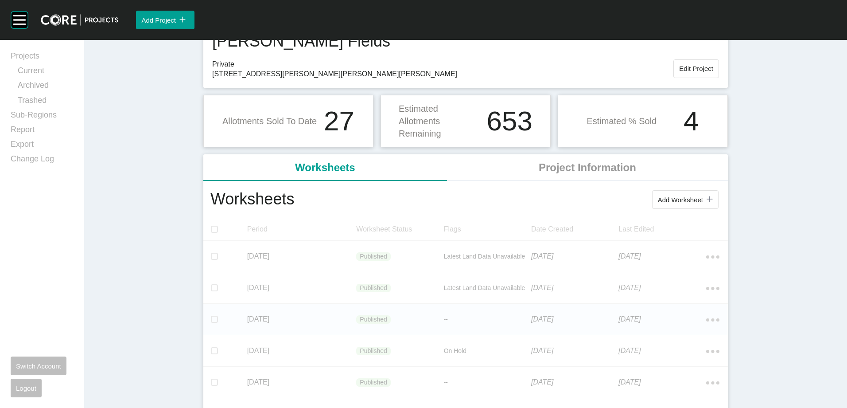
scroll to position [89, 0]
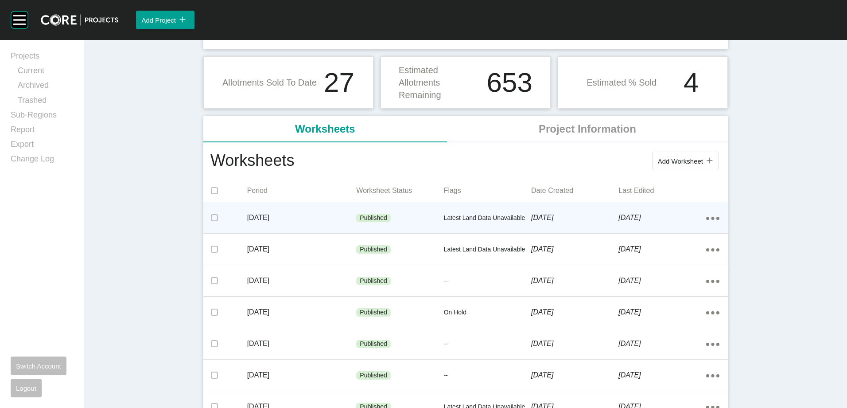
click at [403, 214] on div "Published" at bounding box center [399, 218] width 87 height 27
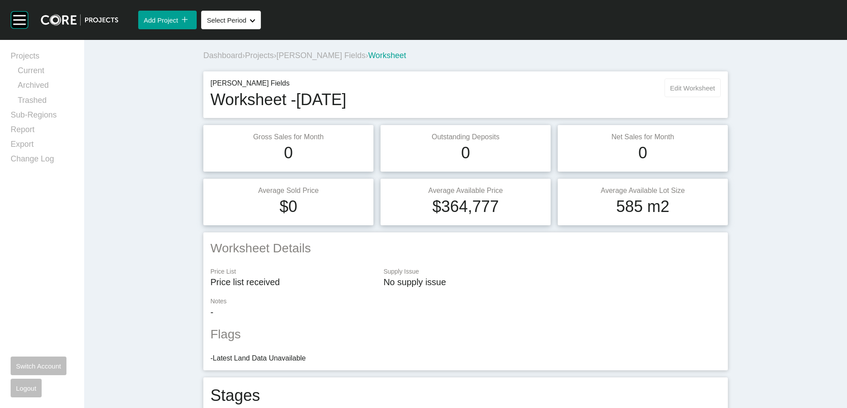
click at [634, 95] on button "Edit Worksheet" at bounding box center [692, 87] width 56 height 19
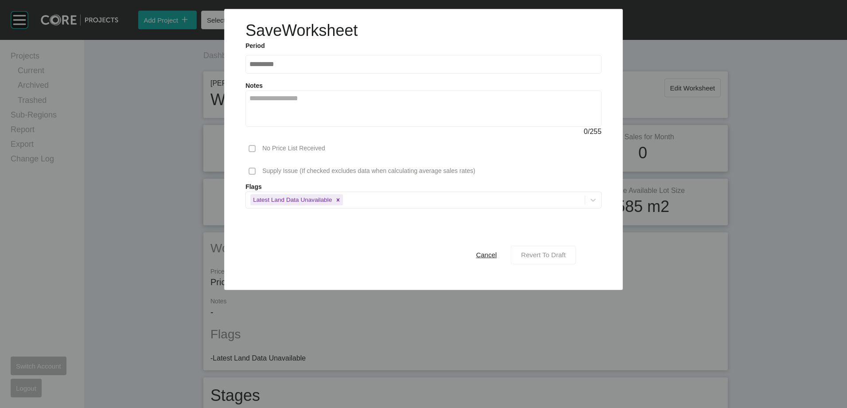
click at [553, 250] on div "Revert To Draft" at bounding box center [543, 255] width 49 height 12
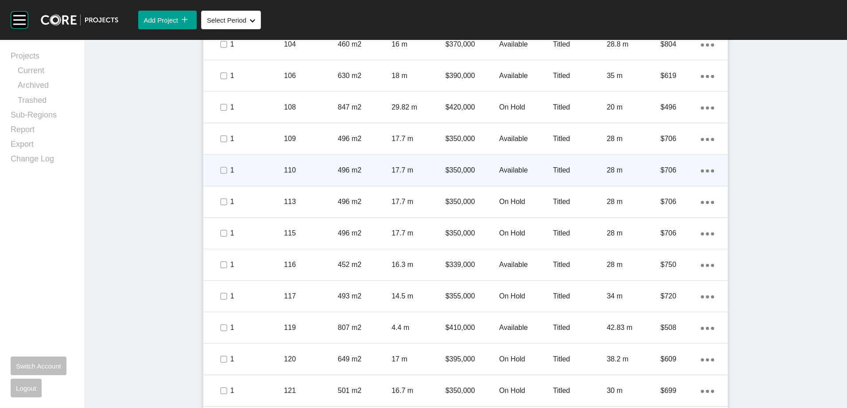
scroll to position [664, 0]
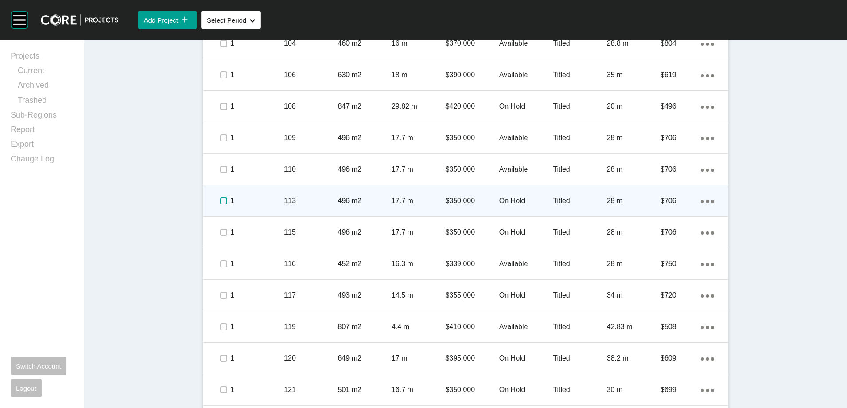
drag, startPoint x: 220, startPoint y: 197, endPoint x: 220, endPoint y: 214, distance: 16.8
click at [220, 199] on label at bounding box center [223, 200] width 7 height 7
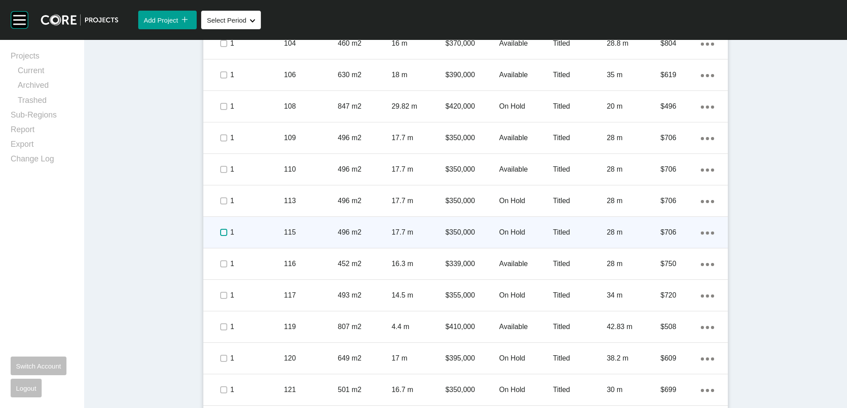
click at [220, 229] on label at bounding box center [223, 232] width 7 height 7
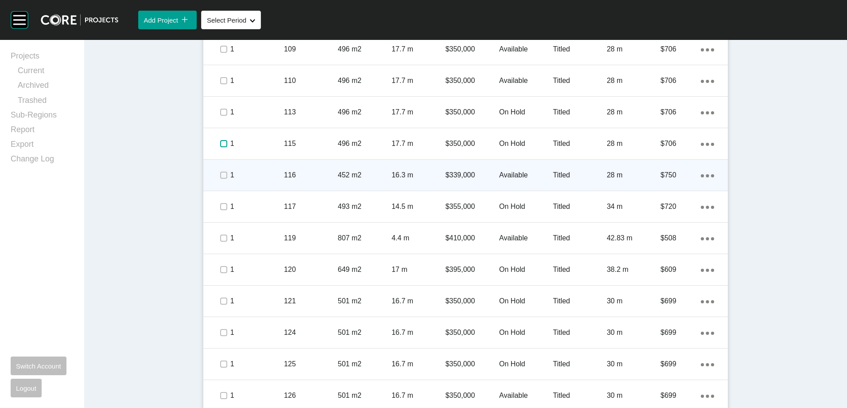
scroll to position [797, 0]
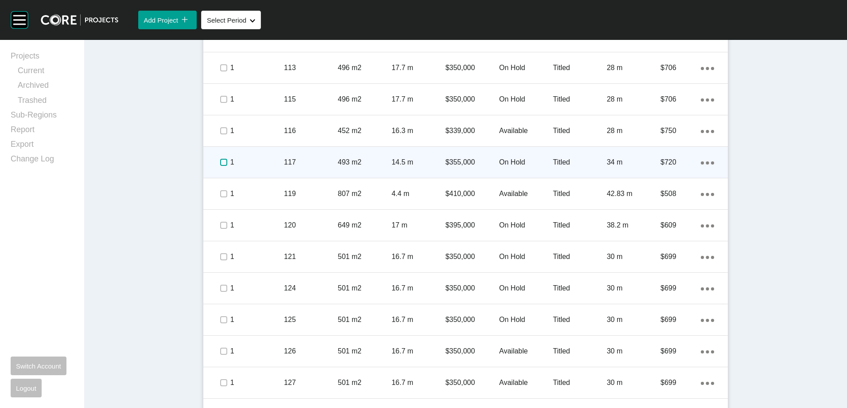
click at [220, 164] on label at bounding box center [223, 162] width 7 height 7
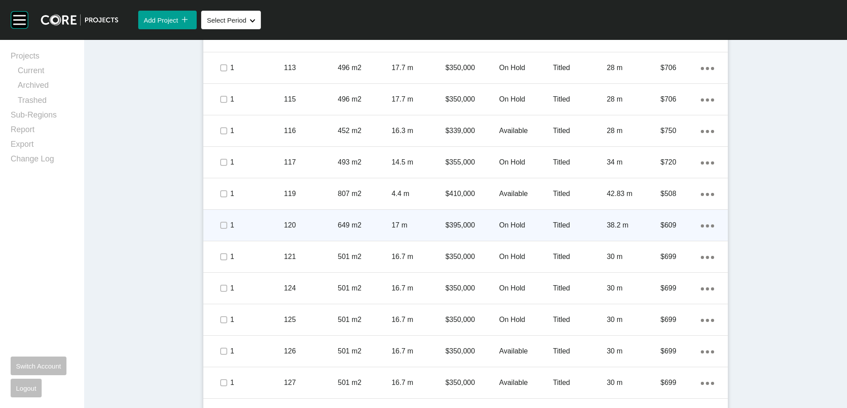
drag, startPoint x: 215, startPoint y: 225, endPoint x: 221, endPoint y: 230, distance: 7.2
click at [217, 225] on span at bounding box center [223, 224] width 13 height 13
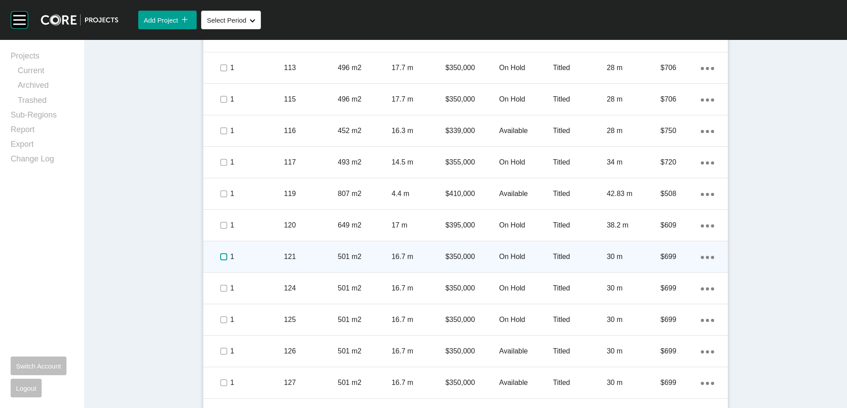
click at [220, 257] on label at bounding box center [223, 256] width 7 height 7
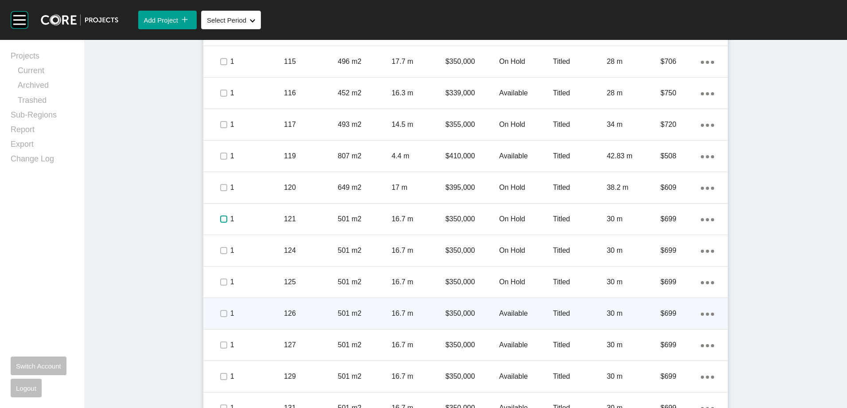
scroll to position [886, 0]
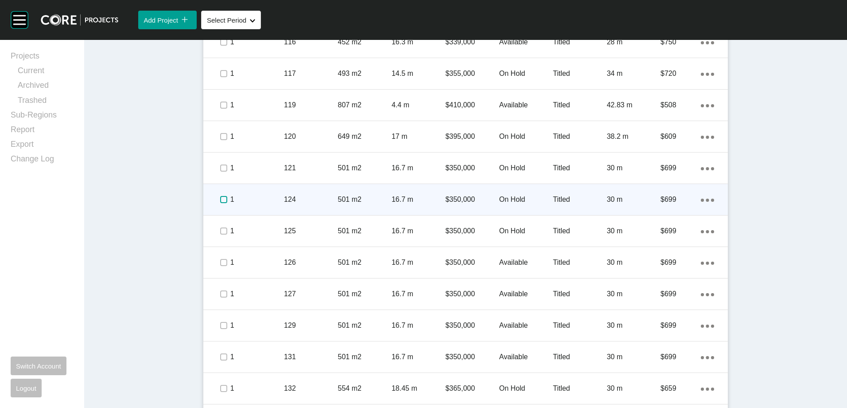
click at [220, 198] on label at bounding box center [223, 199] width 7 height 7
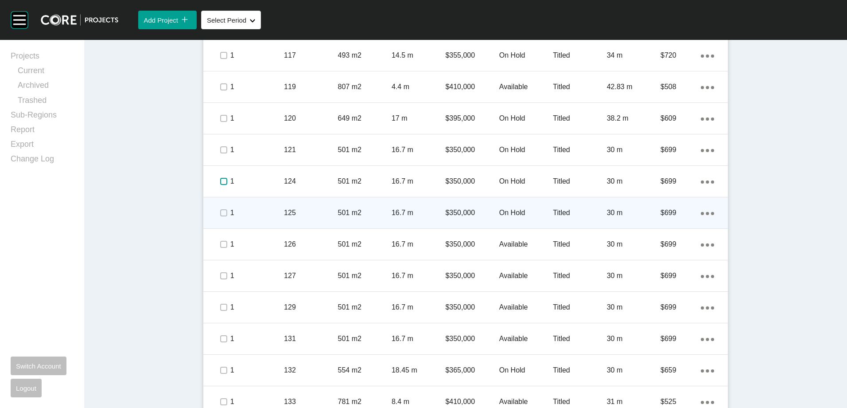
scroll to position [930, 0]
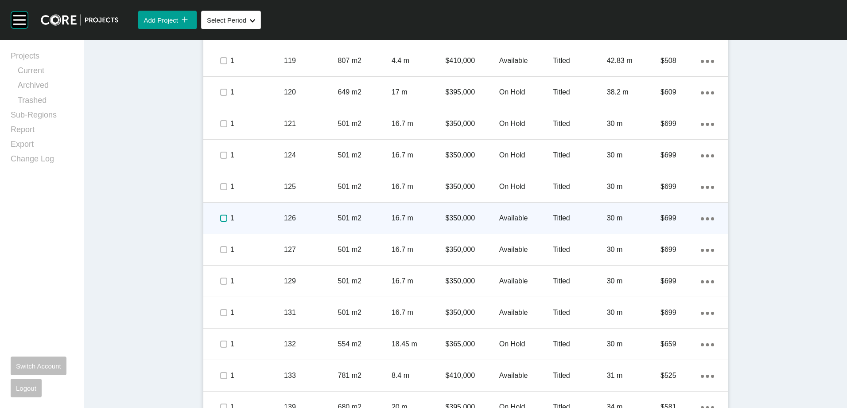
click at [221, 217] on label at bounding box center [223, 217] width 7 height 7
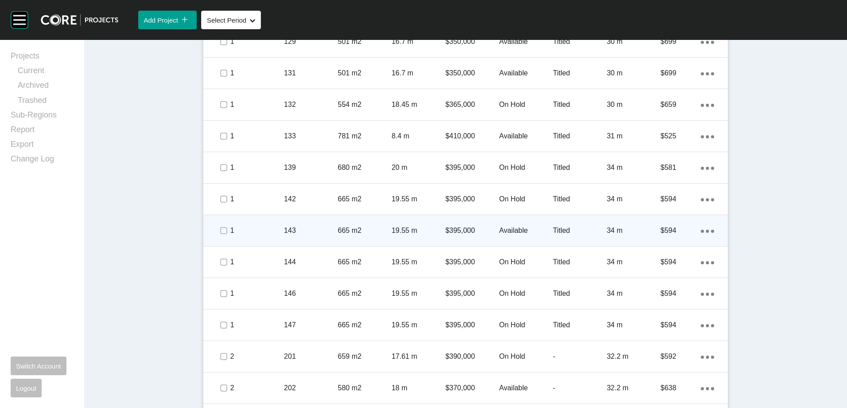
scroll to position [1196, 0]
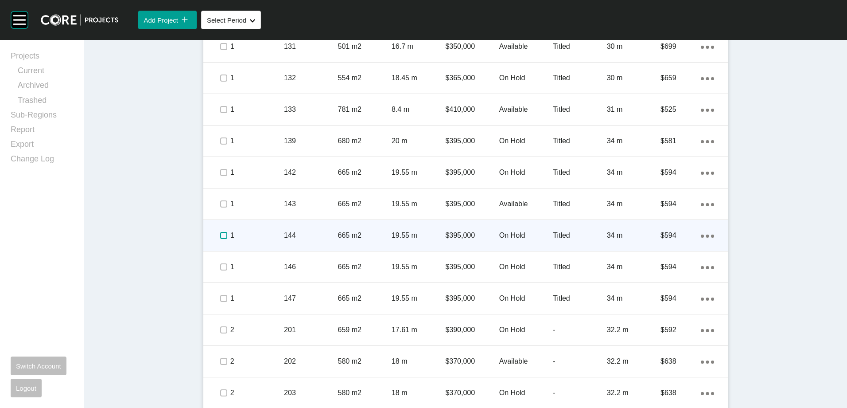
click at [220, 235] on label at bounding box center [223, 235] width 7 height 7
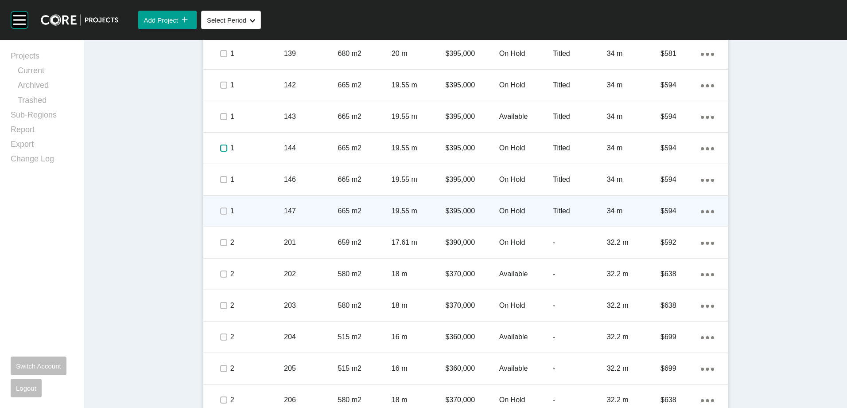
scroll to position [1285, 0]
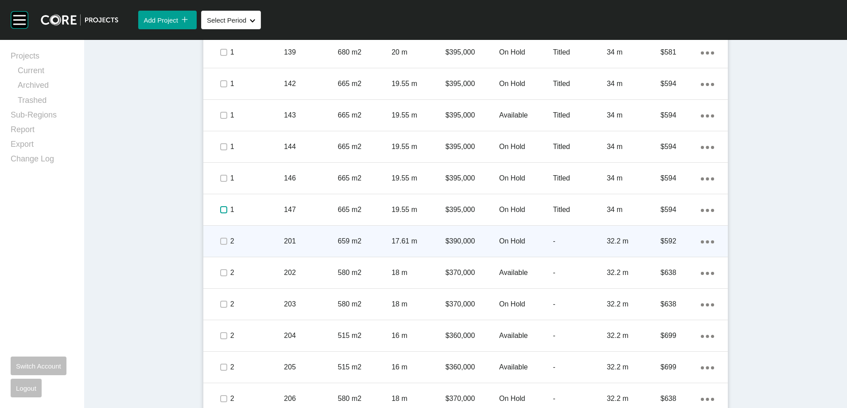
drag, startPoint x: 220, startPoint y: 209, endPoint x: 256, endPoint y: 243, distance: 49.2
click at [220, 210] on label at bounding box center [223, 209] width 7 height 7
click at [220, 241] on label at bounding box center [223, 240] width 7 height 7
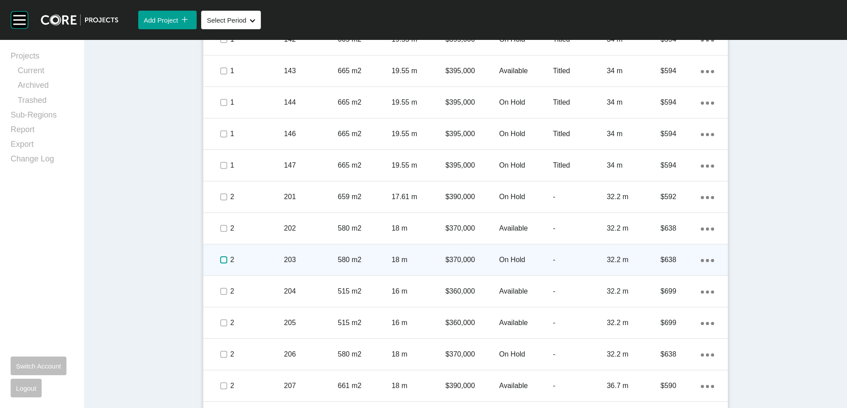
click at [221, 256] on label at bounding box center [223, 259] width 7 height 7
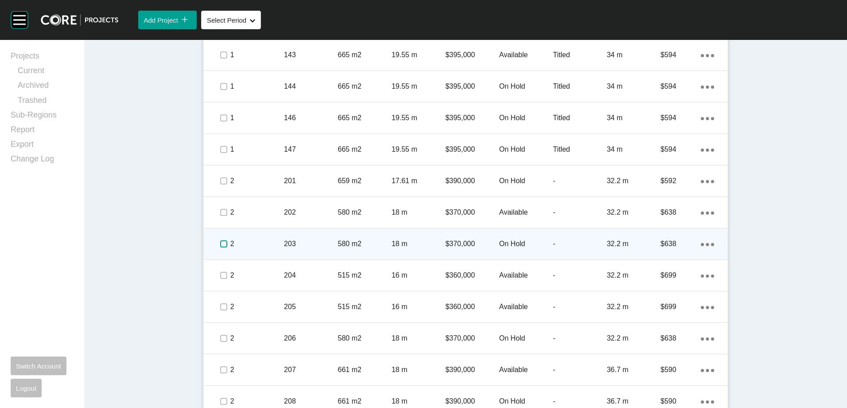
scroll to position [1373, 0]
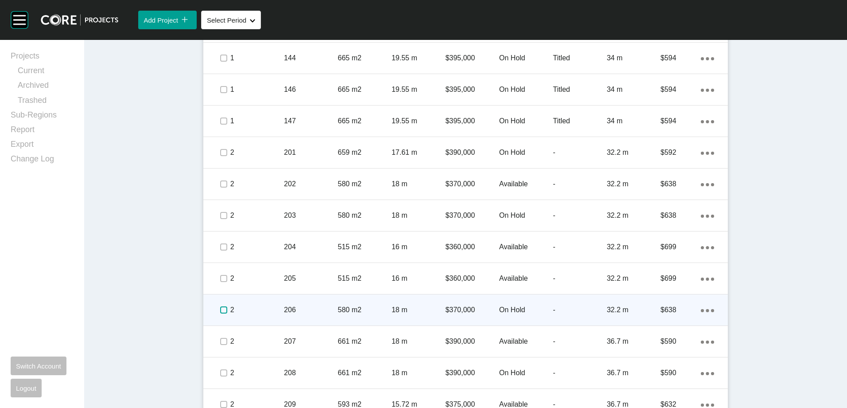
click at [221, 309] on label at bounding box center [223, 309] width 7 height 7
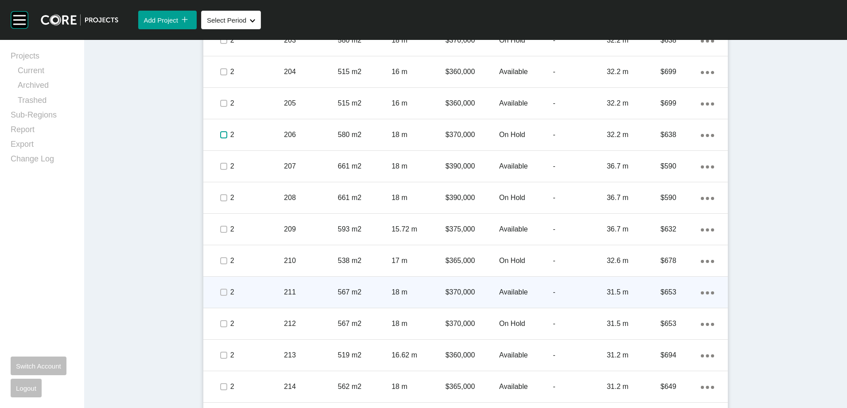
scroll to position [1550, 0]
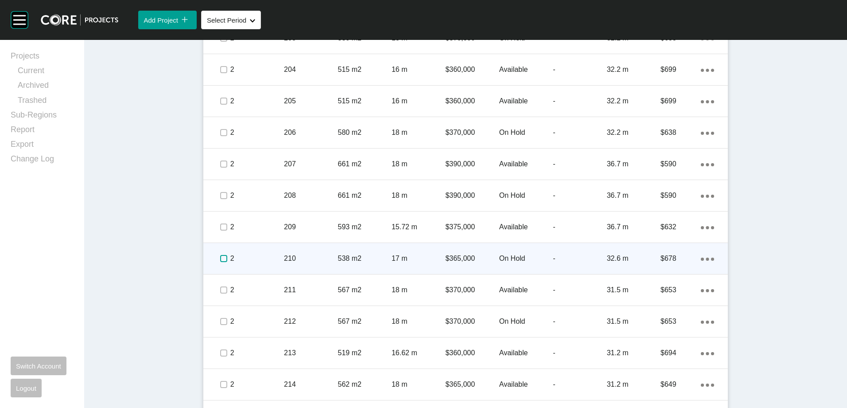
click at [220, 258] on label at bounding box center [223, 258] width 7 height 7
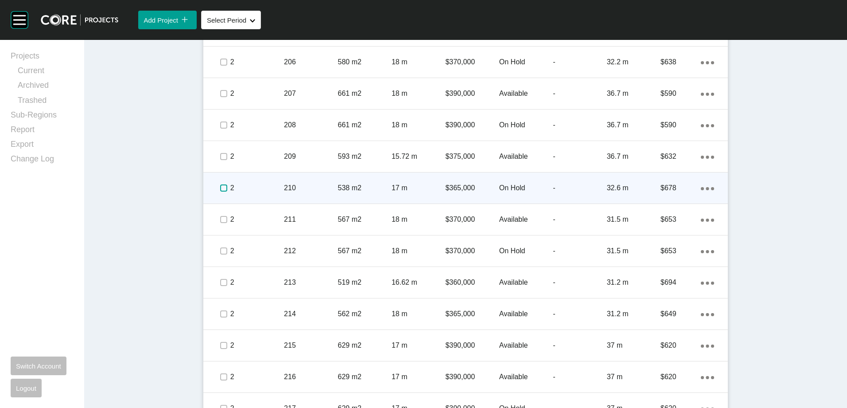
scroll to position [1639, 0]
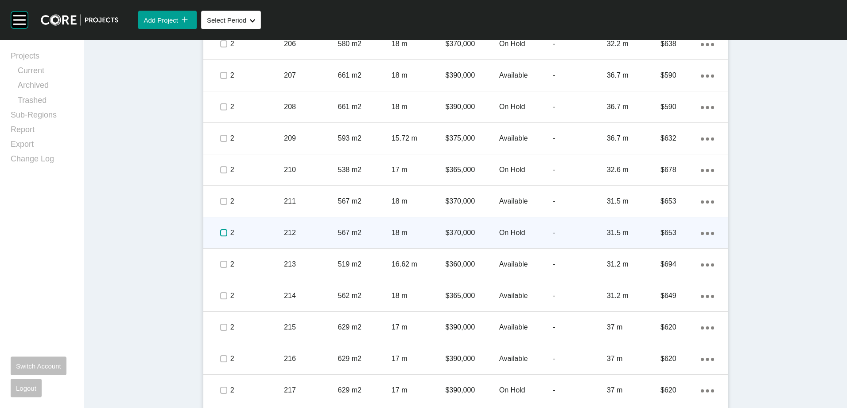
click at [220, 230] on label at bounding box center [223, 232] width 7 height 7
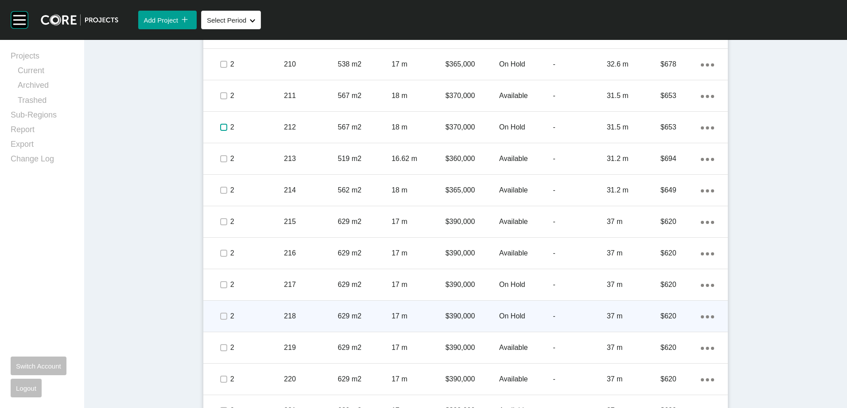
scroll to position [1772, 0]
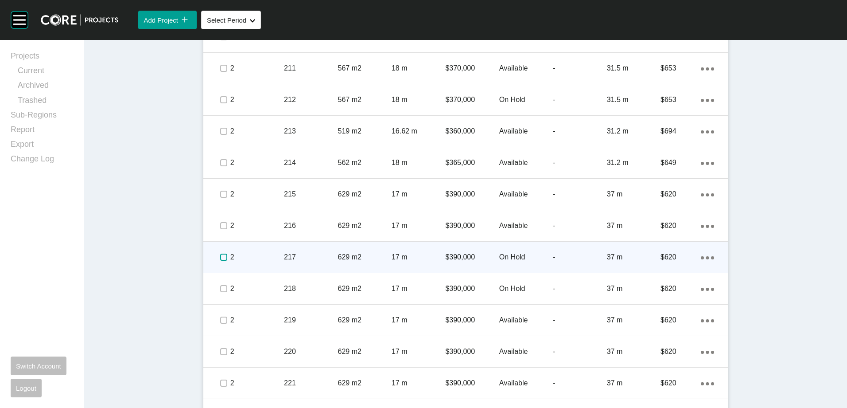
click at [222, 255] on label at bounding box center [223, 256] width 7 height 7
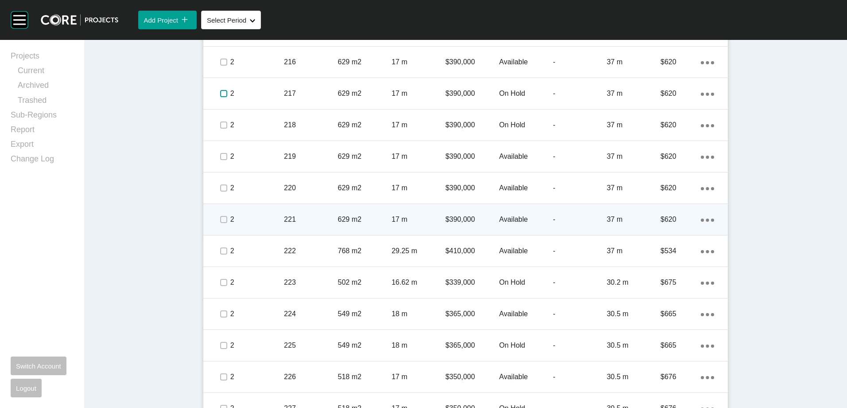
scroll to position [1949, 0]
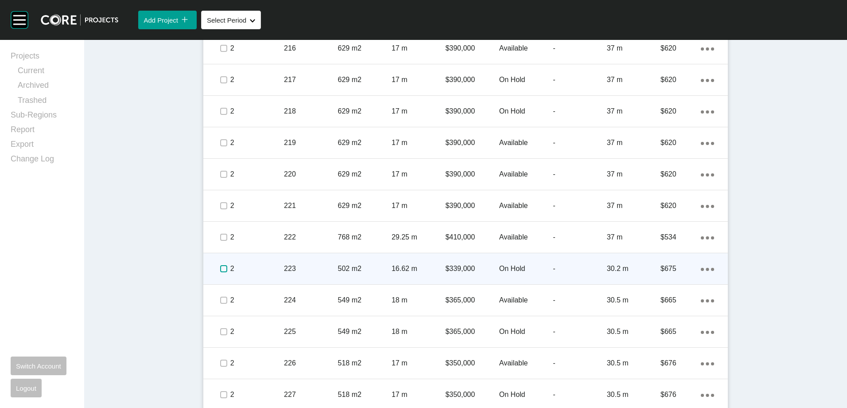
click at [221, 268] on label at bounding box center [223, 268] width 7 height 7
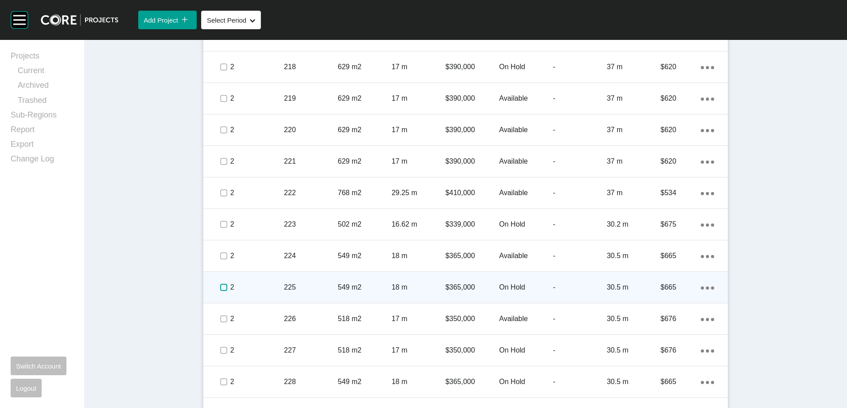
click at [221, 288] on label at bounding box center [223, 287] width 7 height 7
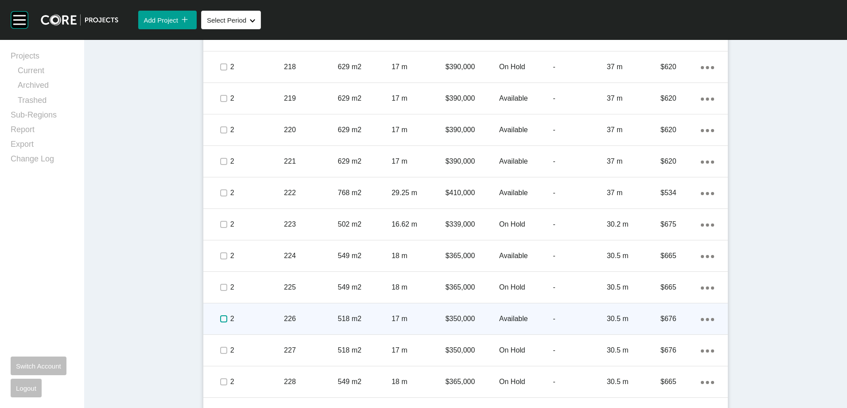
drag, startPoint x: 221, startPoint y: 315, endPoint x: 219, endPoint y: 319, distance: 4.8
click at [220, 316] on label at bounding box center [223, 318] width 7 height 7
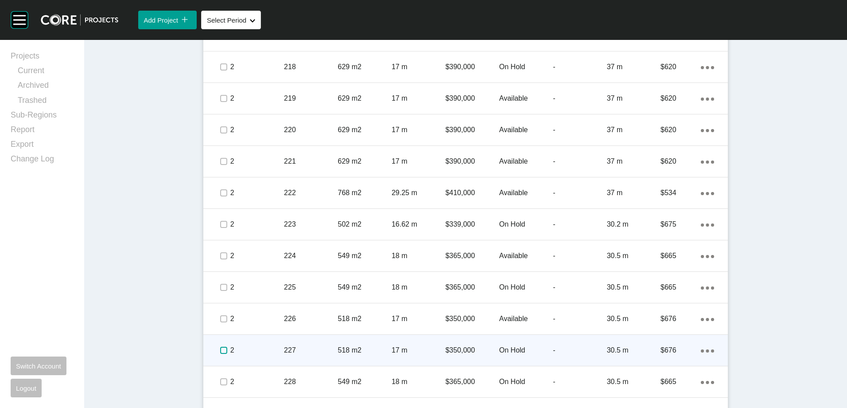
click at [222, 327] on label at bounding box center [223, 349] width 7 height 7
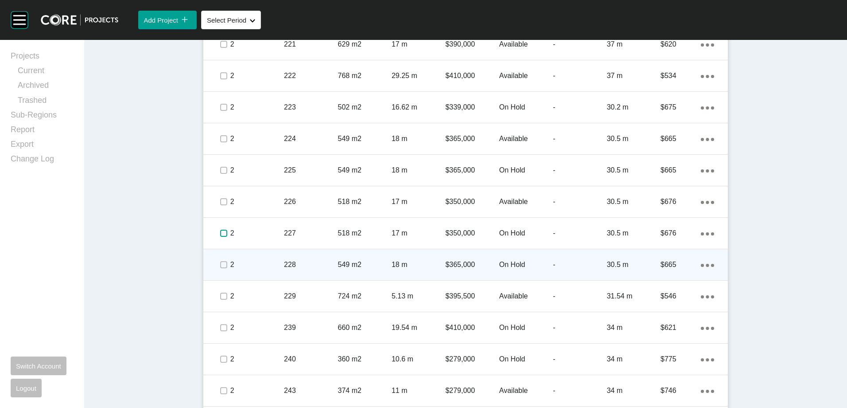
scroll to position [2126, 0]
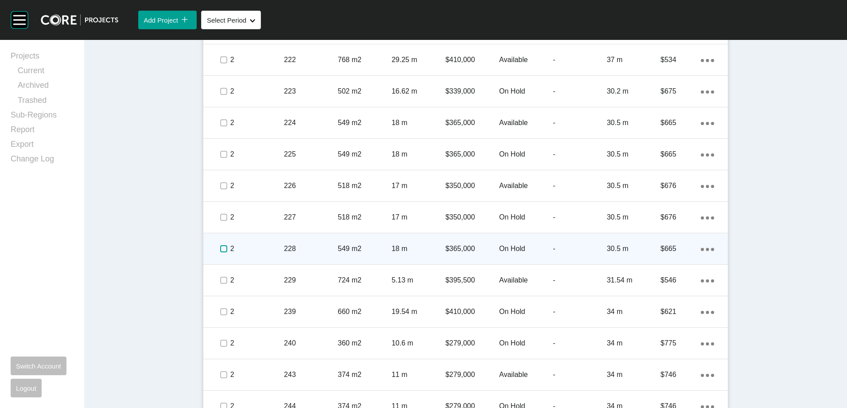
click at [220, 246] on label at bounding box center [223, 248] width 7 height 7
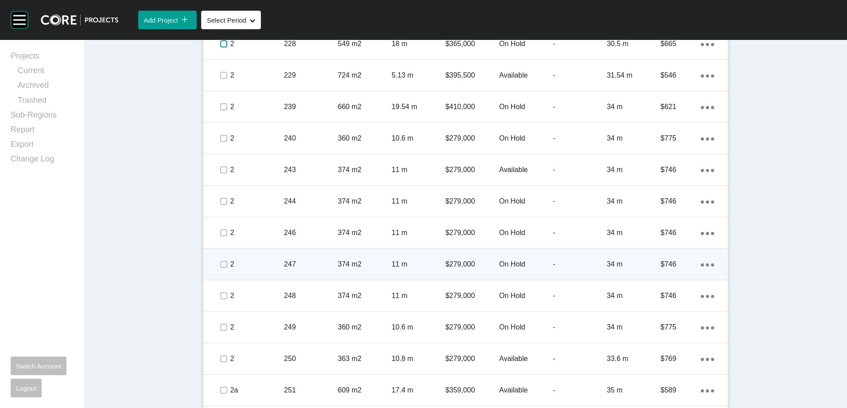
scroll to position [2348, 0]
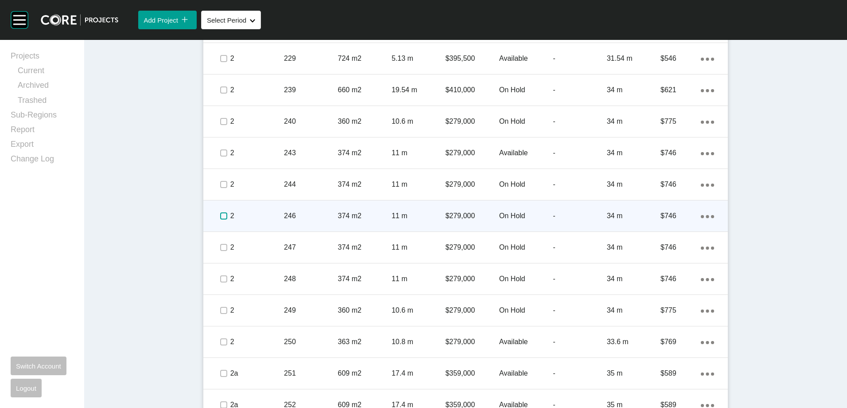
click at [221, 216] on label at bounding box center [223, 215] width 7 height 7
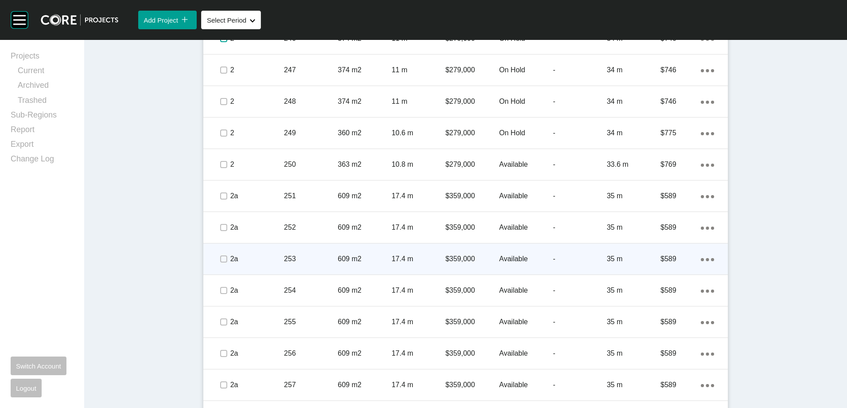
scroll to position [2569, 0]
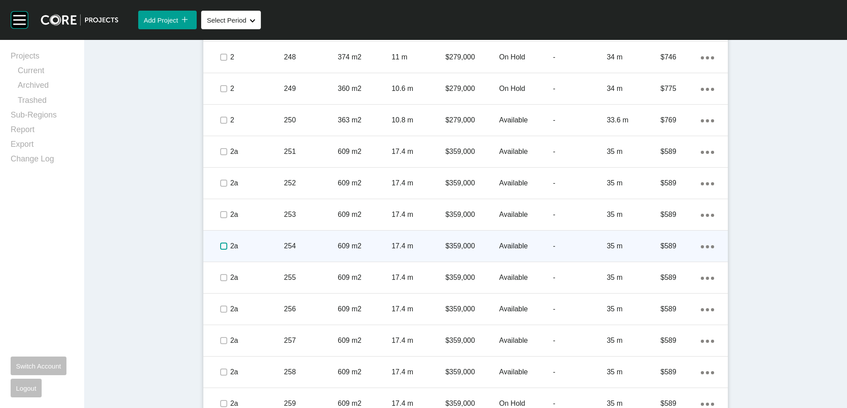
click at [220, 248] on label at bounding box center [223, 245] width 7 height 7
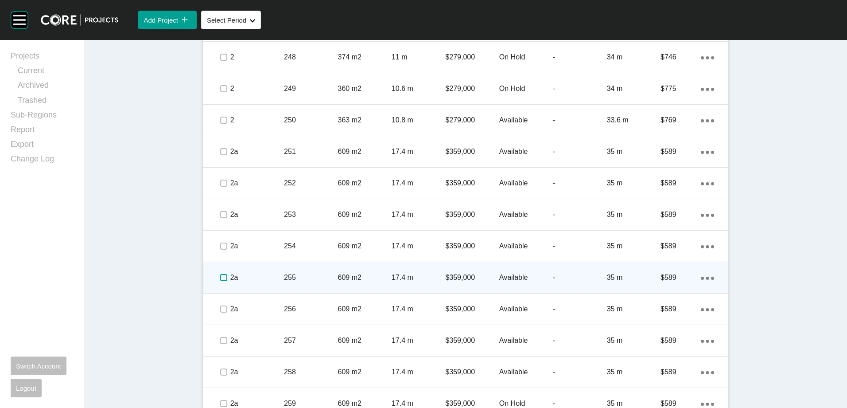
click at [220, 276] on label at bounding box center [223, 277] width 7 height 7
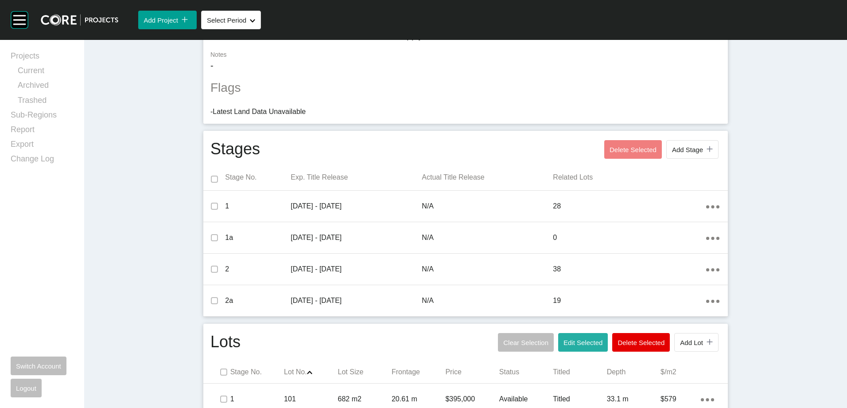
scroll to position [374, 0]
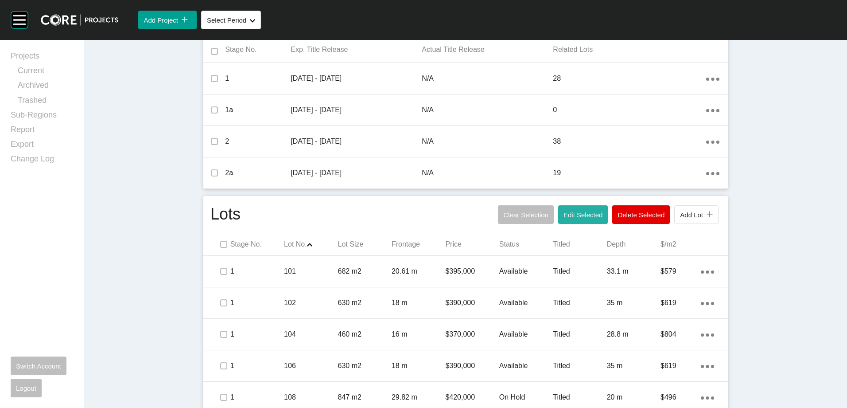
click at [584, 215] on span "Edit Selected" at bounding box center [582, 215] width 39 height 8
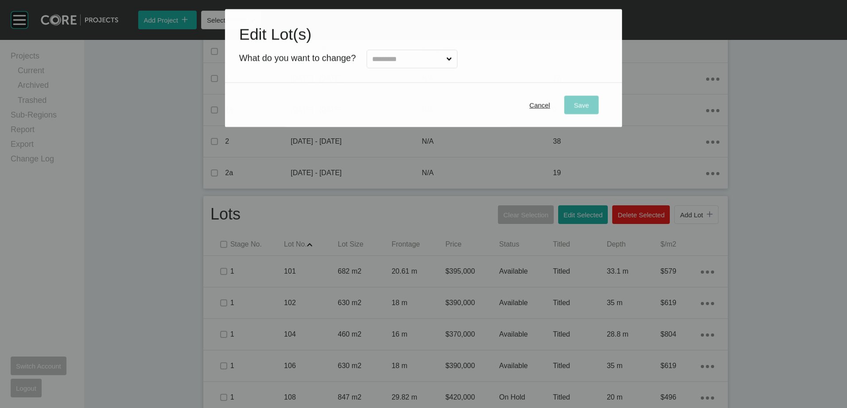
click at [435, 62] on input "text" at bounding box center [407, 59] width 74 height 18
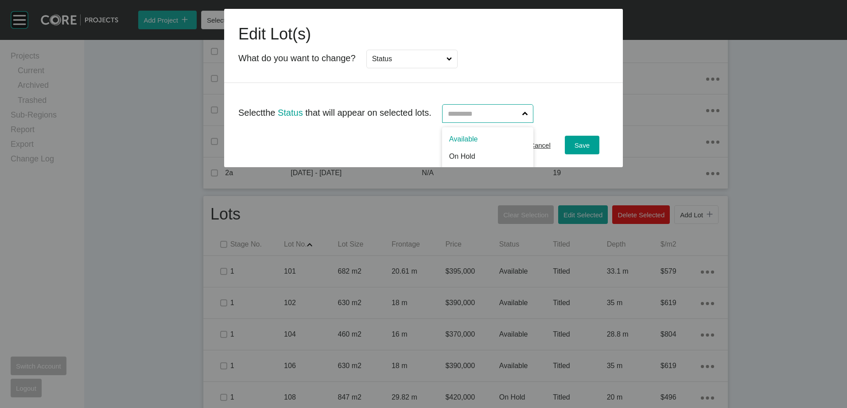
click at [498, 115] on input "text" at bounding box center [483, 114] width 74 height 18
drag, startPoint x: 468, startPoint y: 161, endPoint x: 528, endPoint y: 151, distance: 61.2
click at [578, 140] on div "Save" at bounding box center [581, 145] width 19 height 12
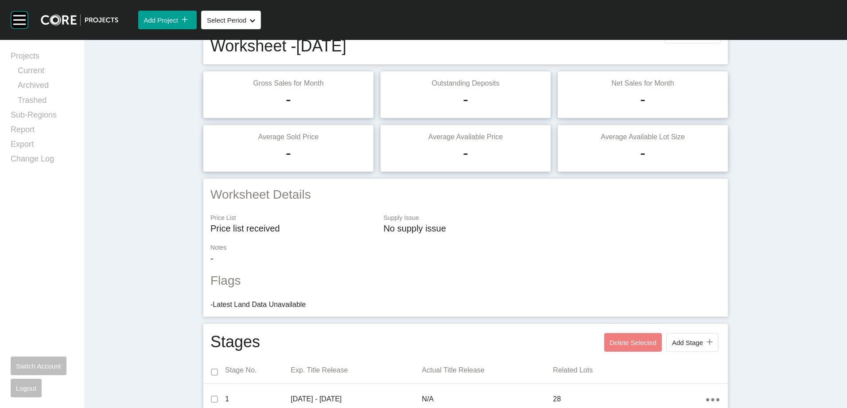
scroll to position [0, 0]
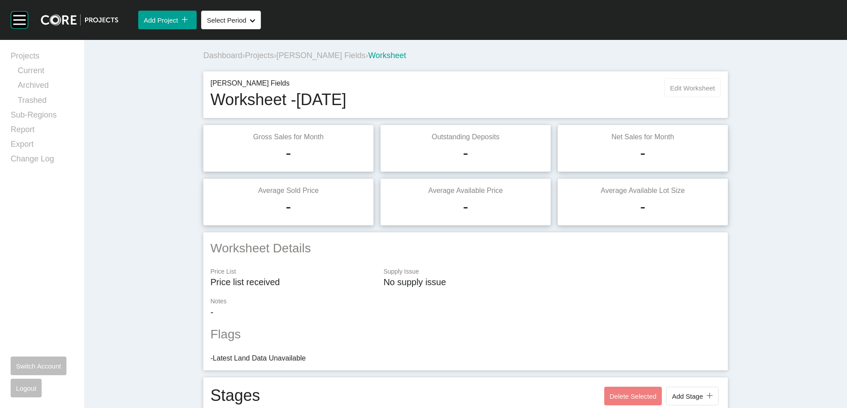
click at [634, 86] on span "Edit Worksheet" at bounding box center [692, 88] width 45 height 8
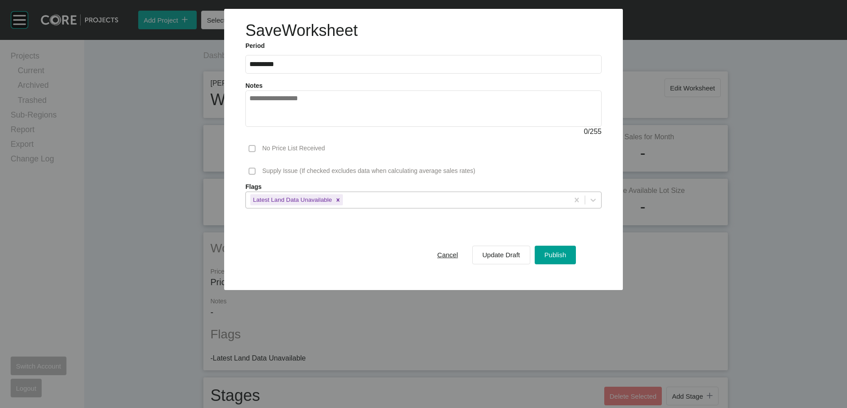
click at [468, 194] on div "Latest Land Data Unavailable" at bounding box center [407, 199] width 323 height 15
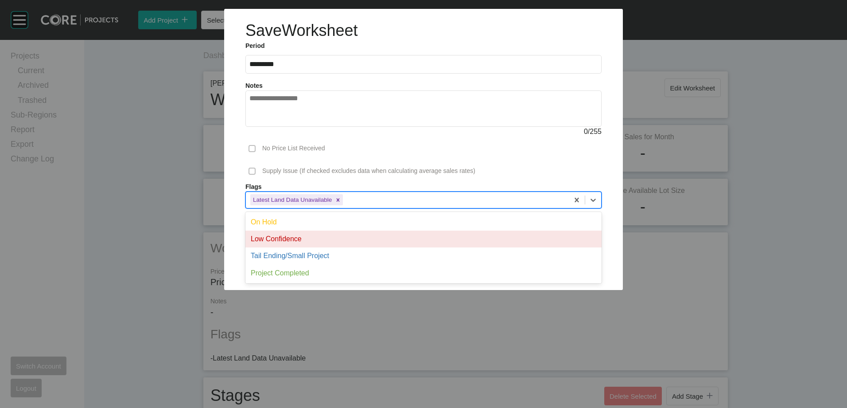
click at [369, 238] on div "Low Confidence" at bounding box center [423, 238] width 356 height 17
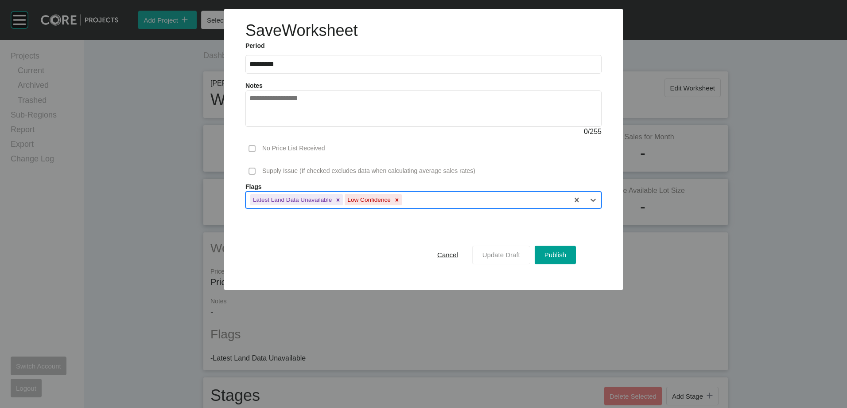
click at [496, 259] on div "Update Draft" at bounding box center [501, 255] width 42 height 12
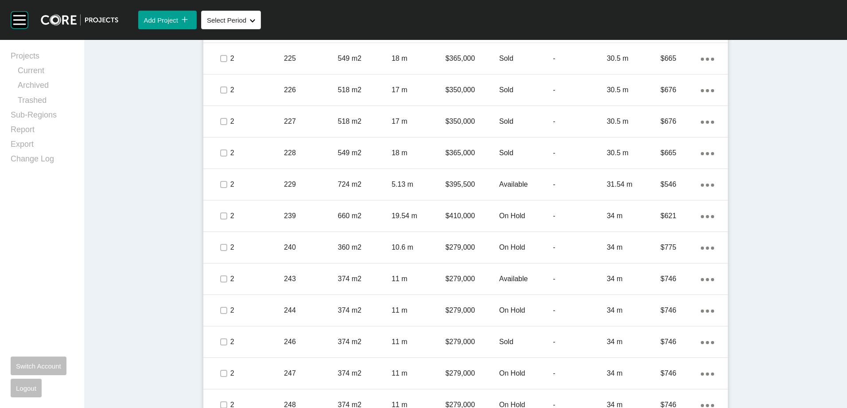
scroll to position [2259, 0]
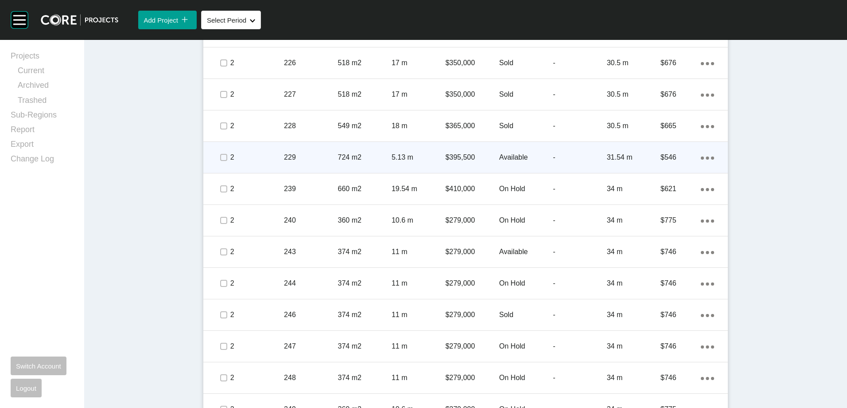
click at [634, 160] on div "Action Menu Dots Copy 6 Created with Sketch." at bounding box center [707, 157] width 13 height 10
drag, startPoint x: 671, startPoint y: 160, endPoint x: 664, endPoint y: 157, distance: 6.7
click at [634, 157] on link "Duplicate" at bounding box center [667, 158] width 33 height 13
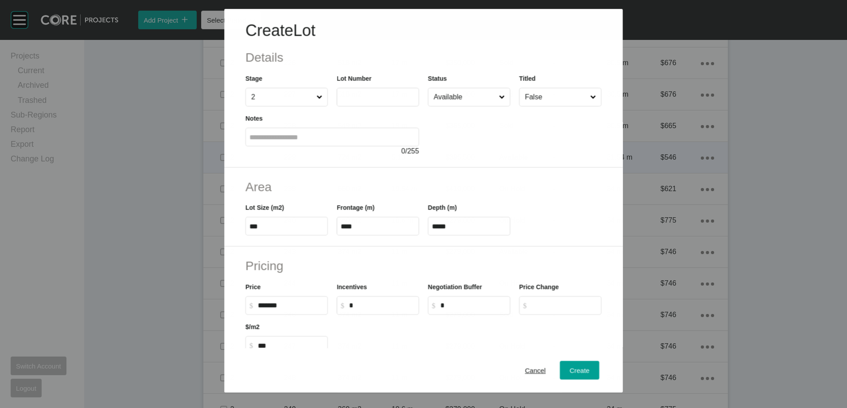
click at [361, 98] on input "text" at bounding box center [378, 97] width 74 height 8
type input "***"
type input "******"
type input "***"
type input "*****"
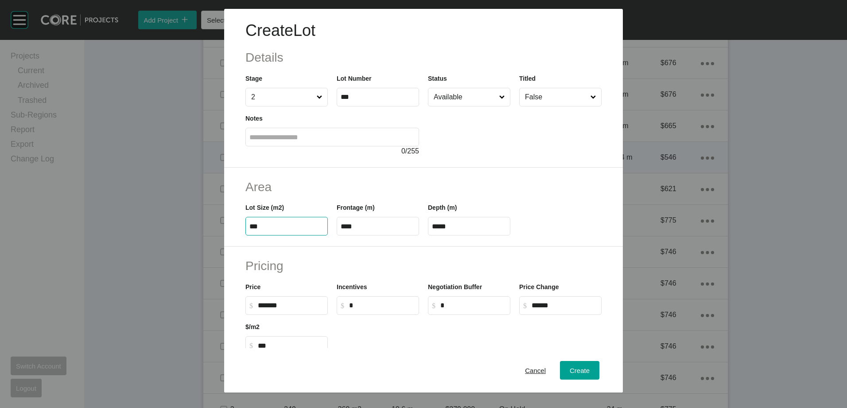
type input "***"
type input "*****"
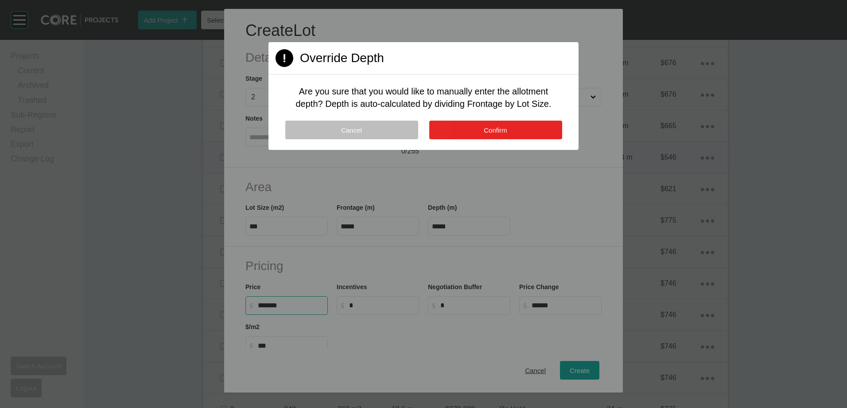
drag, startPoint x: 506, startPoint y: 128, endPoint x: 498, endPoint y: 134, distance: 10.5
click at [505, 129] on span "Confirm" at bounding box center [495, 130] width 23 height 8
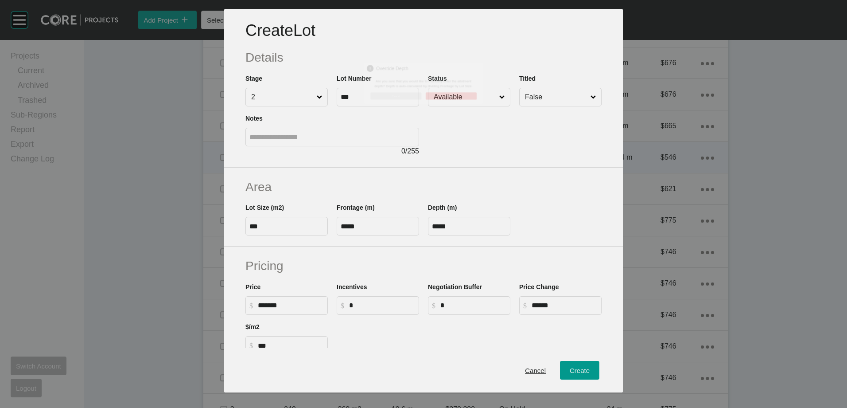
click at [304, 301] on label "$ Created with Sketch. $ *******" at bounding box center [286, 305] width 82 height 19
click at [304, 301] on input "*******" at bounding box center [291, 305] width 66 height 8
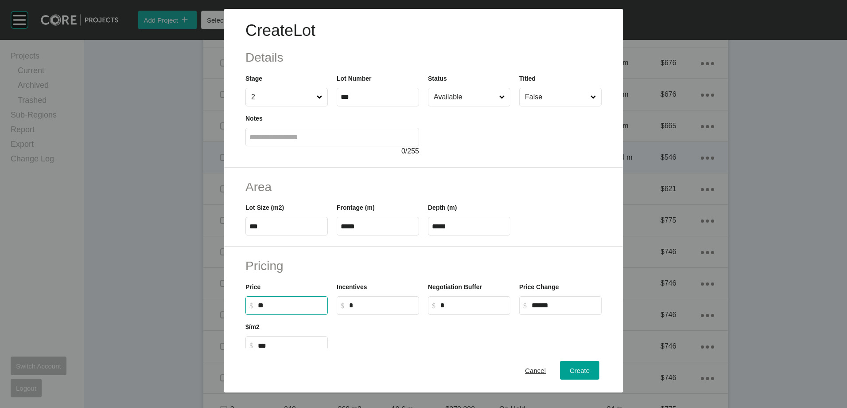
type input "*"
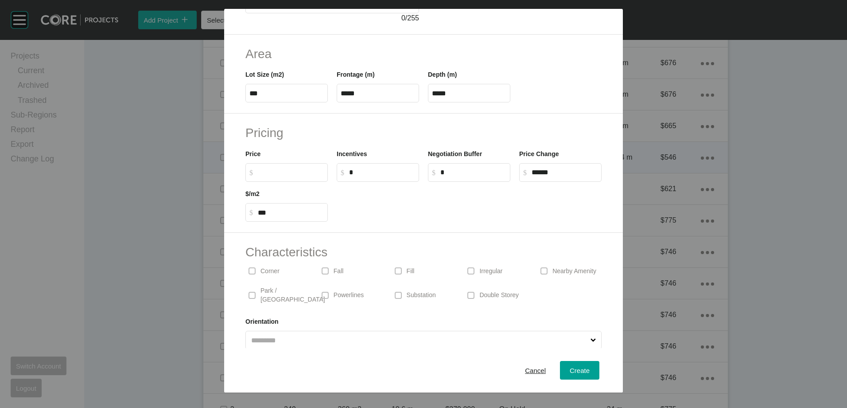
click at [269, 272] on p "Corner" at bounding box center [269, 271] width 19 height 9
click at [586, 327] on button "Create" at bounding box center [579, 370] width 39 height 19
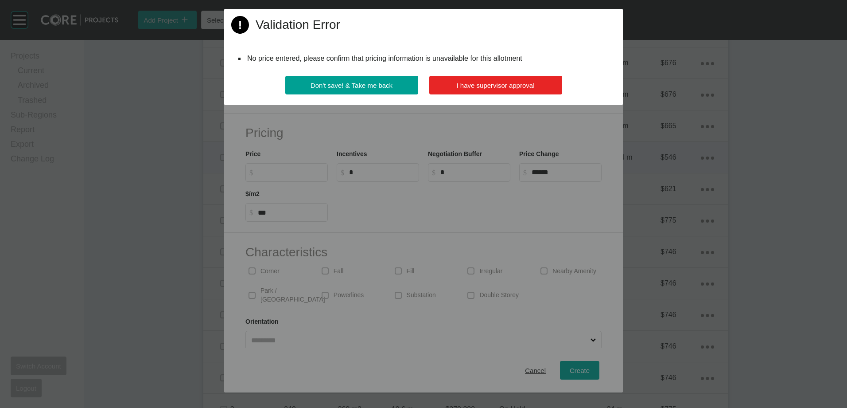
click at [486, 83] on span "I have supervisor approval" at bounding box center [496, 86] width 78 height 8
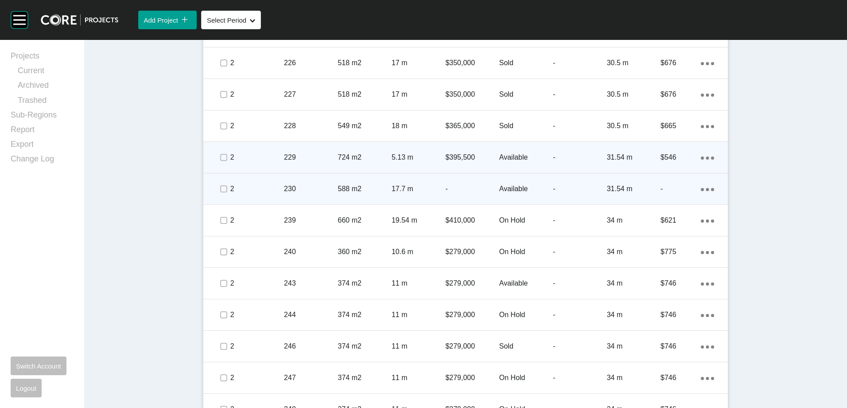
click at [634, 190] on icon "Action Menu Dots Copy 6 Created with Sketch." at bounding box center [707, 189] width 13 height 3
click at [634, 190] on link "Duplicate" at bounding box center [667, 190] width 33 height 13
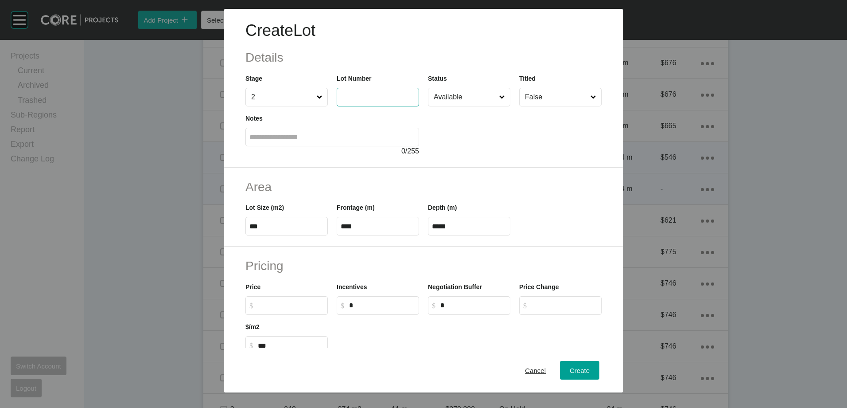
click at [362, 100] on input "text" at bounding box center [378, 97] width 74 height 8
type input "***"
click at [572, 327] on div "Create" at bounding box center [579, 370] width 24 height 12
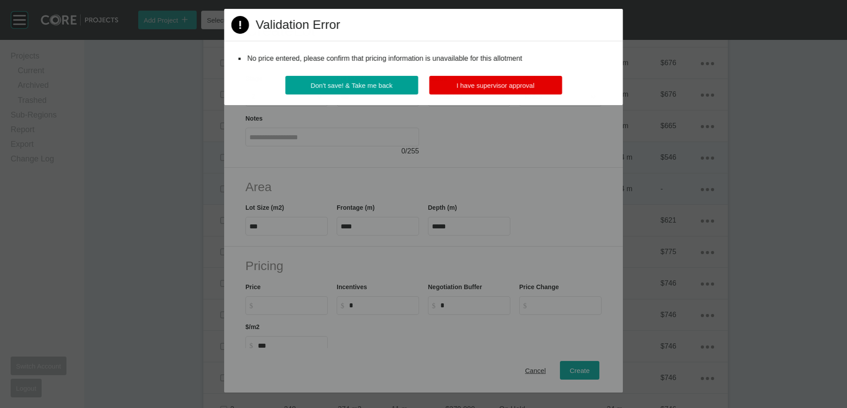
click at [494, 75] on div "Page 1 Created with Sketch. Validation Error No price entered, please confirm t…" at bounding box center [423, 57] width 399 height 96
click at [493, 81] on button "I have supervisor approval" at bounding box center [495, 85] width 133 height 19
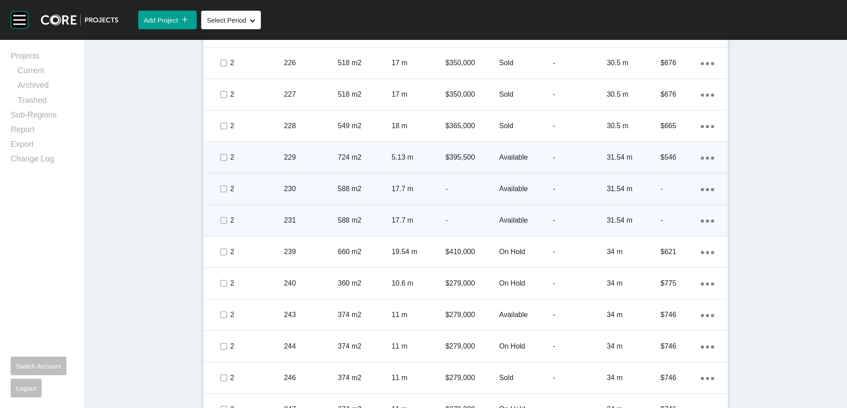
click at [634, 221] on link "Duplicate" at bounding box center [667, 221] width 33 height 13
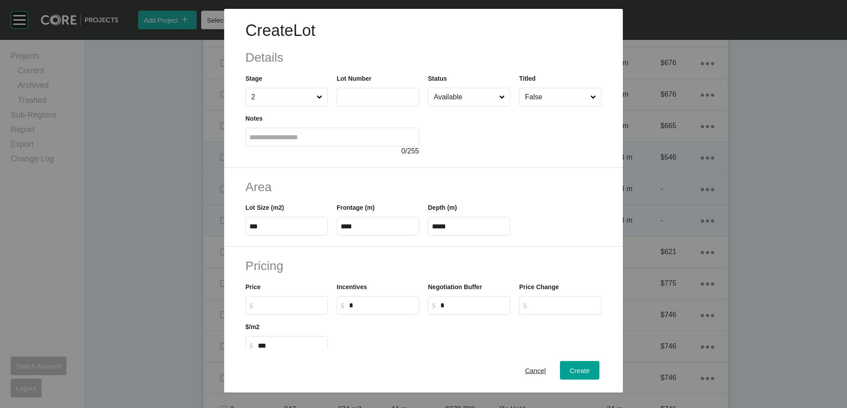
click at [382, 92] on label at bounding box center [378, 97] width 82 height 19
click at [382, 93] on input "text" at bounding box center [378, 97] width 74 height 8
type input "***"
click at [575, 327] on div "Create" at bounding box center [579, 370] width 24 height 12
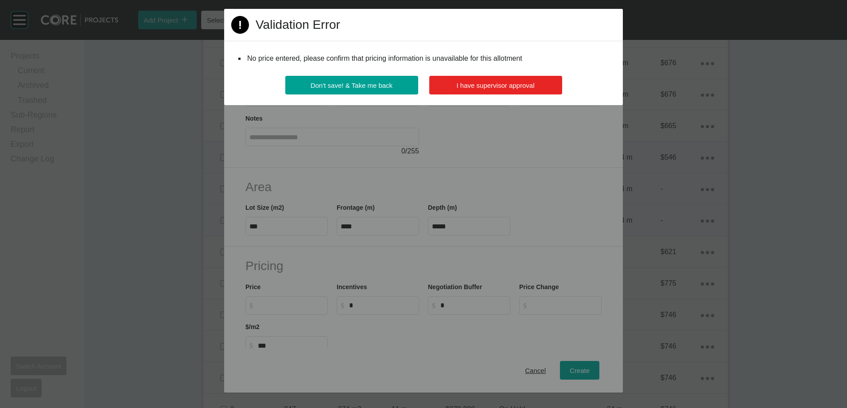
click at [491, 86] on span "I have supervisor approval" at bounding box center [496, 86] width 78 height 8
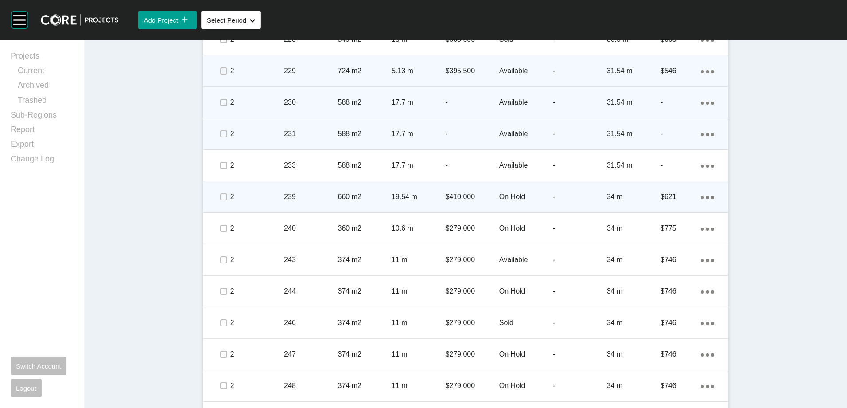
scroll to position [2348, 0]
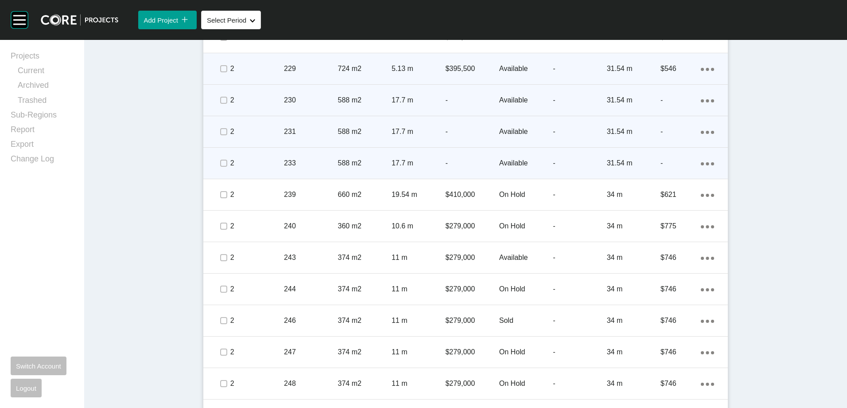
click at [634, 164] on icon "Action Menu Dots Copy 6 Created with Sketch." at bounding box center [707, 163] width 13 height 3
click at [634, 167] on link "Duplicate" at bounding box center [667, 164] width 33 height 13
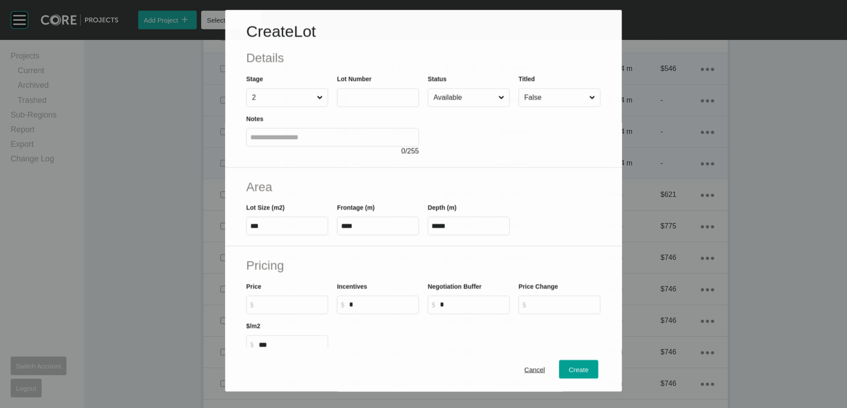
click at [364, 103] on label at bounding box center [378, 97] width 82 height 19
click at [364, 101] on input "text" at bounding box center [378, 98] width 74 height 8
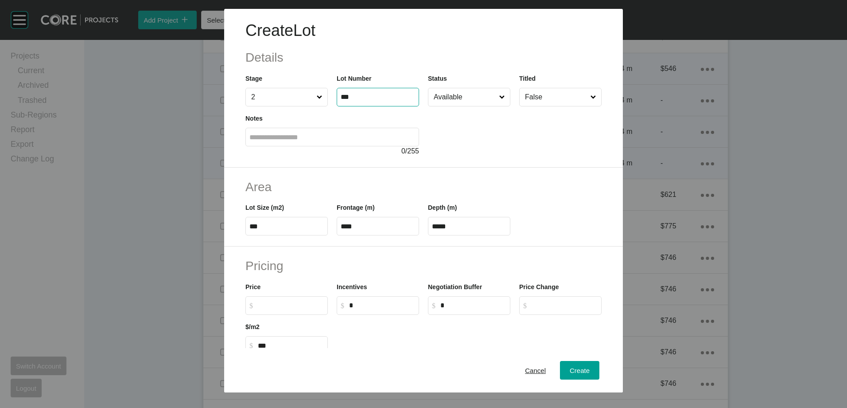
type input "***"
click at [590, 327] on button "Create" at bounding box center [579, 370] width 39 height 19
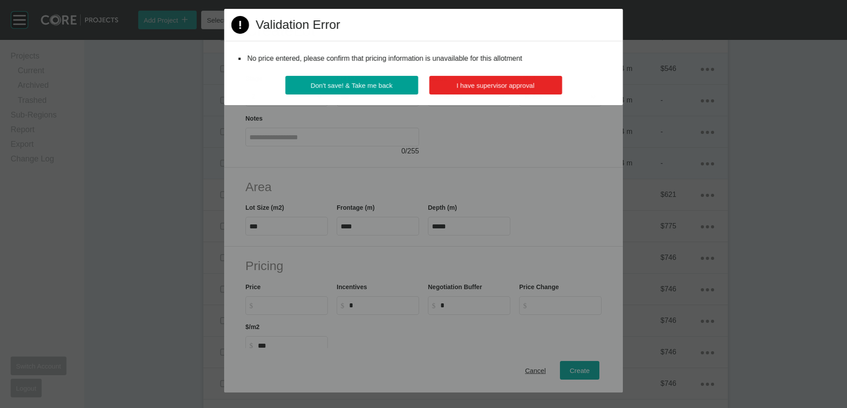
click at [491, 90] on button "I have supervisor approval" at bounding box center [495, 85] width 133 height 19
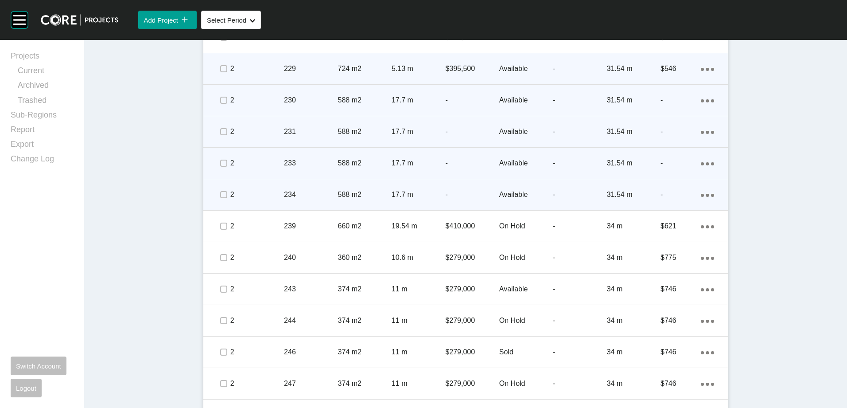
click at [634, 194] on link "Duplicate" at bounding box center [667, 196] width 33 height 13
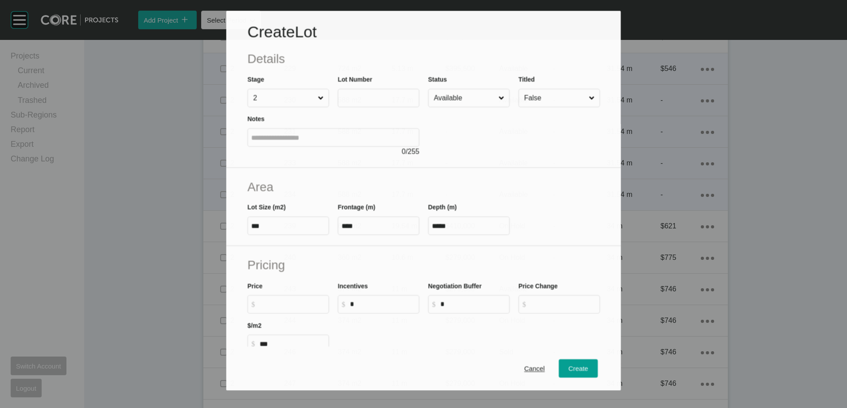
click at [361, 97] on input "text" at bounding box center [379, 98] width 74 height 8
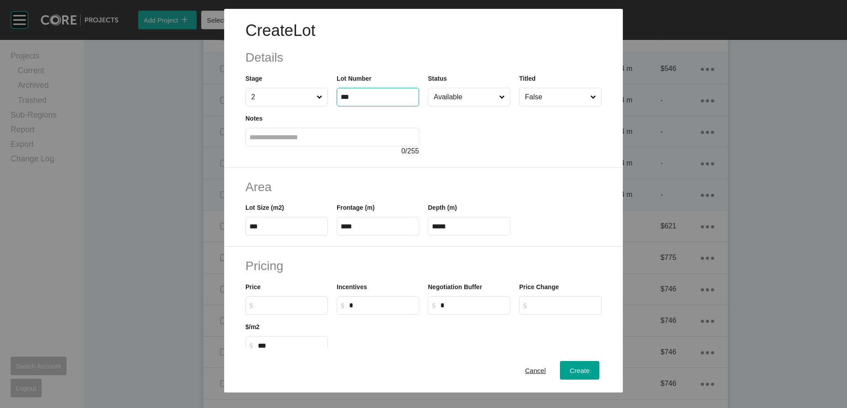
type input "***"
type input "****"
type input "*****"
type input "****"
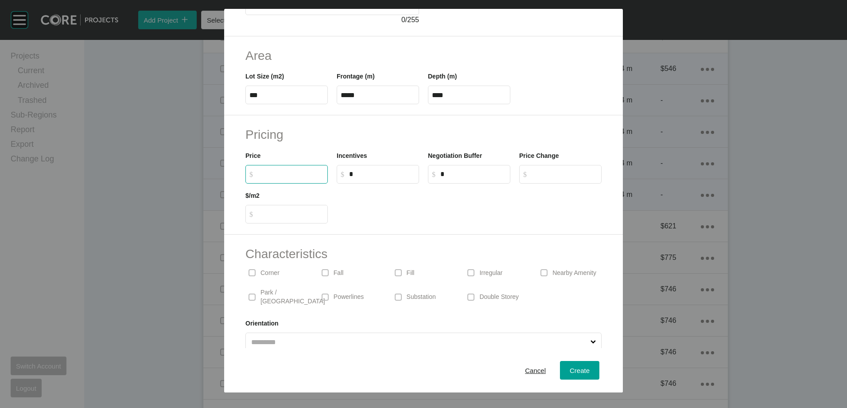
scroll to position [133, 0]
click at [266, 269] on p "Corner" at bounding box center [269, 271] width 19 height 9
click at [570, 327] on span "Create" at bounding box center [580, 370] width 20 height 8
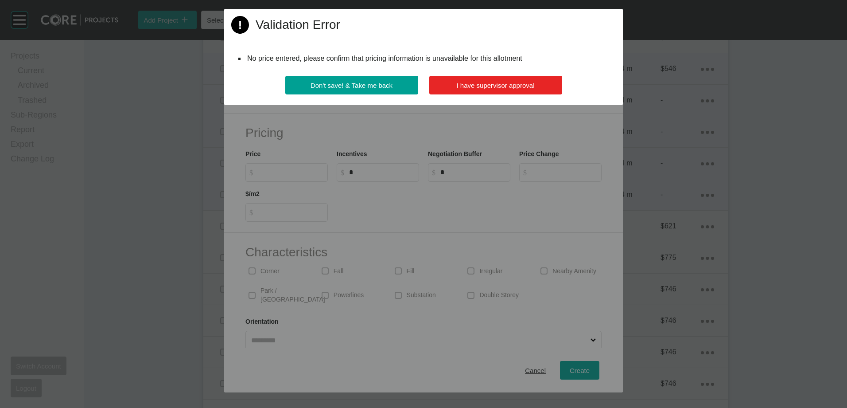
click at [506, 88] on span "I have supervisor approval" at bounding box center [496, 86] width 78 height 8
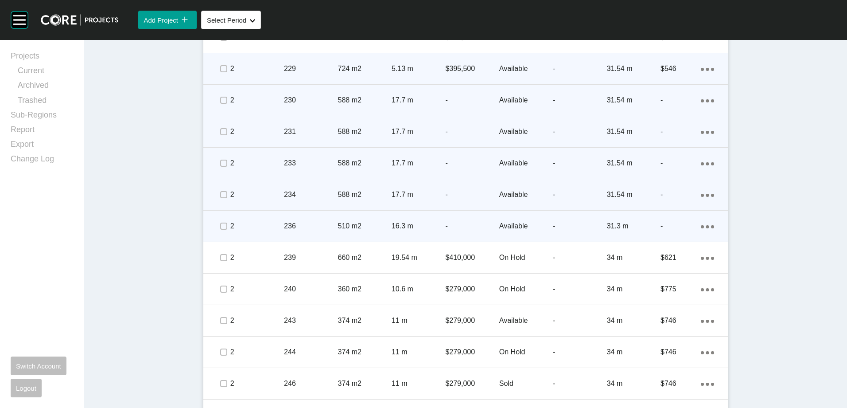
click at [634, 230] on link "Duplicate" at bounding box center [667, 227] width 33 height 13
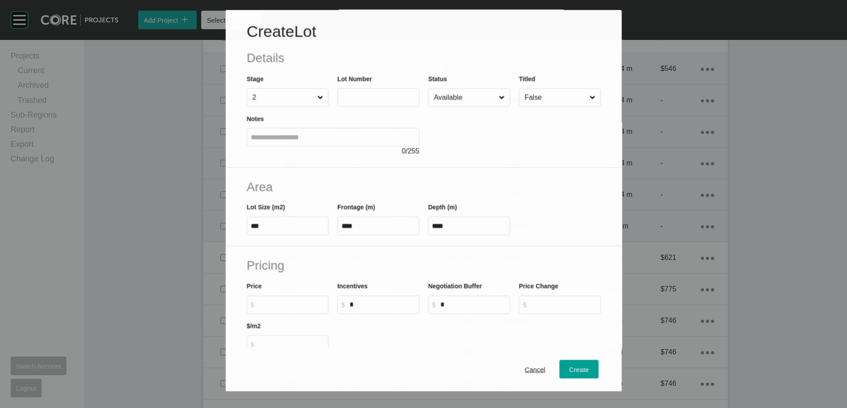
click at [348, 82] on label "Lot Number" at bounding box center [354, 78] width 35 height 7
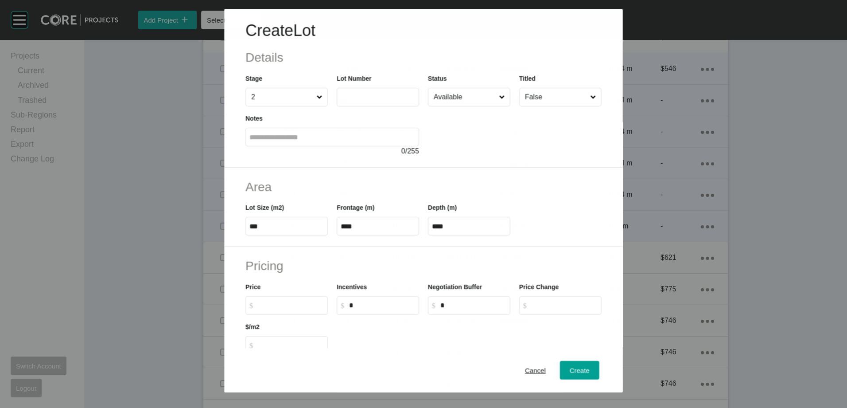
click at [357, 96] on input "text" at bounding box center [378, 97] width 74 height 8
type input "***"
click at [283, 231] on label "***" at bounding box center [286, 226] width 82 height 19
click at [283, 230] on input "***" at bounding box center [286, 226] width 74 height 8
type input "*"
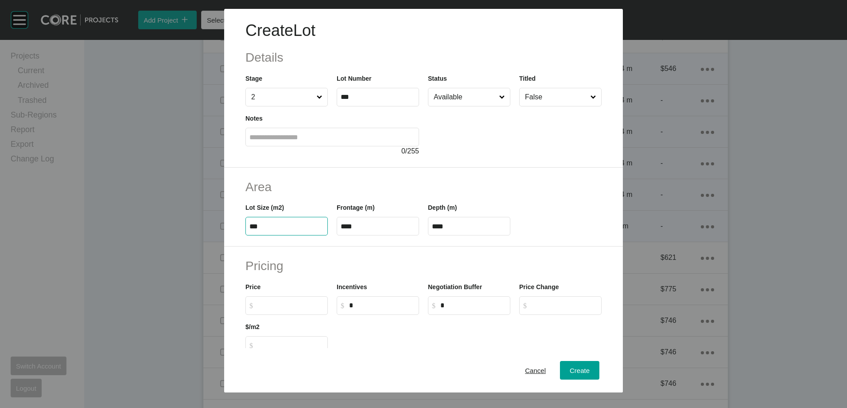
type input "***"
type input "****"
type input "**"
type input "****"
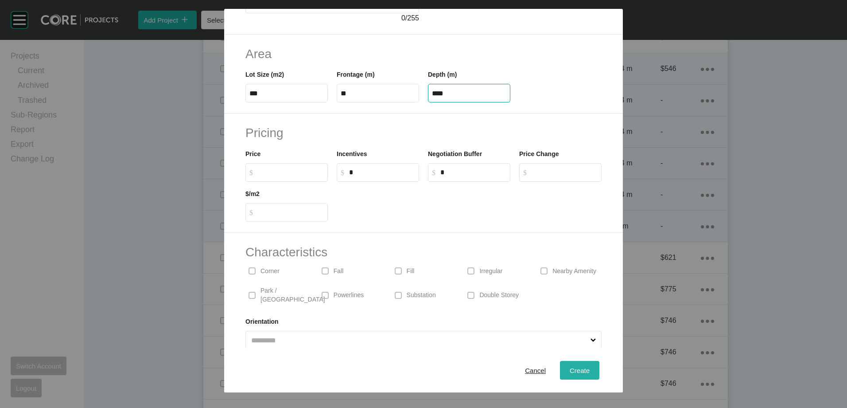
click at [580, 327] on span "Create" at bounding box center [580, 370] width 20 height 8
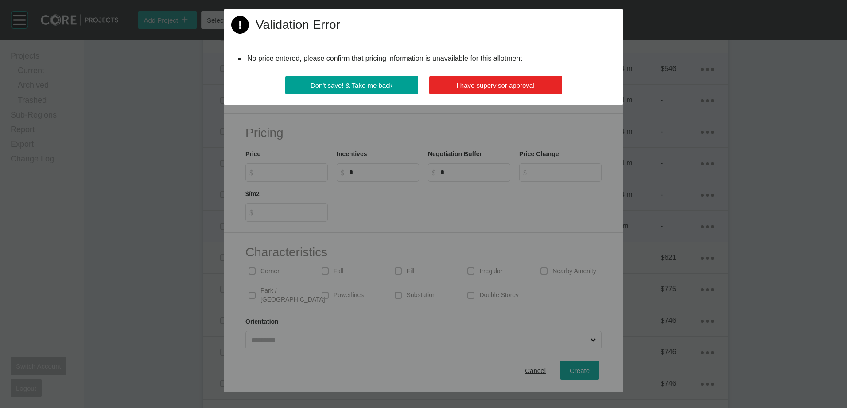
click at [505, 81] on button "I have supervisor approval" at bounding box center [495, 85] width 133 height 19
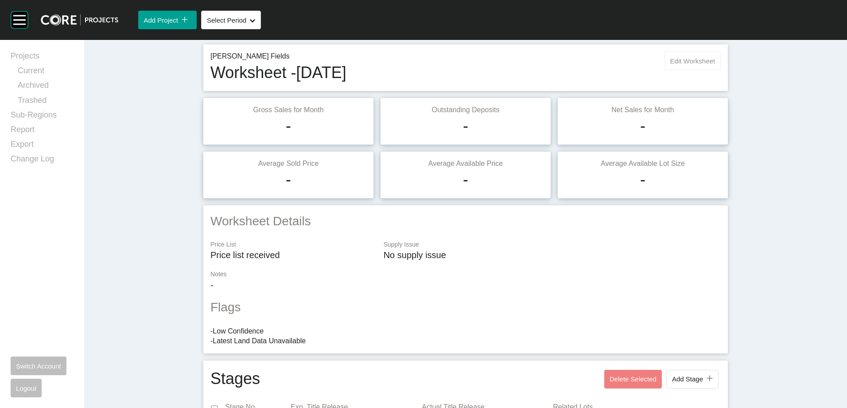
scroll to position [0, 0]
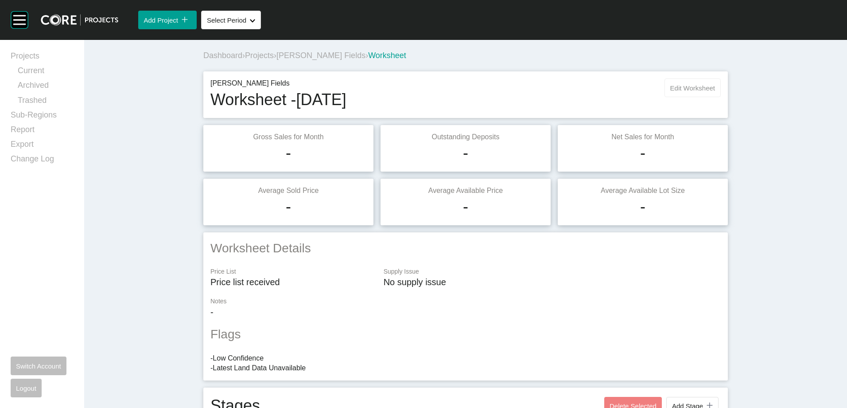
click at [634, 83] on button "Edit Worksheet" at bounding box center [692, 87] width 56 height 19
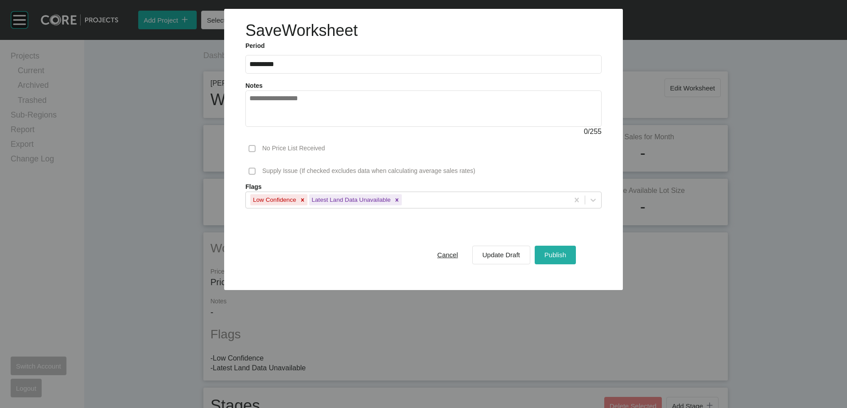
click at [561, 257] on span "Publish" at bounding box center [555, 255] width 22 height 8
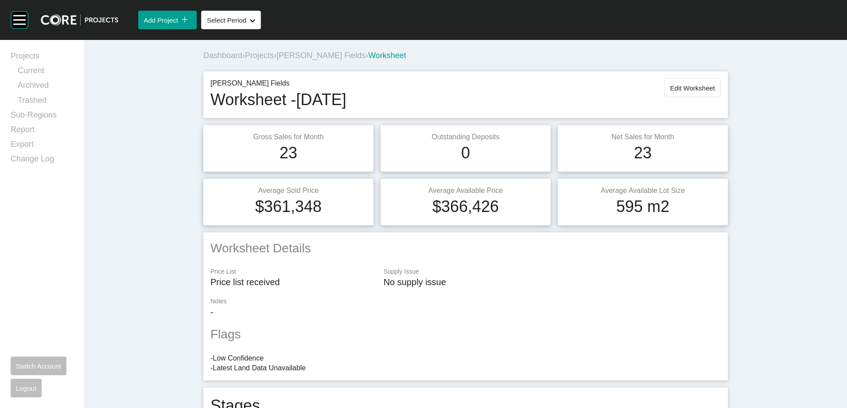
drag, startPoint x: 255, startPoint y: 54, endPoint x: 385, endPoint y: 253, distance: 237.6
click at [255, 55] on span "Projects" at bounding box center [259, 55] width 29 height 9
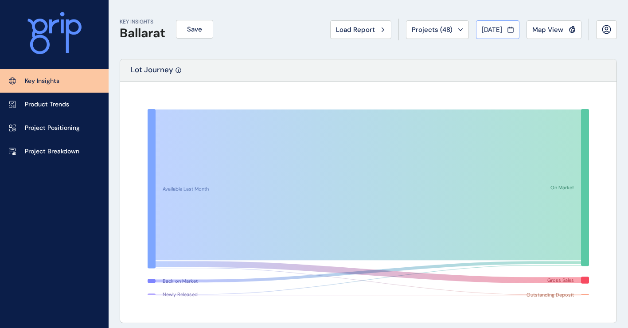
click at [511, 24] on button "[DATE]" at bounding box center [497, 29] width 43 height 19
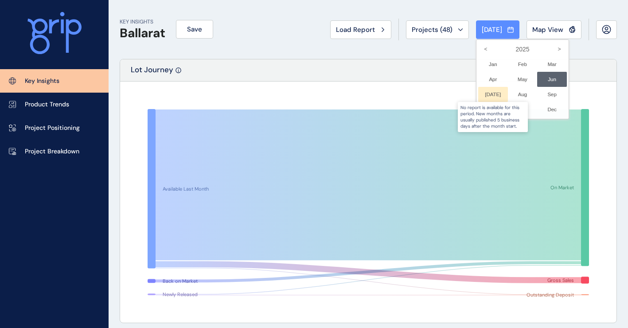
click at [484, 93] on div at bounding box center [493, 94] width 30 height 15
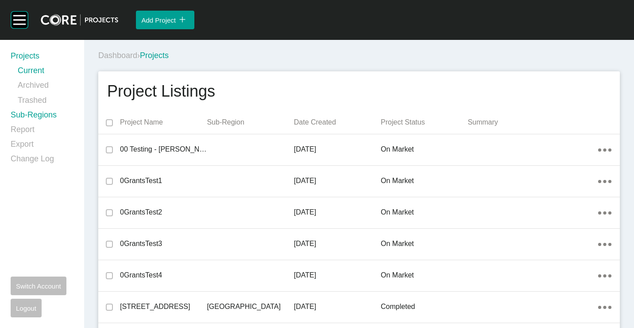
click at [30, 113] on link "Sub-Regions" at bounding box center [42, 116] width 63 height 15
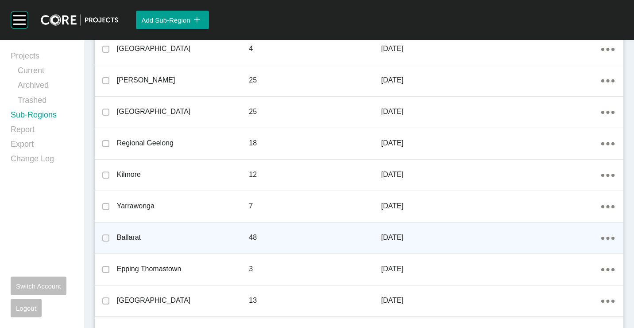
scroll to position [576, 0]
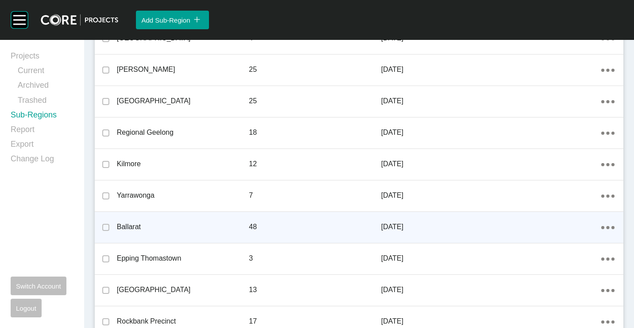
click at [189, 229] on p "Ballarat" at bounding box center [183, 227] width 132 height 10
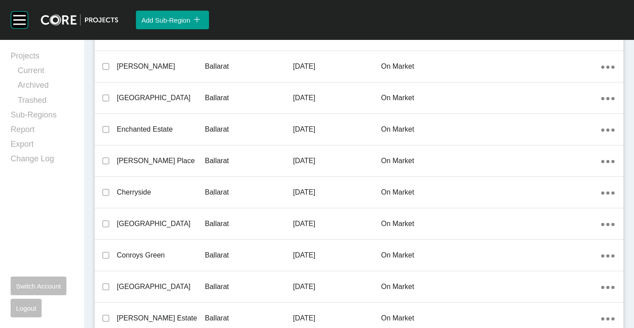
scroll to position [1322, 0]
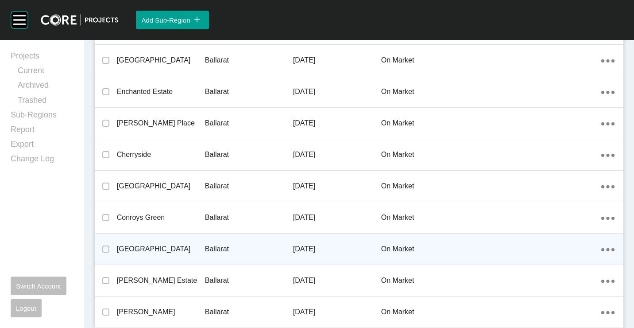
click at [206, 238] on div "Ballarat" at bounding box center [249, 248] width 88 height 27
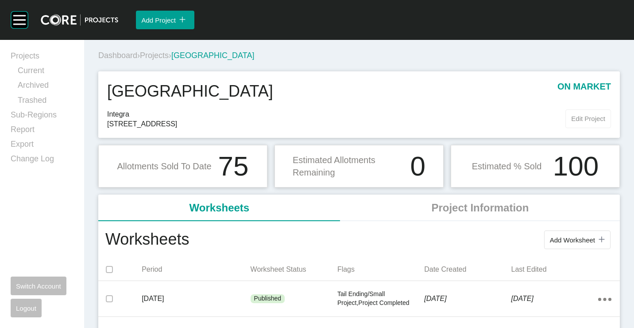
click at [582, 121] on span "Edit Project" at bounding box center [588, 119] width 34 height 8
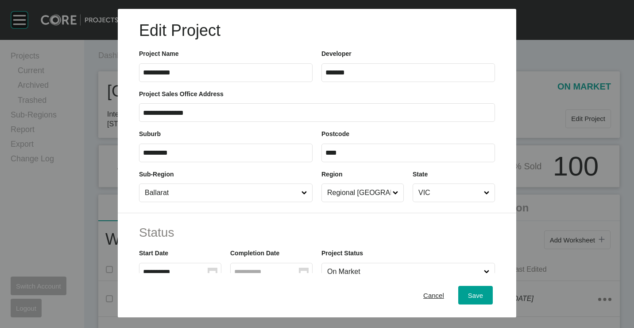
scroll to position [44, 0]
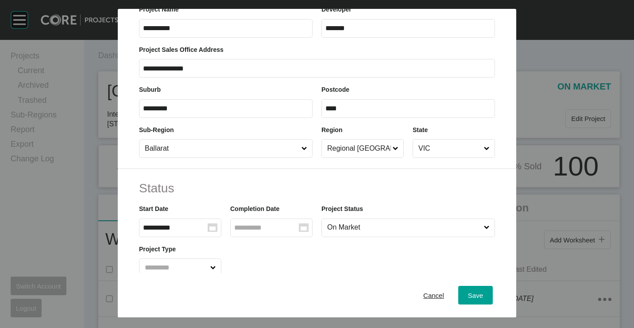
click at [392, 221] on input "On Market" at bounding box center [404, 228] width 157 height 18
click at [477, 295] on div "Save" at bounding box center [475, 295] width 19 height 12
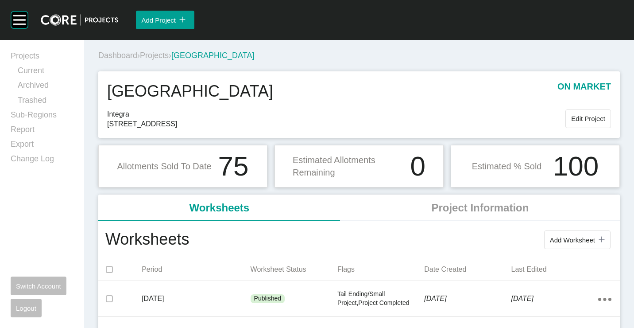
click at [162, 54] on span "Projects" at bounding box center [154, 55] width 29 height 9
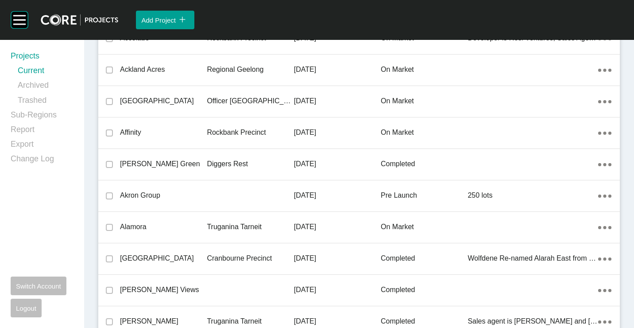
scroll to position [443, 0]
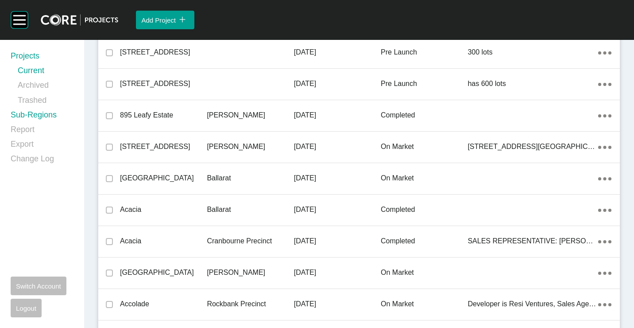
click at [50, 112] on link "Sub-Regions" at bounding box center [42, 116] width 63 height 15
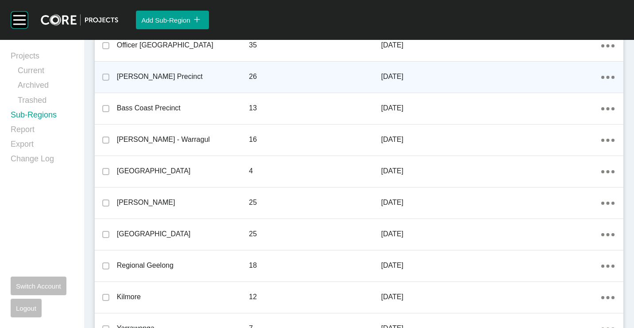
scroll to position [532, 0]
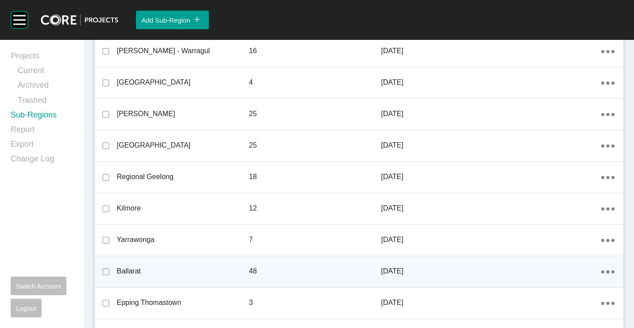
click at [175, 265] on div "Ballarat" at bounding box center [183, 270] width 132 height 27
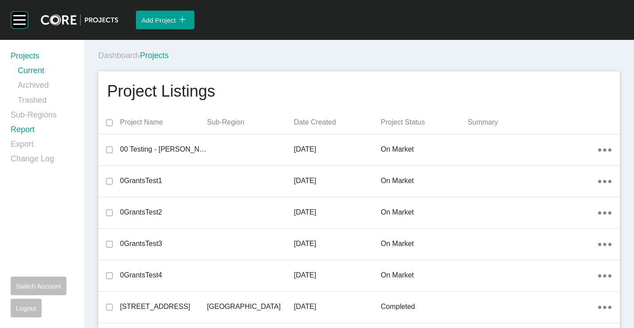
click at [24, 132] on link "Report" at bounding box center [42, 131] width 63 height 15
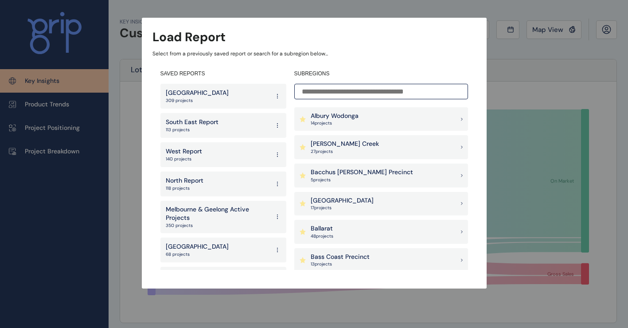
click at [333, 229] on p "Ballarat" at bounding box center [322, 228] width 23 height 9
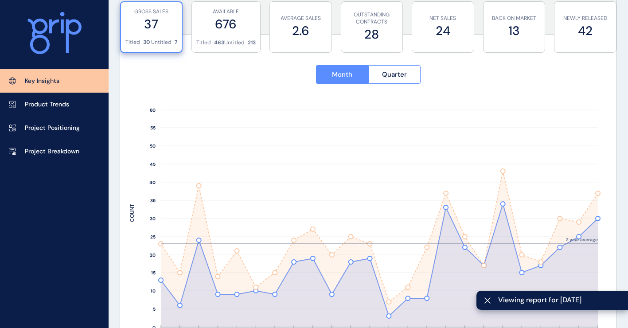
scroll to position [443, 0]
